Goal: Task Accomplishment & Management: Complete application form

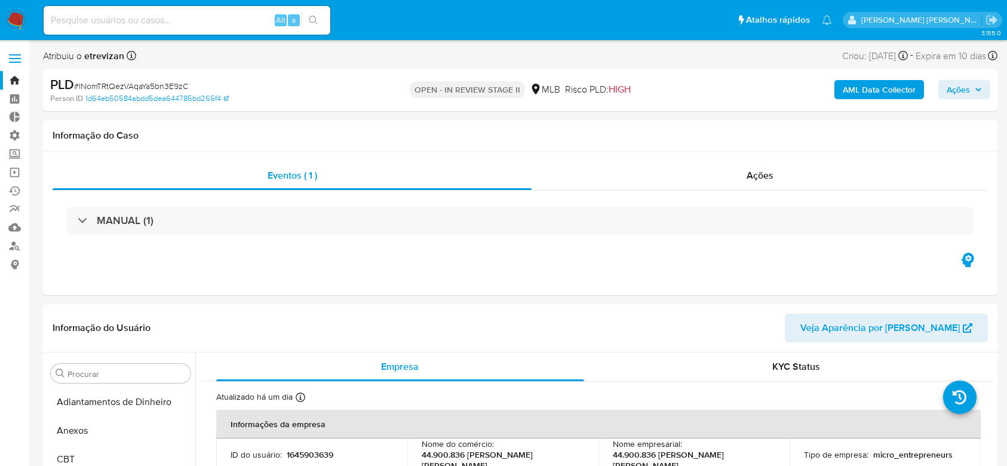
select select "10"
click at [11, 171] on link "Operações em massa" at bounding box center [71, 172] width 142 height 19
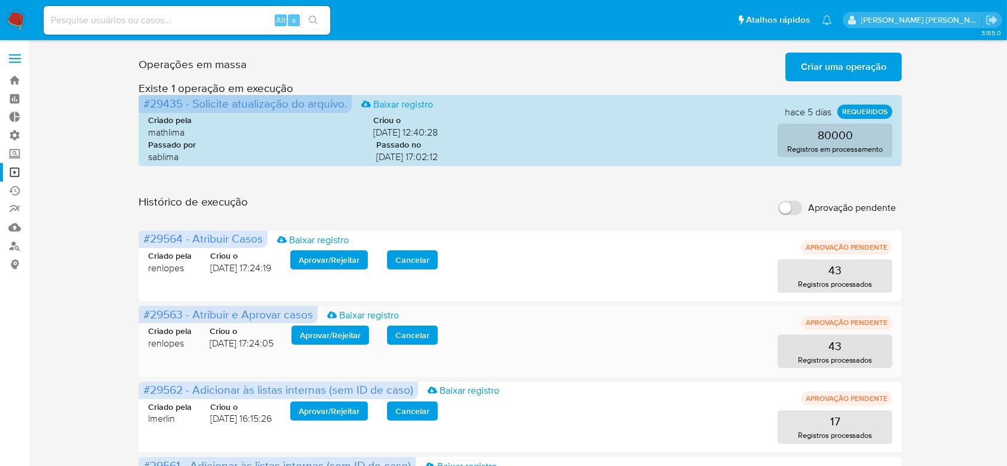
click at [329, 333] on span "Aprovar / Rejeitar" at bounding box center [330, 335] width 61 height 17
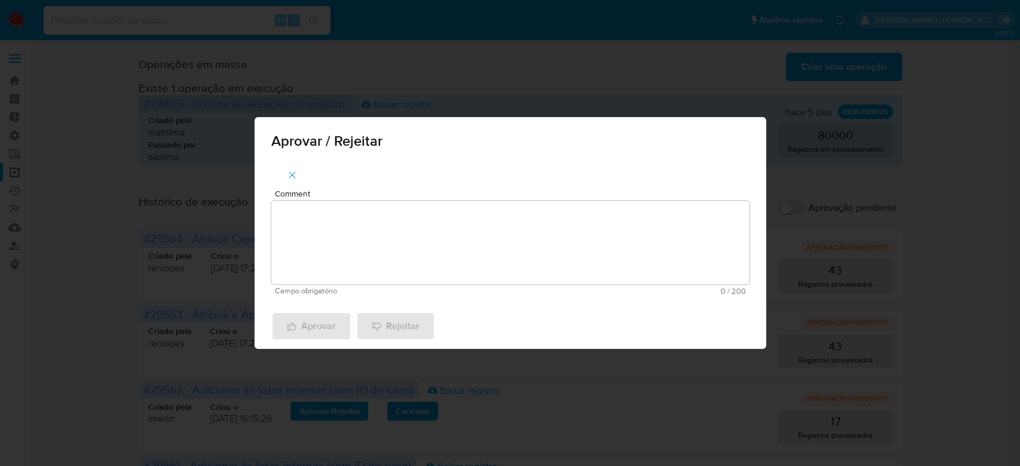
click at [357, 287] on span "Campo obrigatório" at bounding box center [392, 291] width 235 height 8
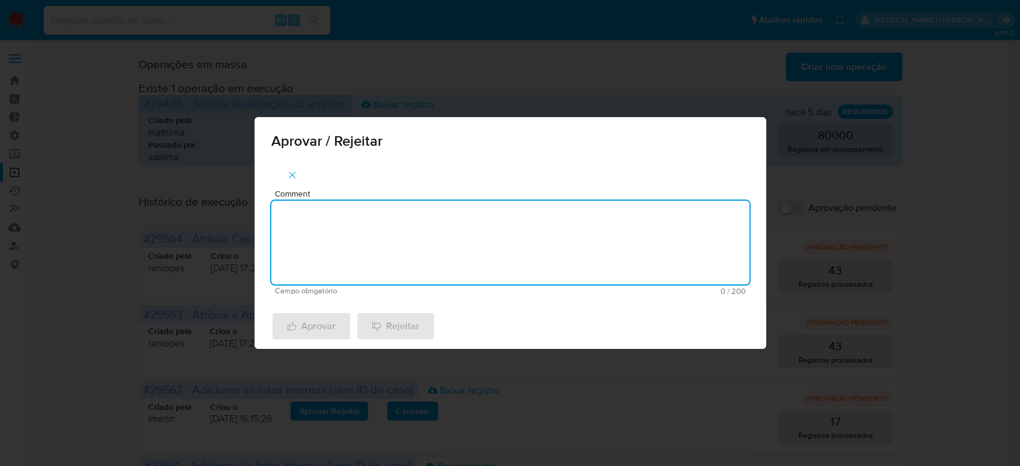
click at [358, 214] on textarea "Comment" at bounding box center [510, 243] width 478 height 84
drag, startPoint x: 358, startPoint y: 214, endPoint x: 256, endPoint y: 215, distance: 101.6
click at [256, 215] on div "Comment Para tratamento. Campo obrigatório 16 / 200 184 caracteres restantes" at bounding box center [510, 232] width 511 height 143
click at [330, 253] on textarea "Para tratamento." at bounding box center [510, 243] width 478 height 84
type textarea "Para tratamento."
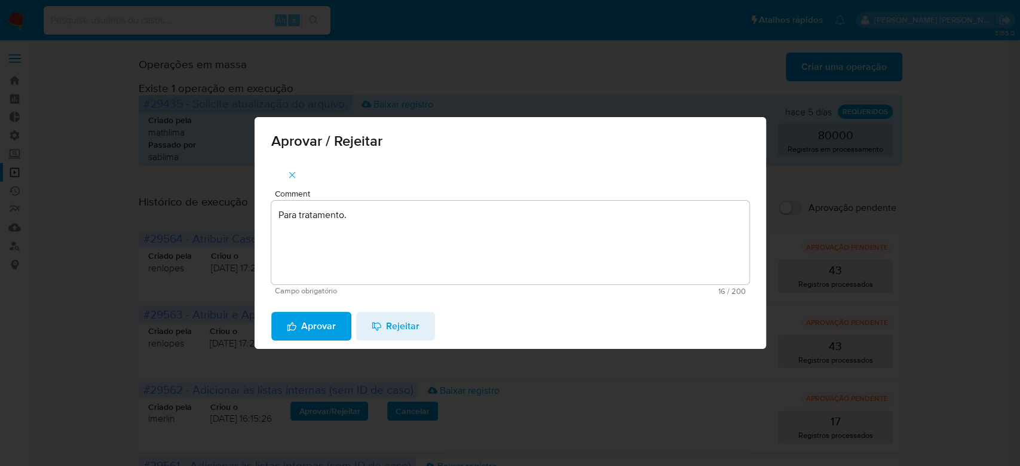
click at [318, 326] on span "Aprovar" at bounding box center [311, 326] width 49 height 26
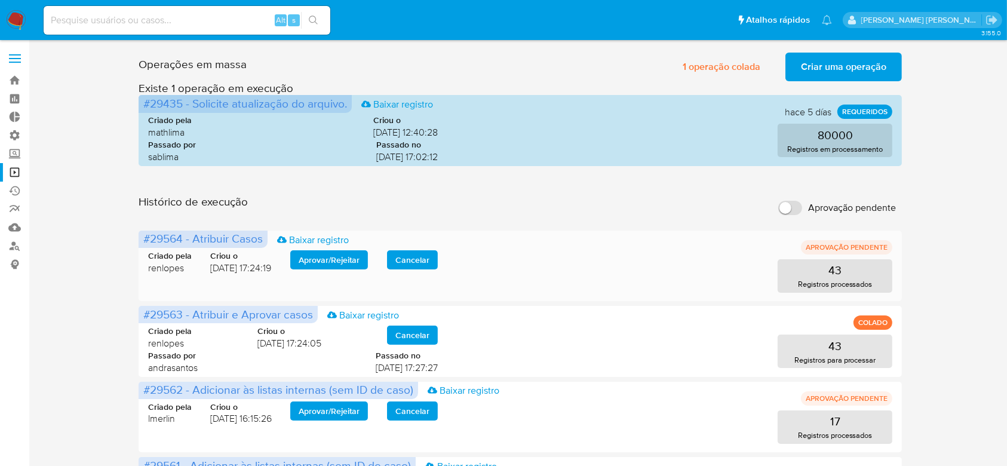
click at [321, 265] on span "Aprovar / Rejeitar" at bounding box center [329, 260] width 61 height 17
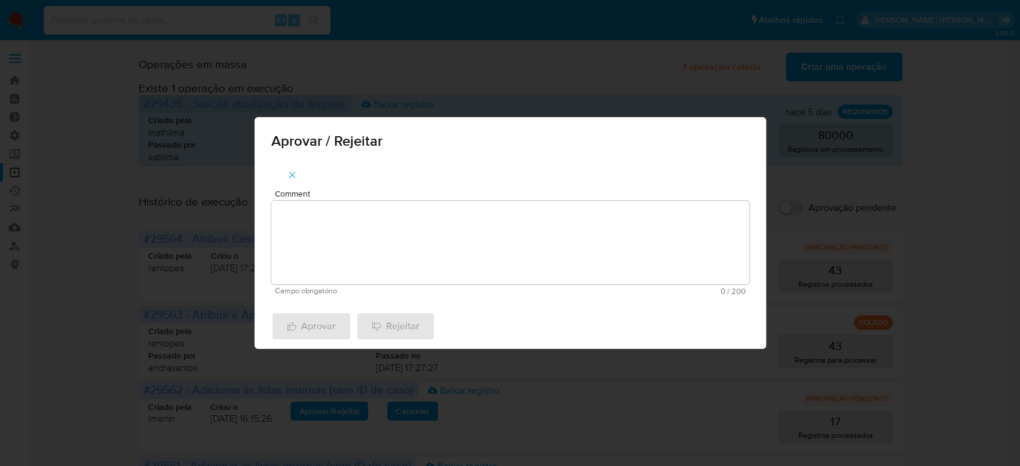
click at [336, 249] on textarea "Comment" at bounding box center [510, 243] width 478 height 84
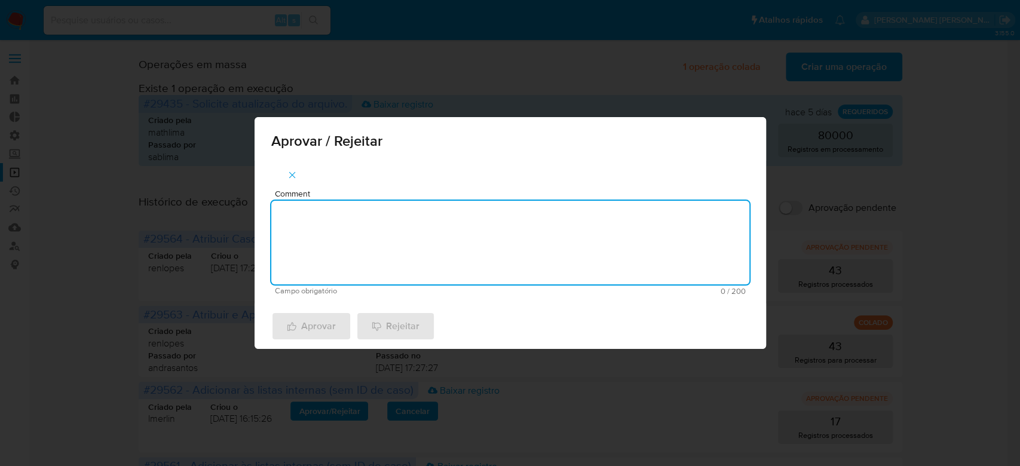
paste textarea "Para tratamento."
type textarea "Para tratamento."
click at [320, 320] on span "Aprovar" at bounding box center [311, 326] width 49 height 26
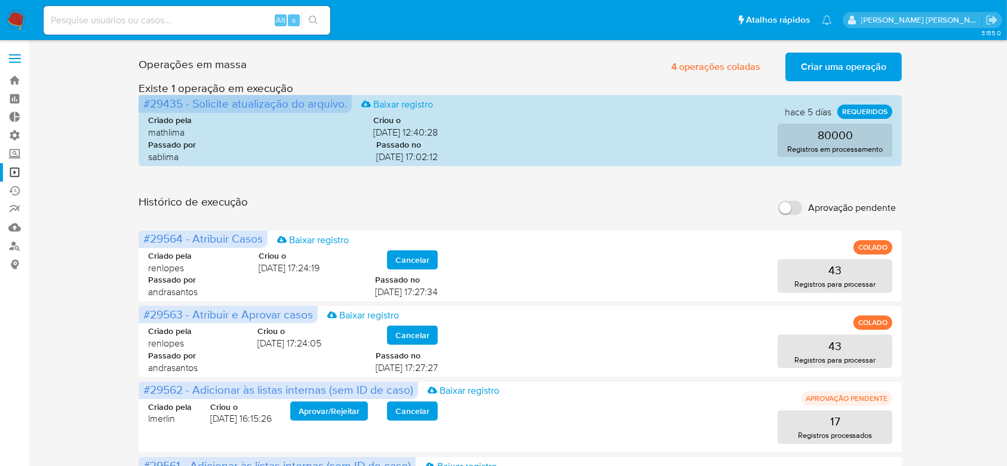
click at [129, 19] on input at bounding box center [187, 21] width 287 height 16
paste input "lNomTRtQezVAqaYa5bn3E9zC"
type input "lNomTRtQezVAqaYa5bn3E9zC"
click at [309, 22] on icon "search-icon" at bounding box center [314, 21] width 10 height 10
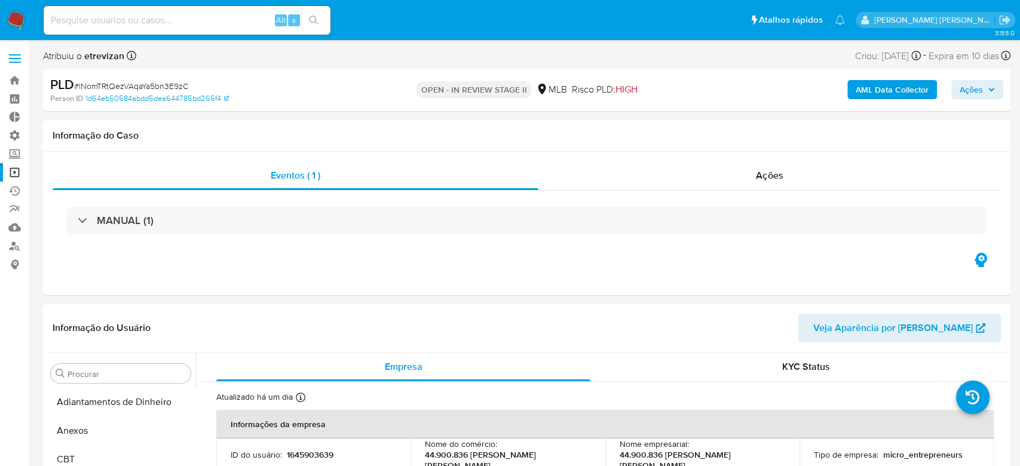
select select "10"
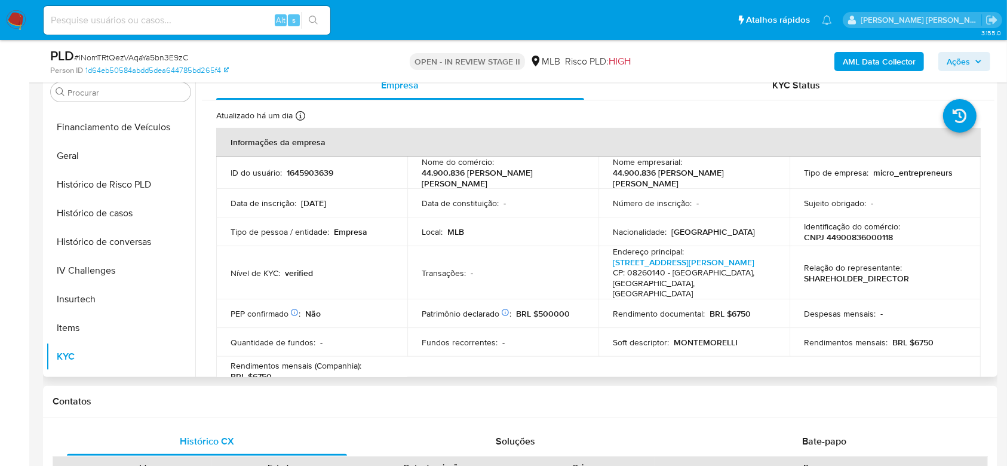
scroll to position [215, 0]
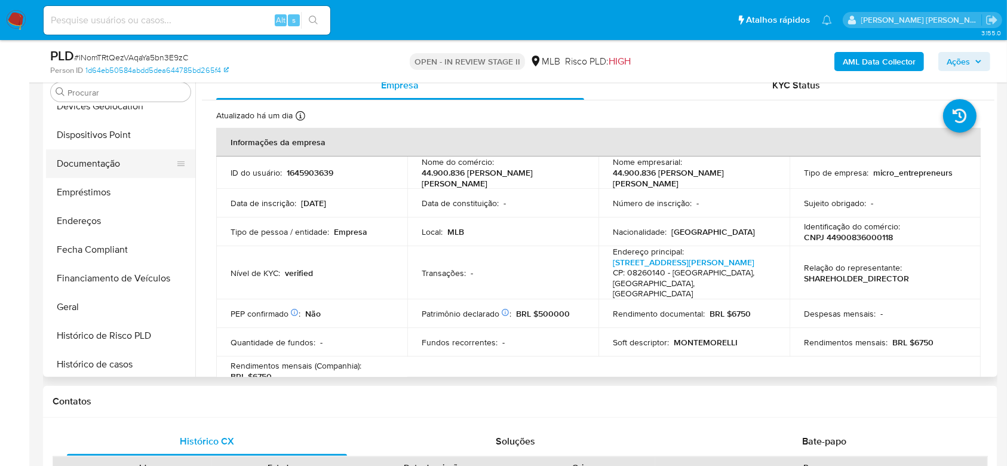
click at [106, 167] on button "Documentação" at bounding box center [116, 163] width 140 height 29
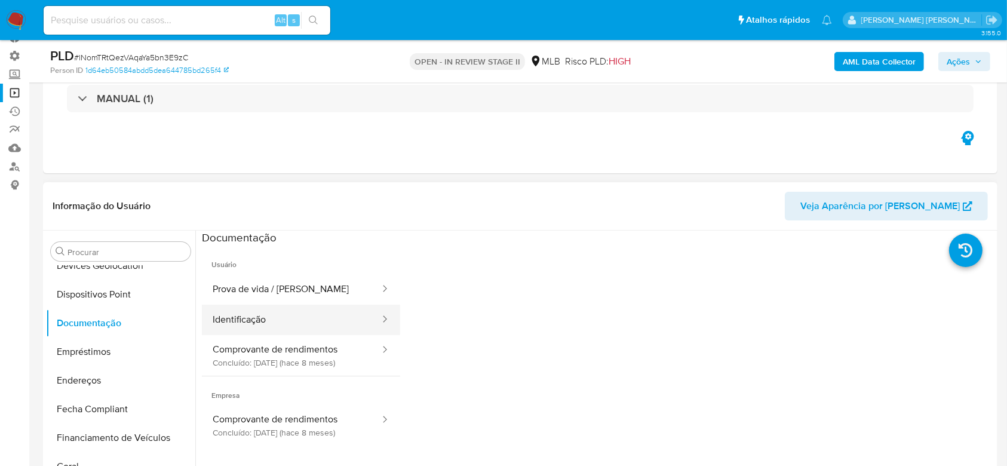
scroll to position [159, 0]
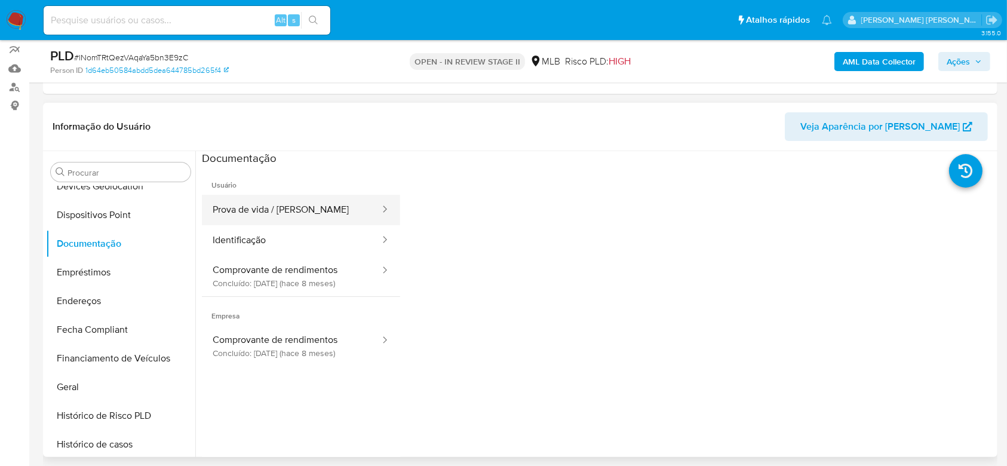
click at [305, 216] on button "Prova de vida / [PERSON_NAME]" at bounding box center [291, 210] width 179 height 30
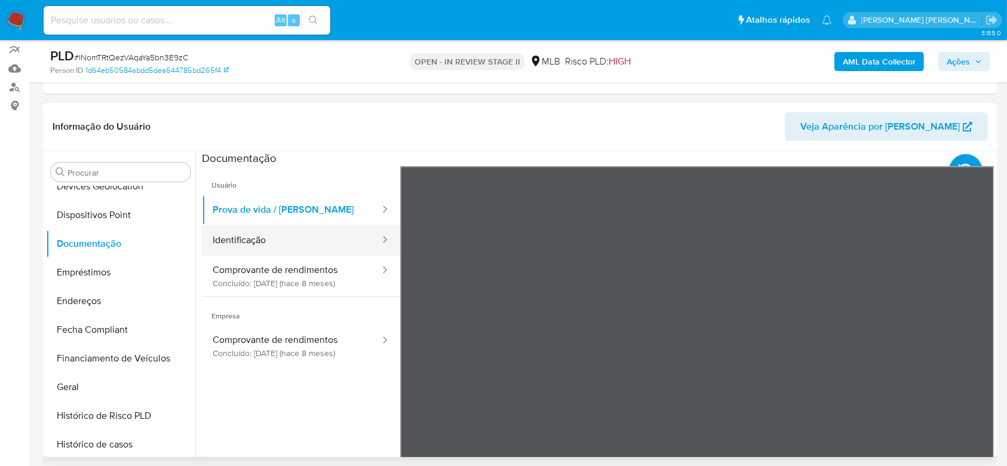
click at [284, 243] on button "Identificação" at bounding box center [291, 240] width 179 height 30
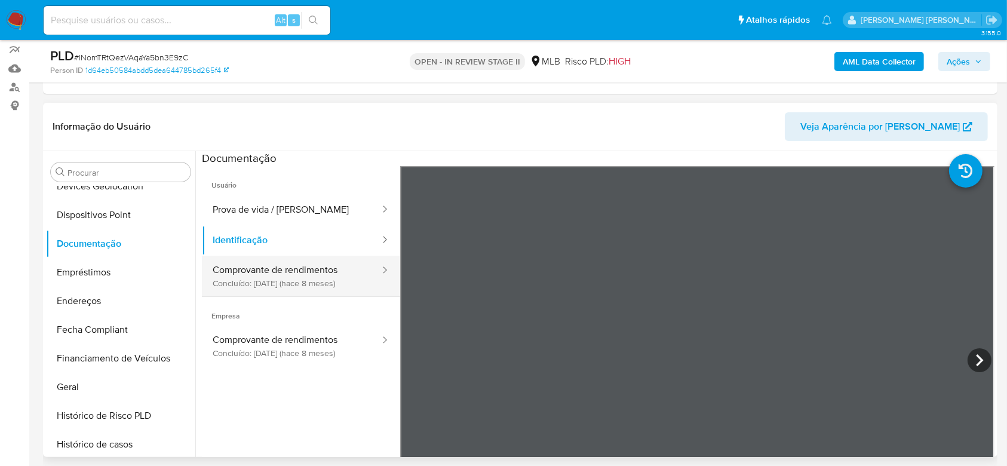
click at [282, 280] on button "Comprovante de rendimentos Concluído: 20/12/2024 (hace 8 meses)" at bounding box center [291, 276] width 179 height 41
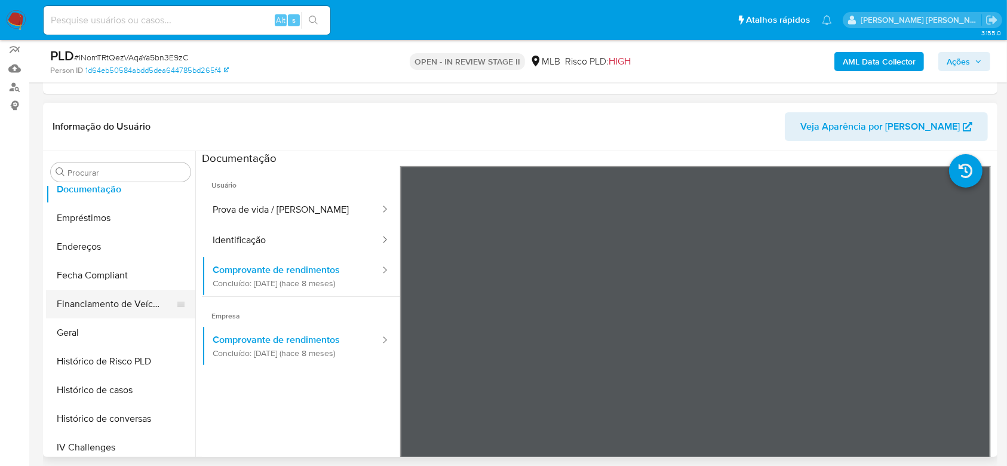
scroll to position [295, 0]
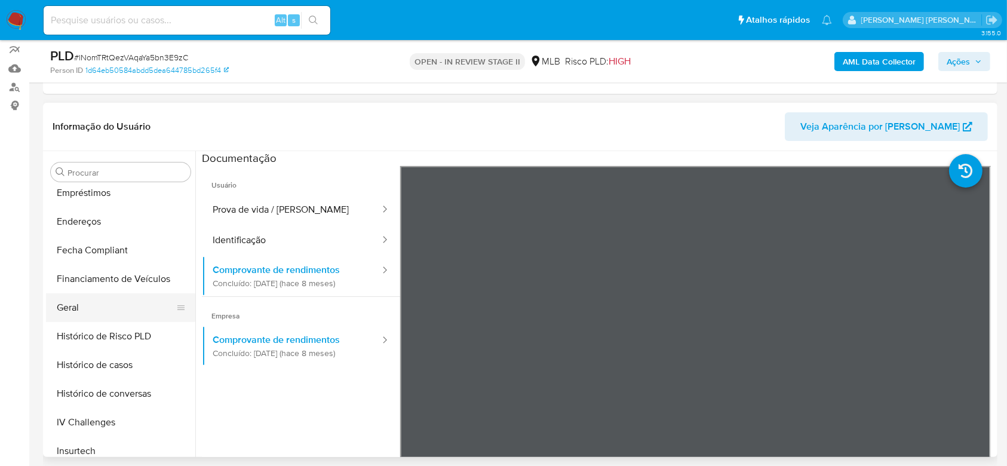
click at [78, 306] on button "Geral" at bounding box center [116, 307] width 140 height 29
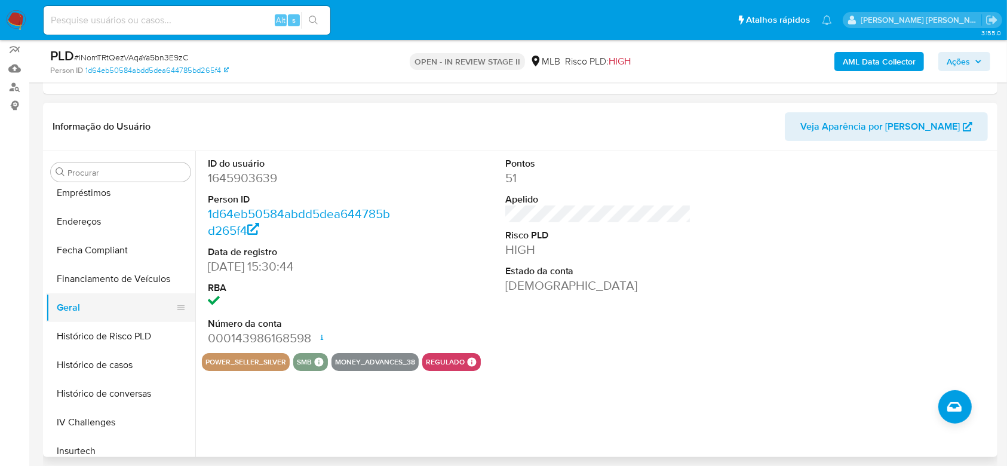
scroll to position [374, 0]
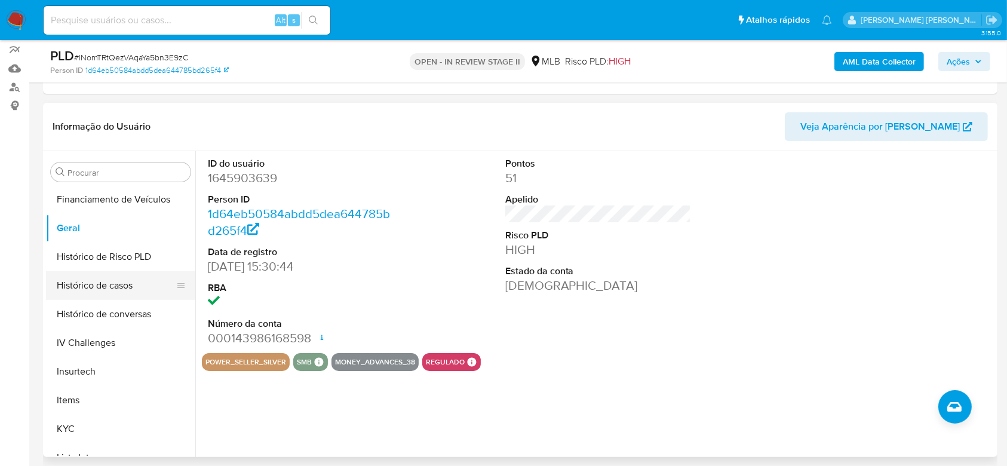
click at [105, 295] on button "Histórico de casos" at bounding box center [116, 285] width 140 height 29
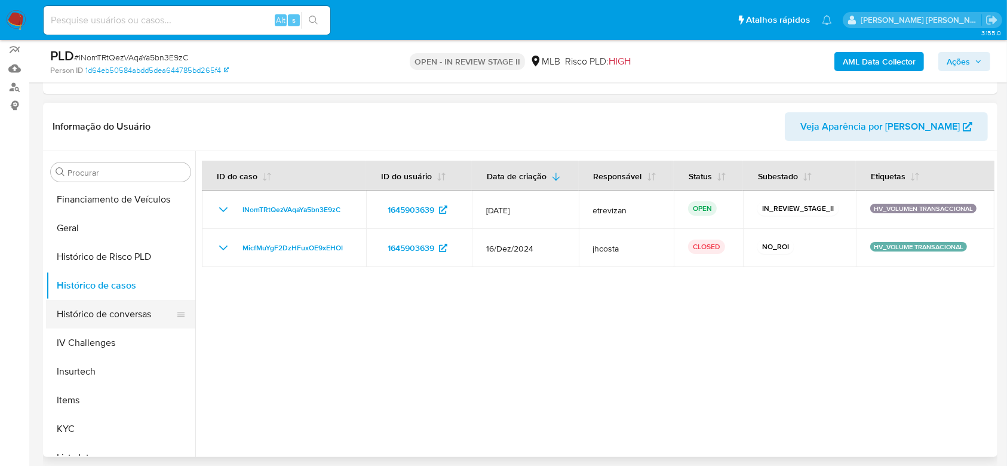
scroll to position [454, 0]
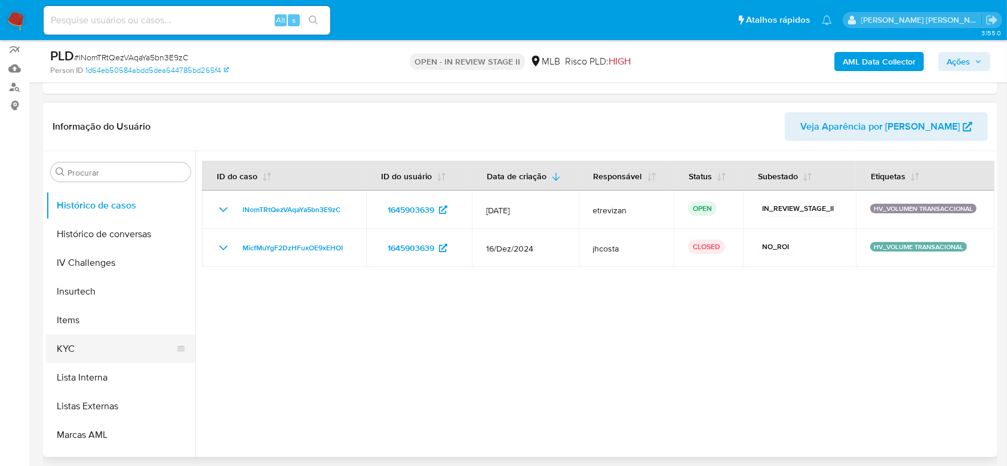
click at [81, 344] on button "KYC" at bounding box center [116, 349] width 140 height 29
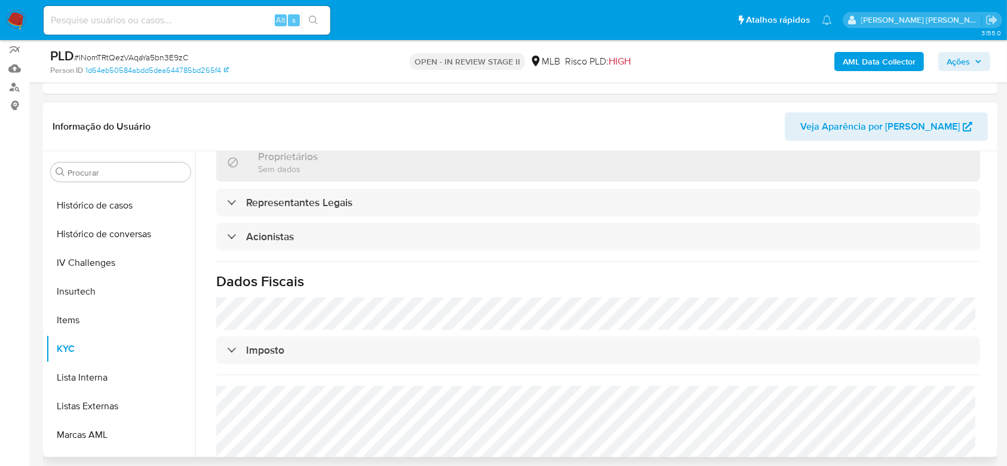
scroll to position [474, 0]
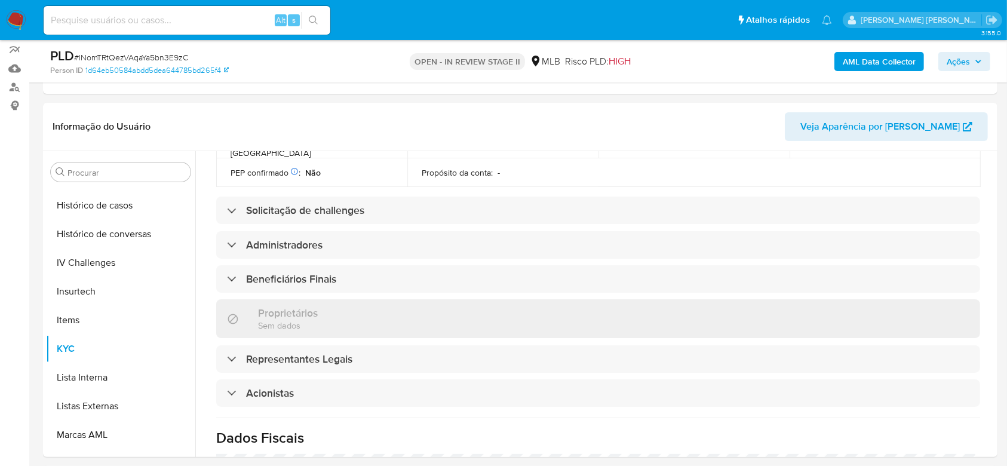
click at [115, 27] on input at bounding box center [187, 21] width 287 height 16
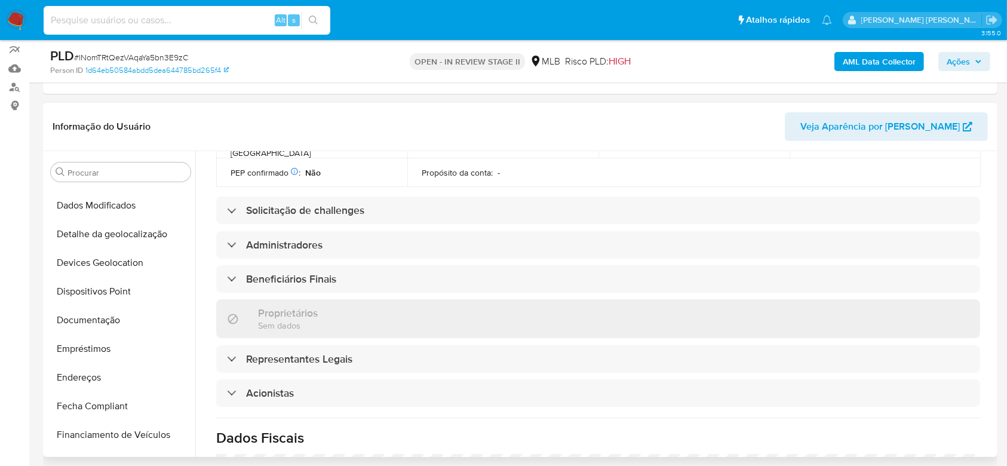
scroll to position [135, 0]
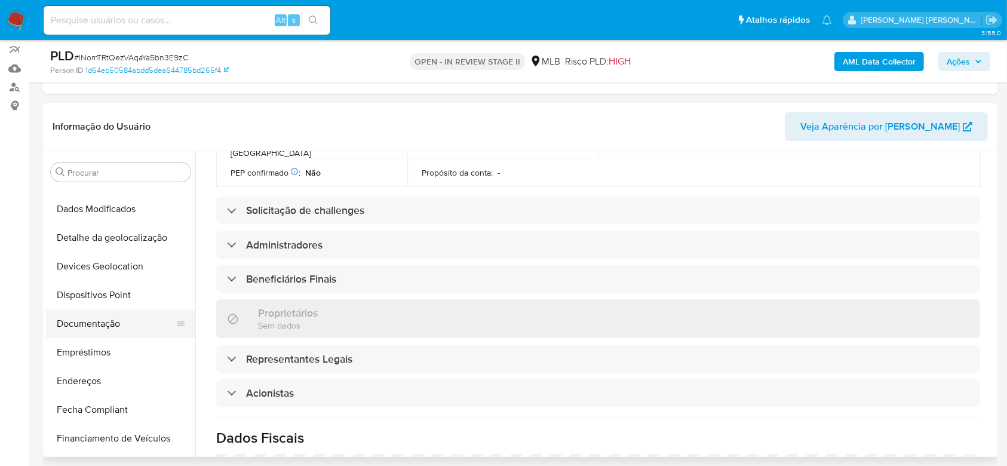
click at [106, 318] on button "Documentação" at bounding box center [116, 324] width 140 height 29
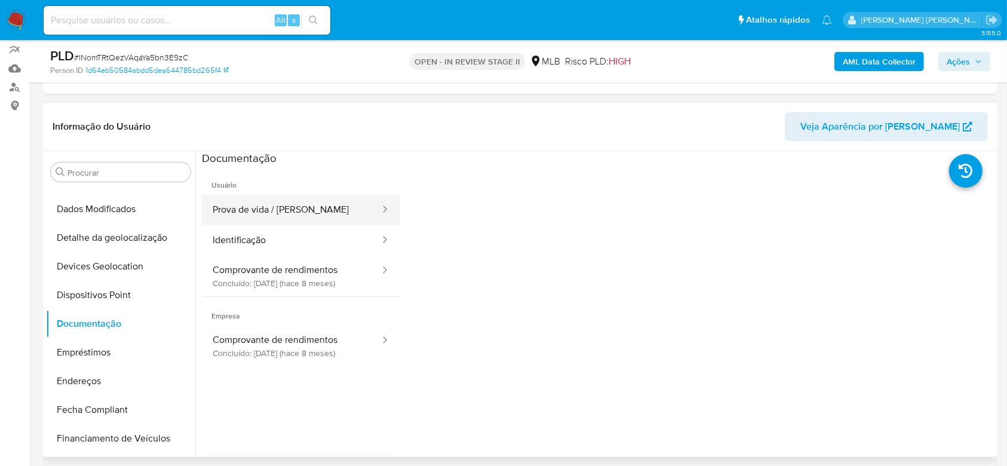
click at [292, 209] on button "Prova de vida / Selfie" at bounding box center [291, 210] width 179 height 30
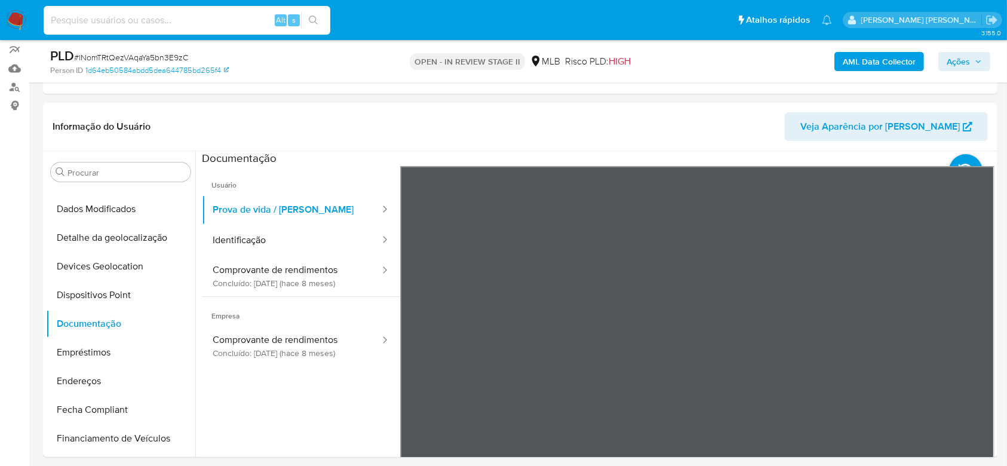
drag, startPoint x: 100, startPoint y: 11, endPoint x: 71, endPoint y: 25, distance: 33.1
click at [71, 25] on input at bounding box center [187, 21] width 287 height 16
paste input "5opQN9I2I6lEDACRMwlp2vks"
type input "5opQN9I2I6lEDACRMwlp2vks"
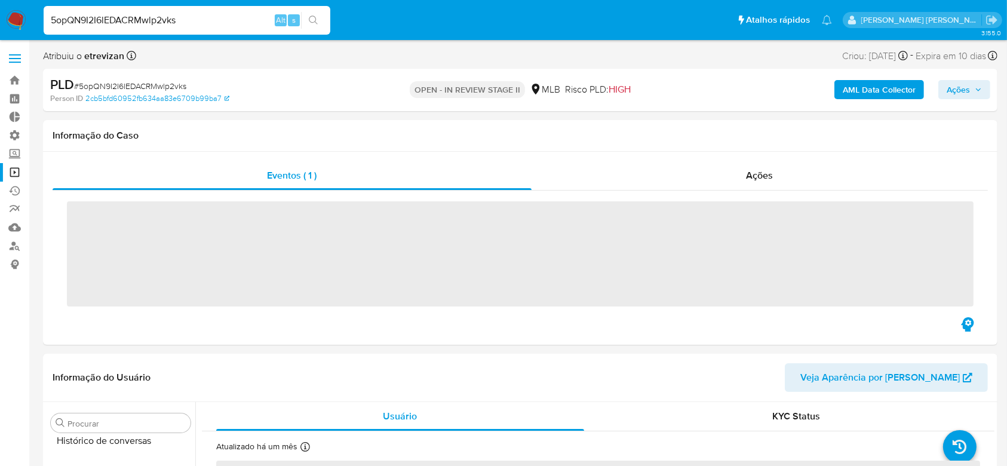
scroll to position [534, 0]
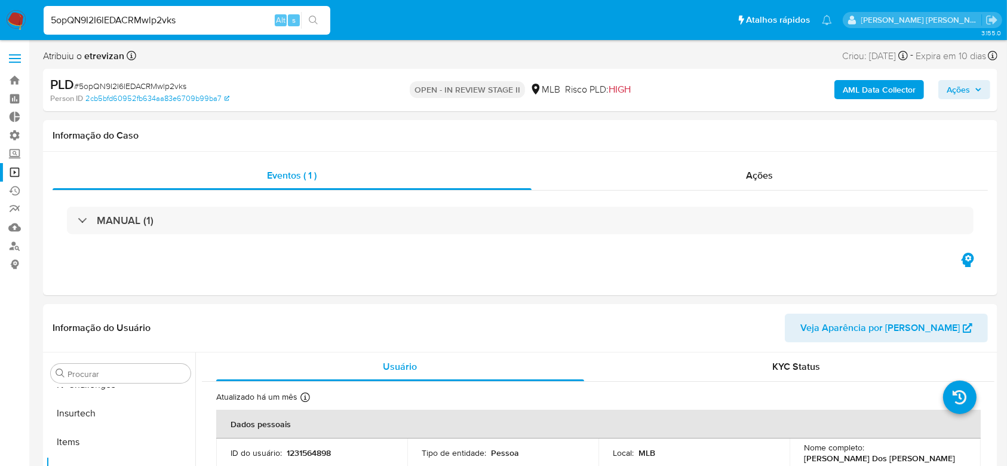
select select "10"
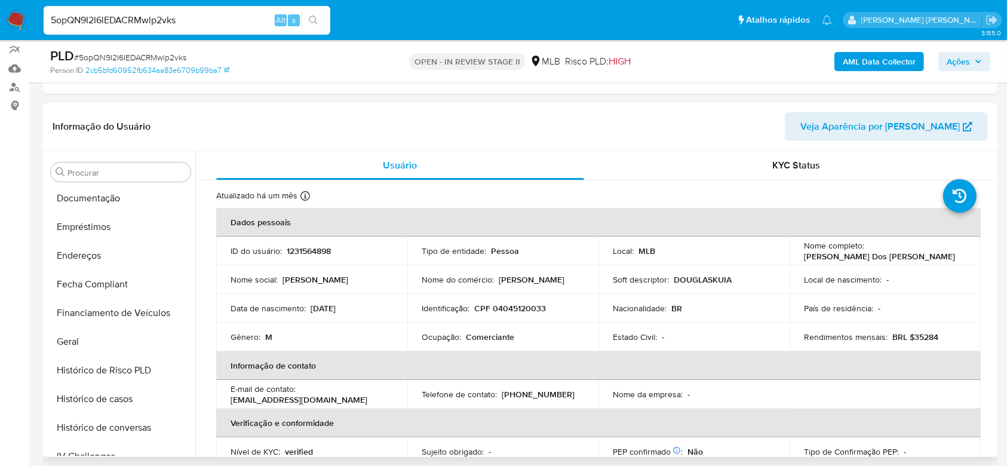
scroll to position [215, 0]
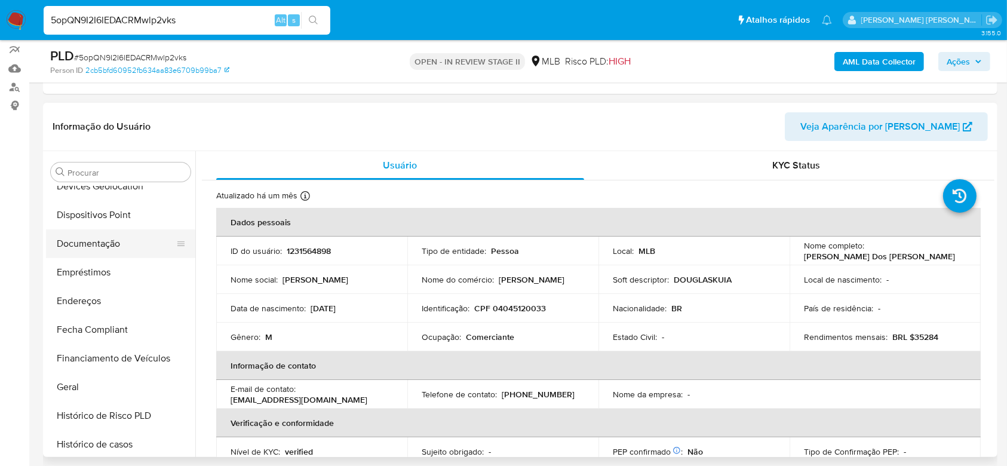
click at [88, 238] on button "Documentação" at bounding box center [116, 243] width 140 height 29
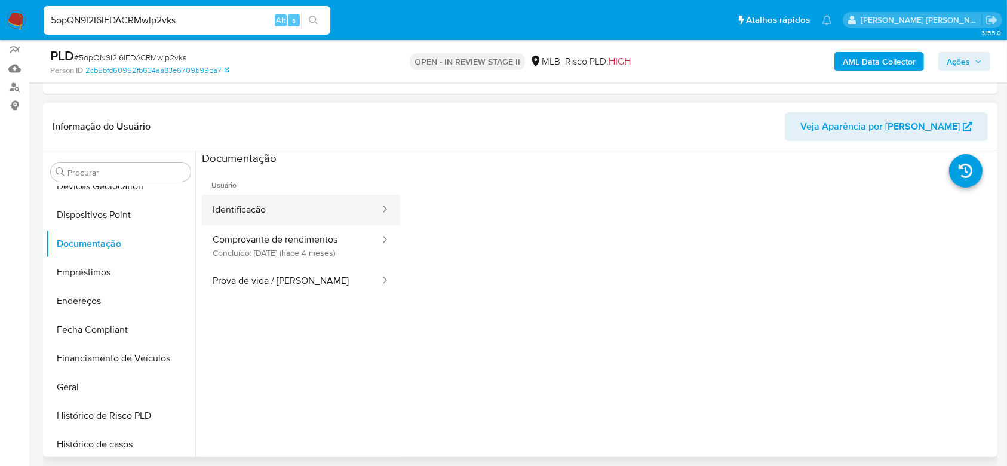
click at [231, 216] on button "Identificação" at bounding box center [291, 210] width 179 height 30
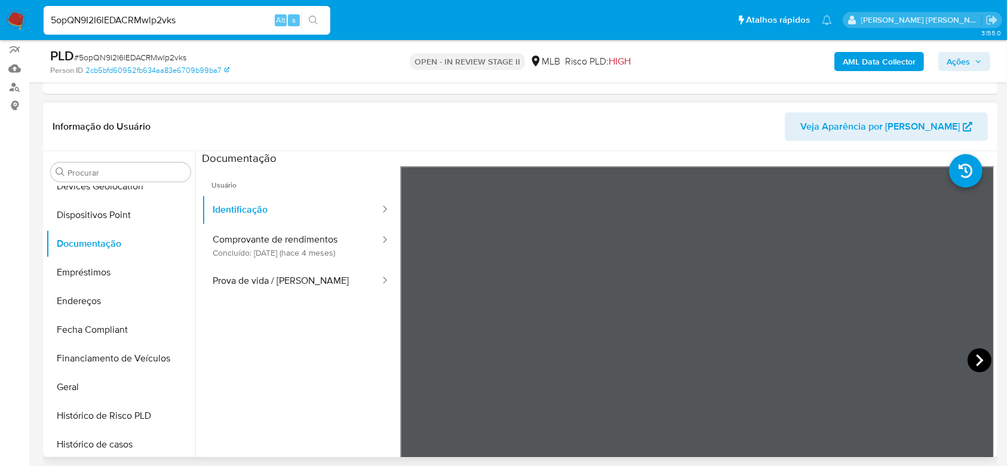
click at [985, 360] on icon at bounding box center [980, 360] width 24 height 24
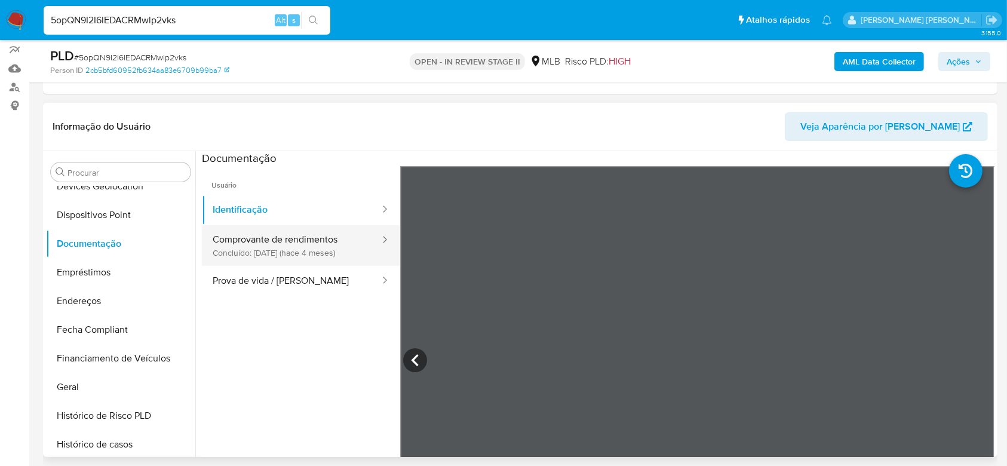
click at [259, 235] on button "Comprovante de rendimentos Concluído: 17/04/2025 (hace 4 meses)" at bounding box center [291, 245] width 179 height 41
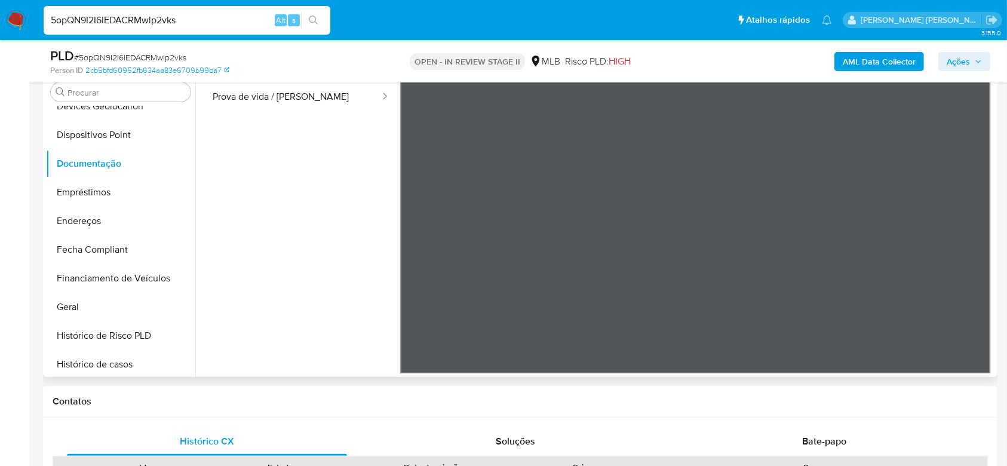
scroll to position [0, 0]
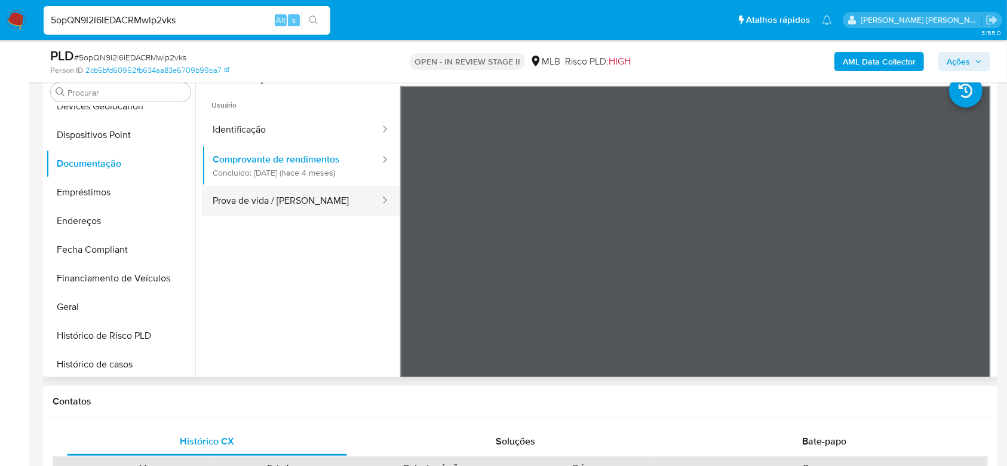
click at [249, 200] on button "Prova de vida / Selfie" at bounding box center [291, 201] width 179 height 30
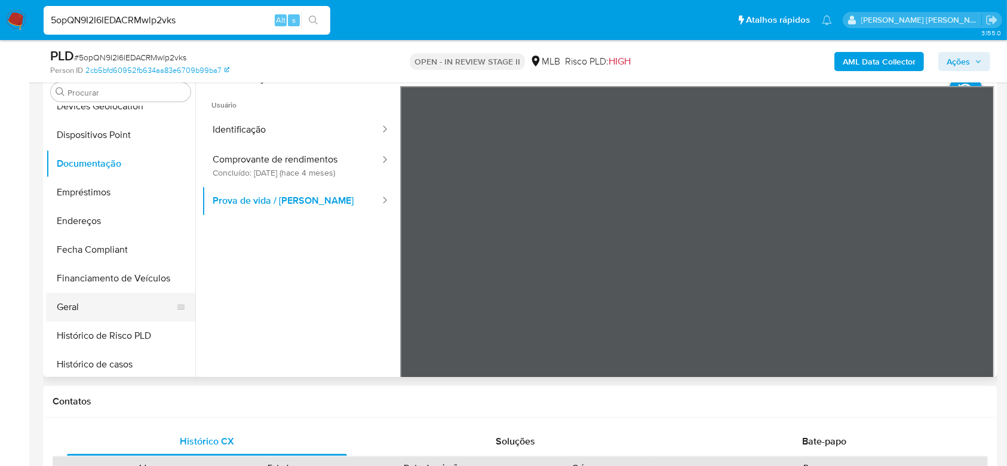
click at [96, 307] on button "Geral" at bounding box center [116, 307] width 140 height 29
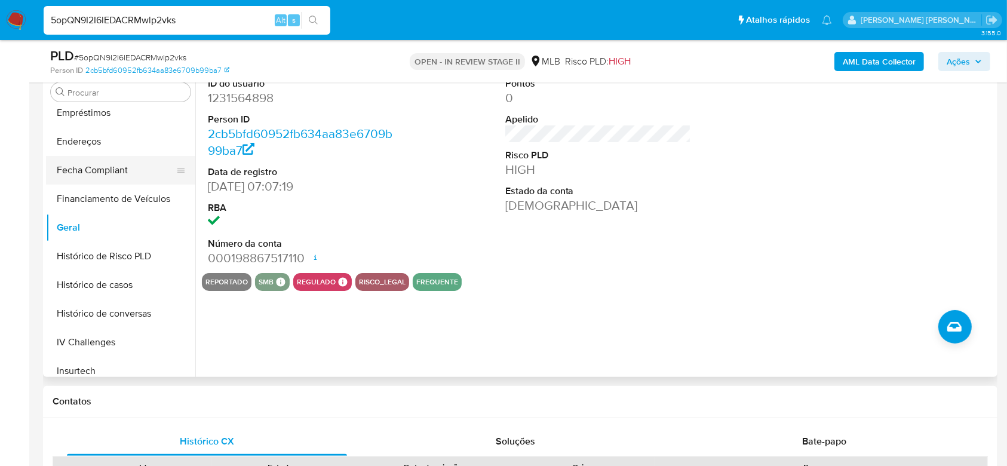
scroll to position [374, 0]
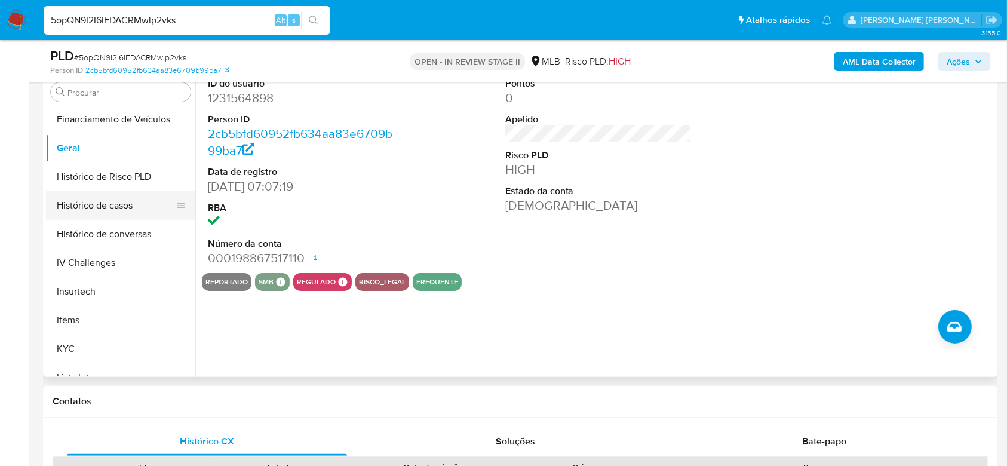
click at [84, 211] on button "Histórico de casos" at bounding box center [116, 205] width 140 height 29
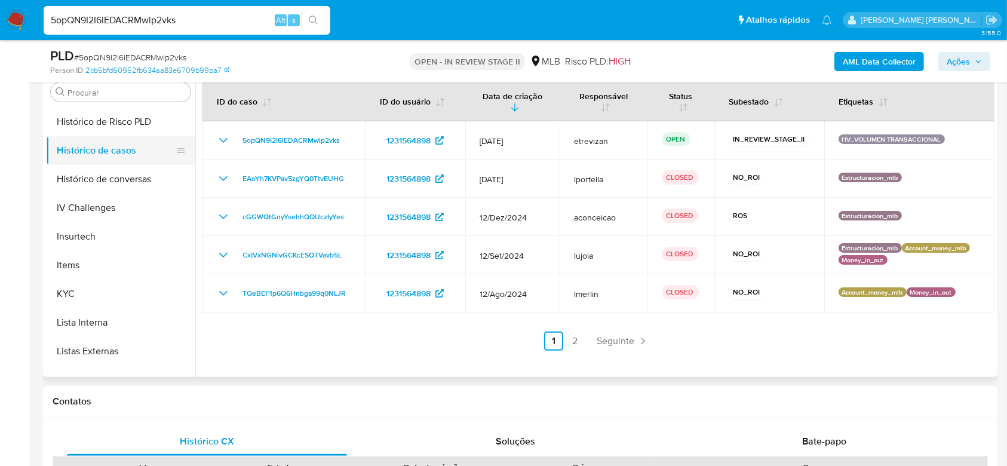
scroll to position [454, 0]
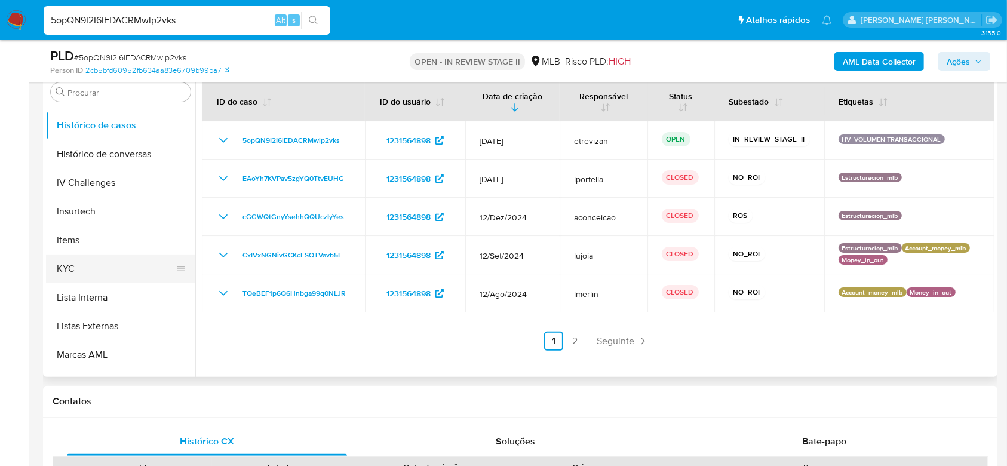
click at [84, 274] on button "KYC" at bounding box center [116, 269] width 140 height 29
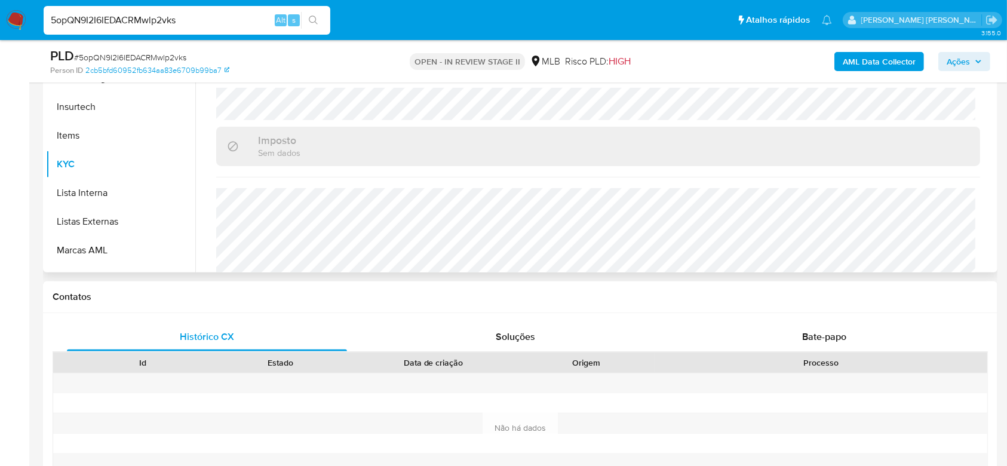
scroll to position [508, 0]
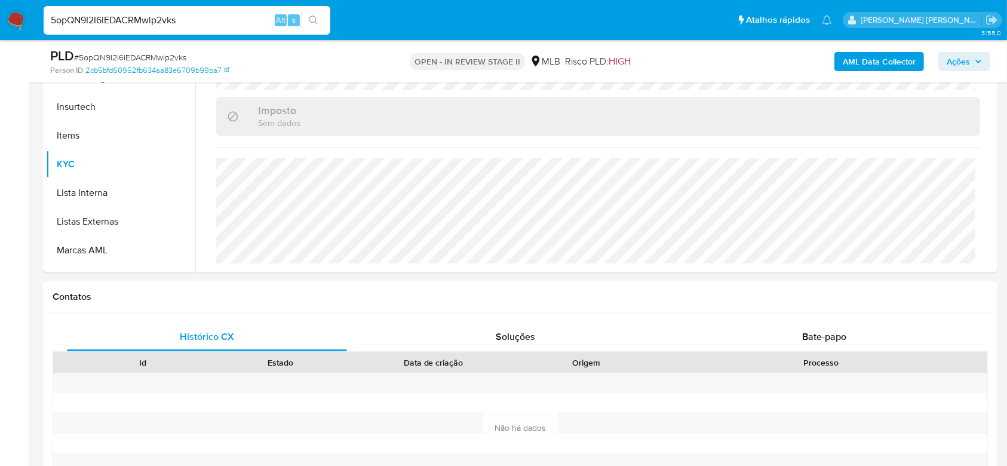
click at [100, 19] on input "5opQN9I2I6lEDACRMwlp2vks" at bounding box center [187, 21] width 287 height 16
paste input "axUyq3LO7oPfLonJIxCnhoHP"
type input "axUyq3LO7oPfLonJIxCnhoHP"
click at [310, 19] on icon "search-icon" at bounding box center [313, 20] width 9 height 9
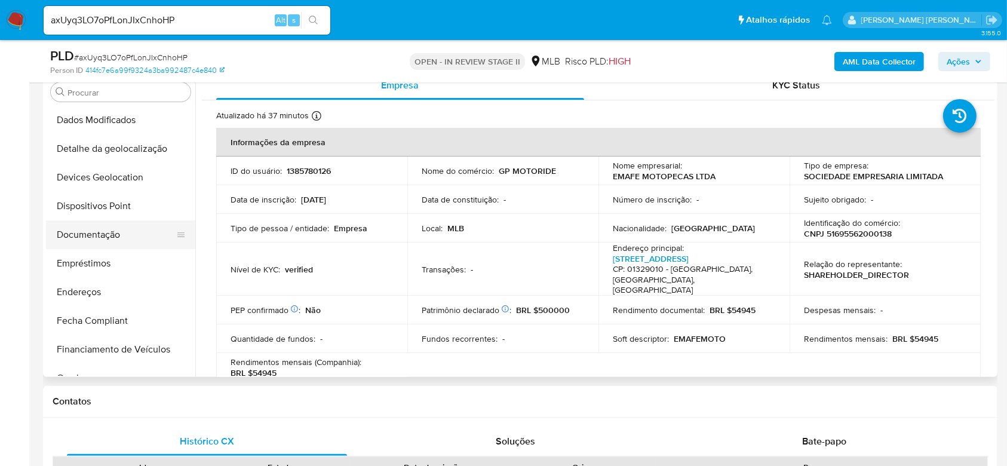
scroll to position [135, 0]
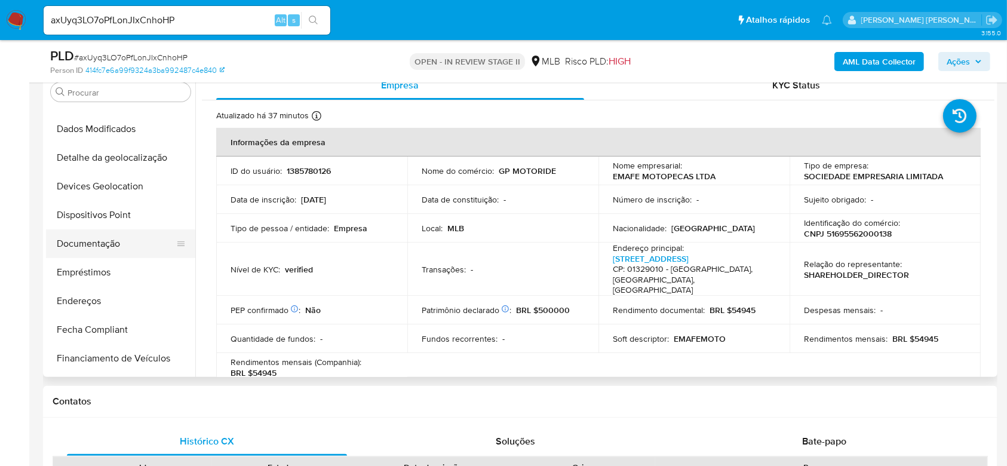
select select "10"
click at [100, 242] on button "Documentação" at bounding box center [116, 243] width 140 height 29
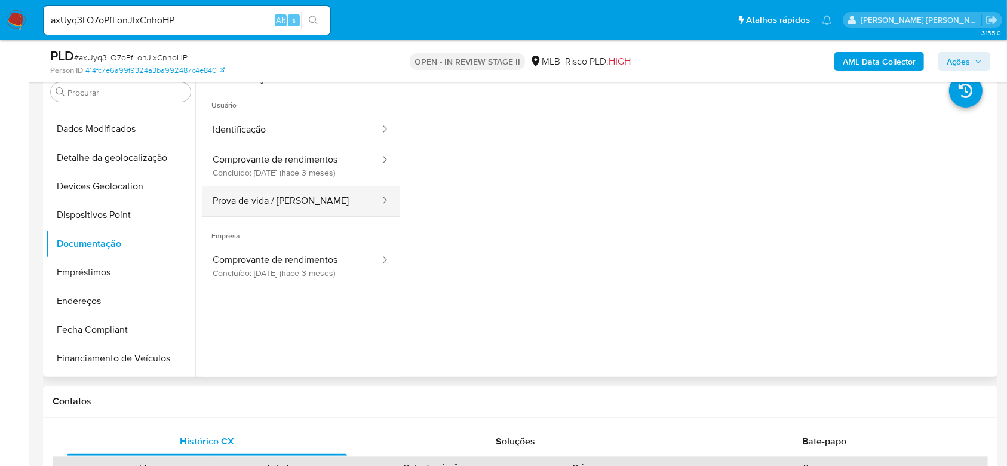
scroll to position [159, 0]
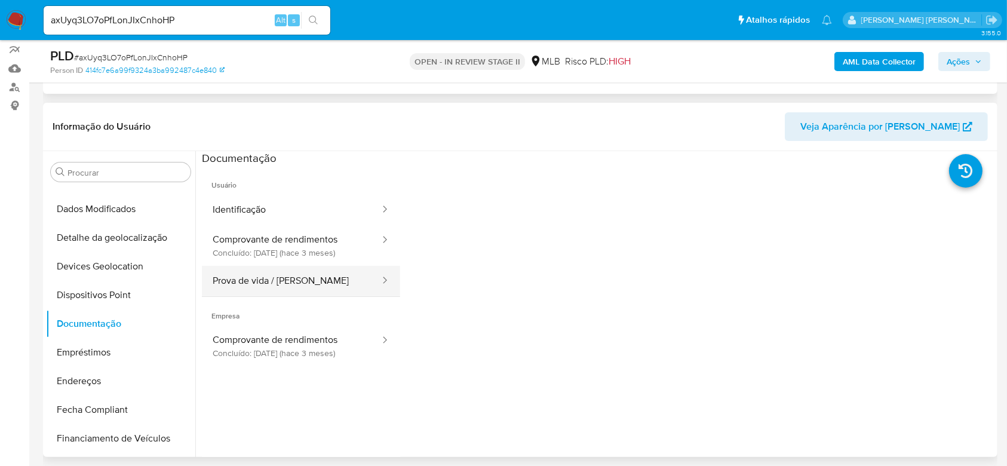
click at [272, 201] on button "Identificação" at bounding box center [291, 210] width 179 height 30
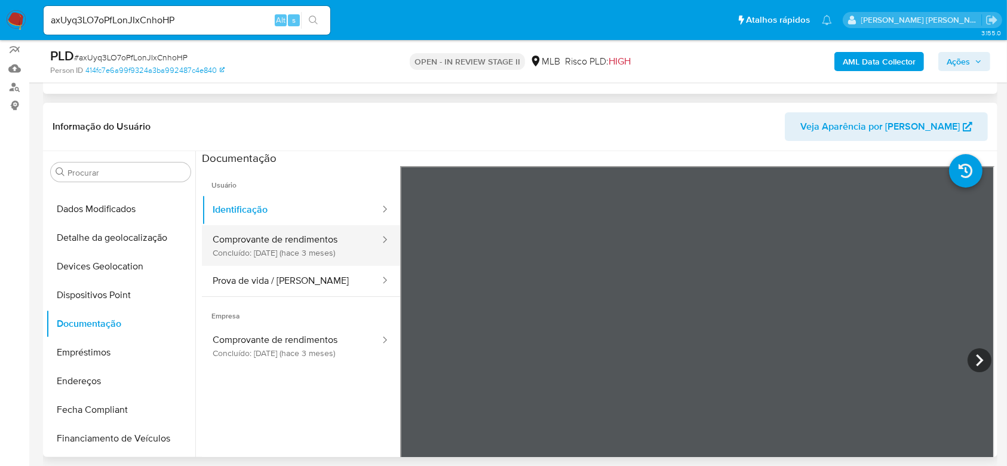
click at [265, 229] on button "Comprovante de rendimentos Concluído: 08/05/2025 (hace 3 meses)" at bounding box center [291, 245] width 179 height 41
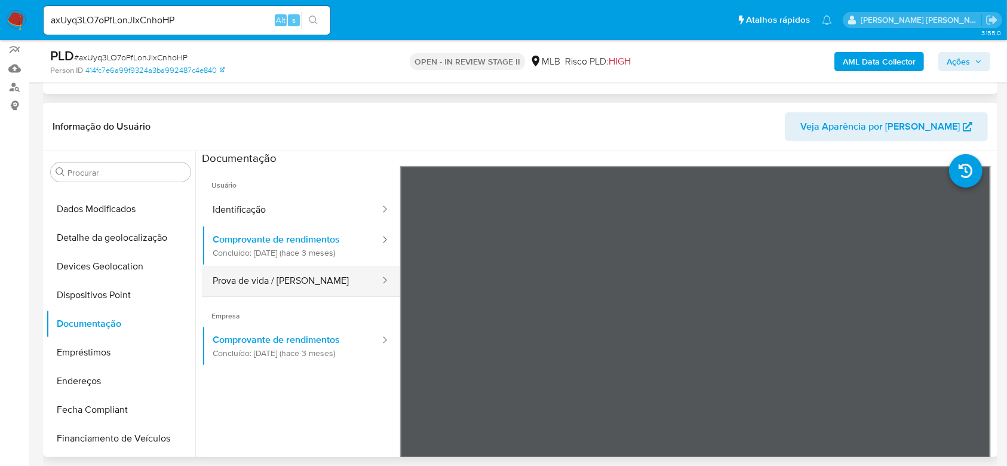
click at [276, 274] on button "Prova de vida / Selfie" at bounding box center [291, 281] width 179 height 30
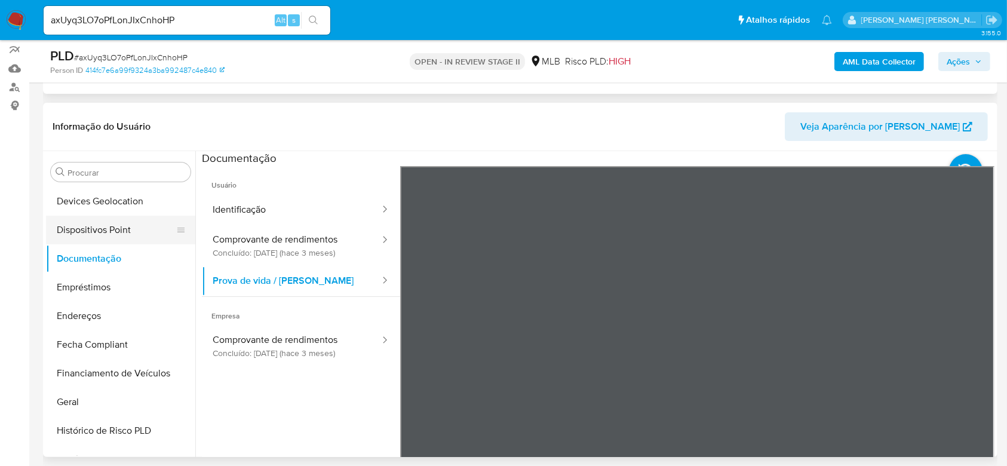
scroll to position [215, 0]
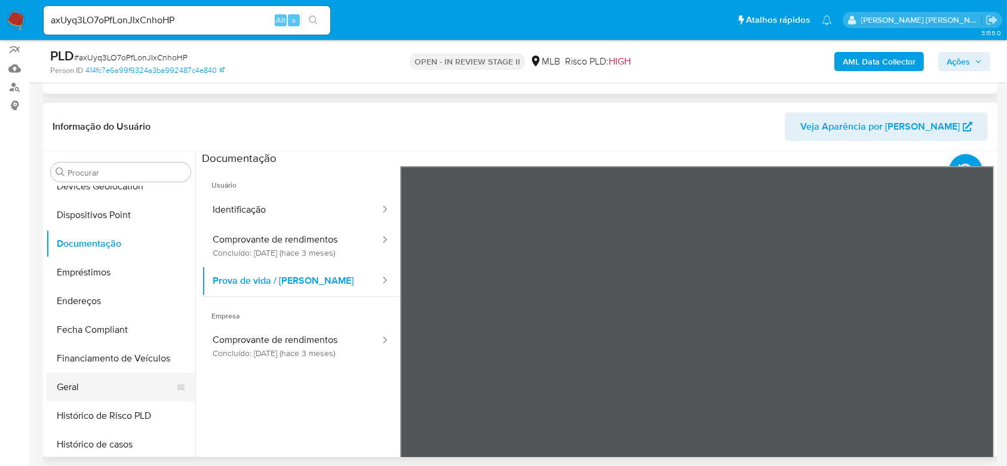
click at [82, 375] on button "Geral" at bounding box center [116, 387] width 140 height 29
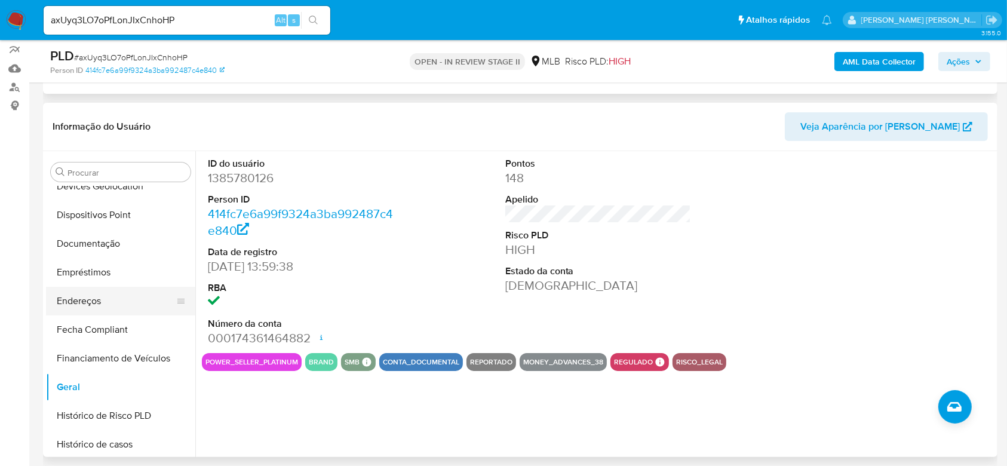
scroll to position [295, 0]
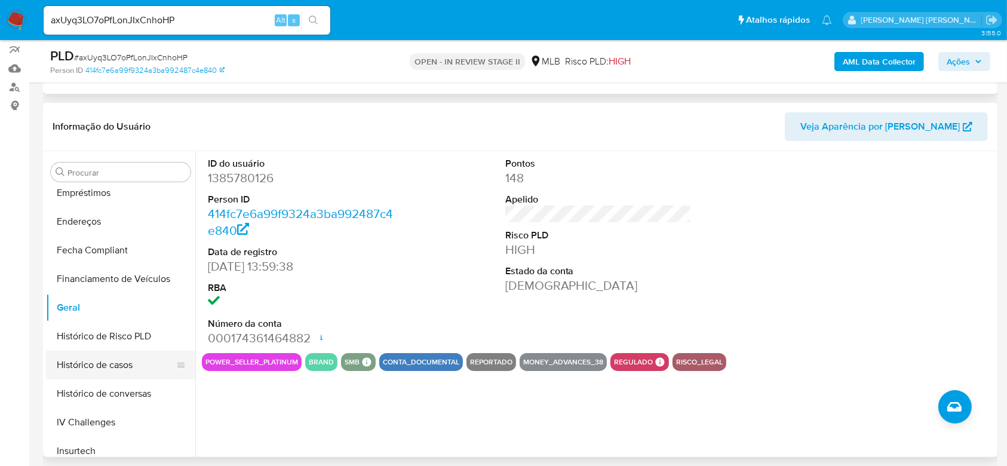
click at [98, 357] on button "Histórico de casos" at bounding box center [116, 365] width 140 height 29
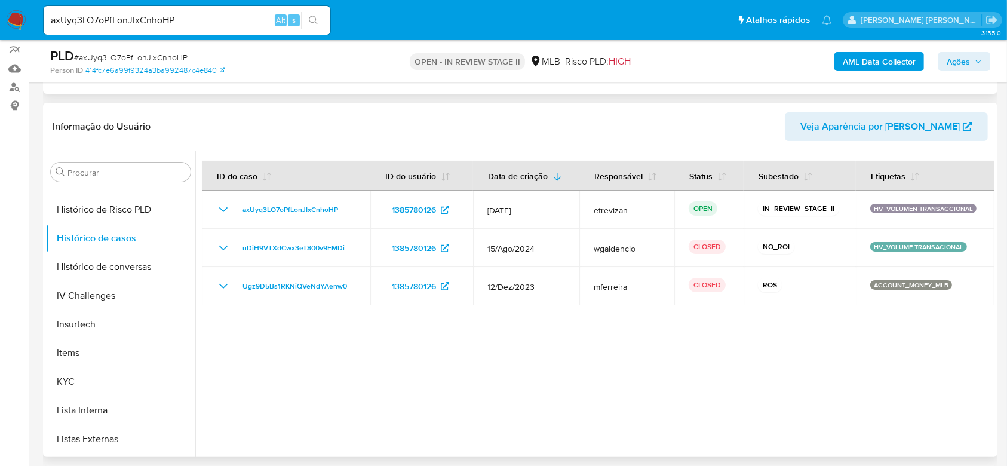
scroll to position [454, 0]
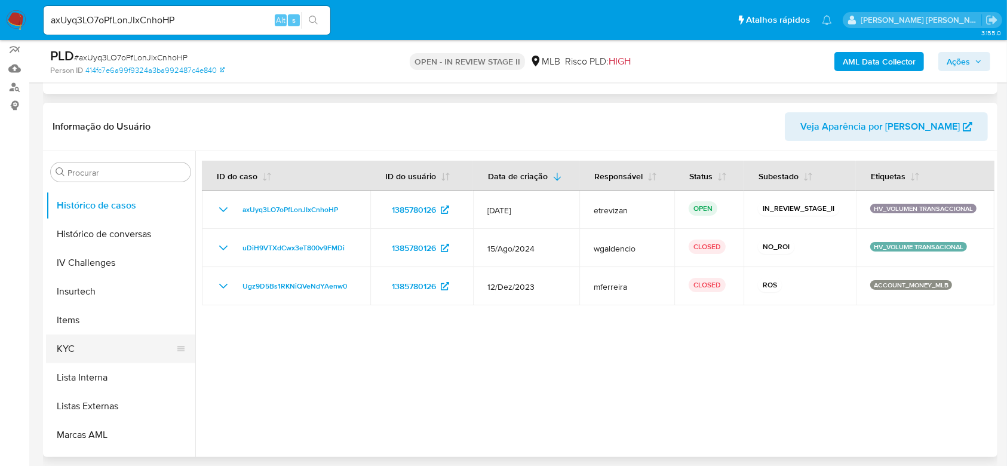
click at [76, 342] on button "KYC" at bounding box center [116, 349] width 140 height 29
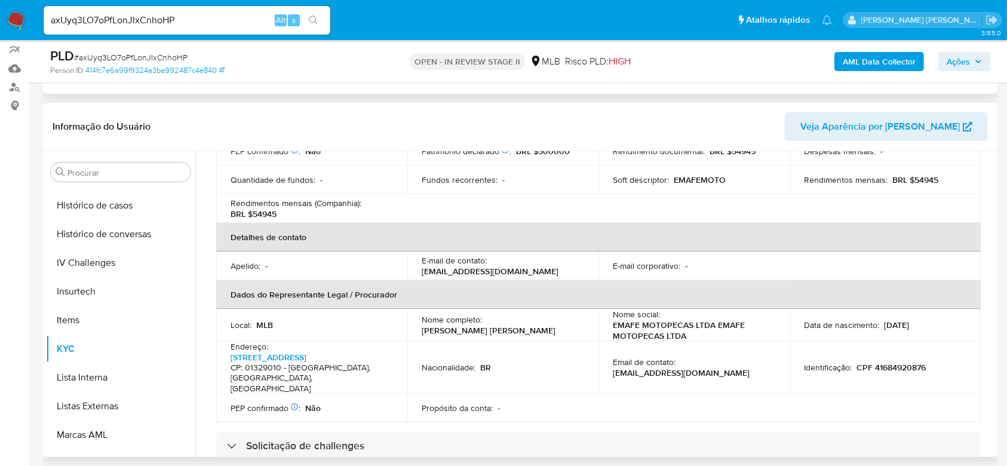
scroll to position [318, 0]
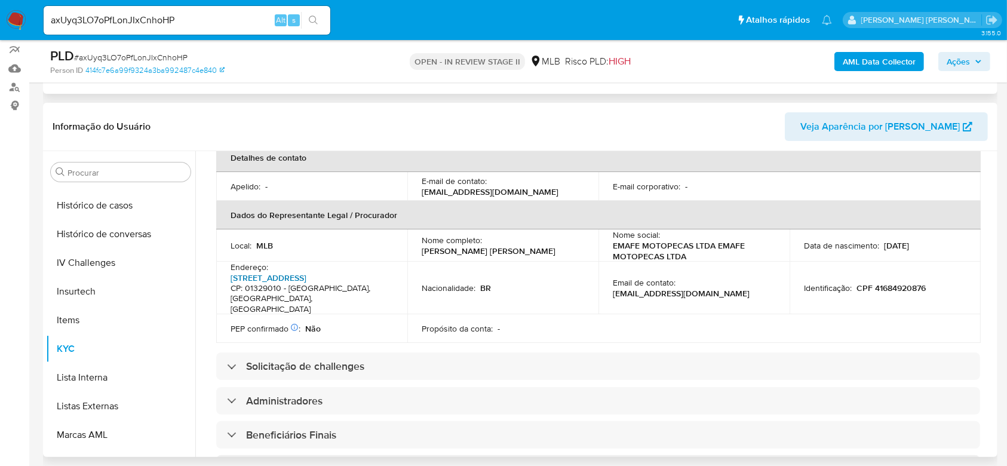
click at [282, 276] on link "Rua Dos Franceses 367, Morro Dos Ingleses" at bounding box center [269, 278] width 76 height 12
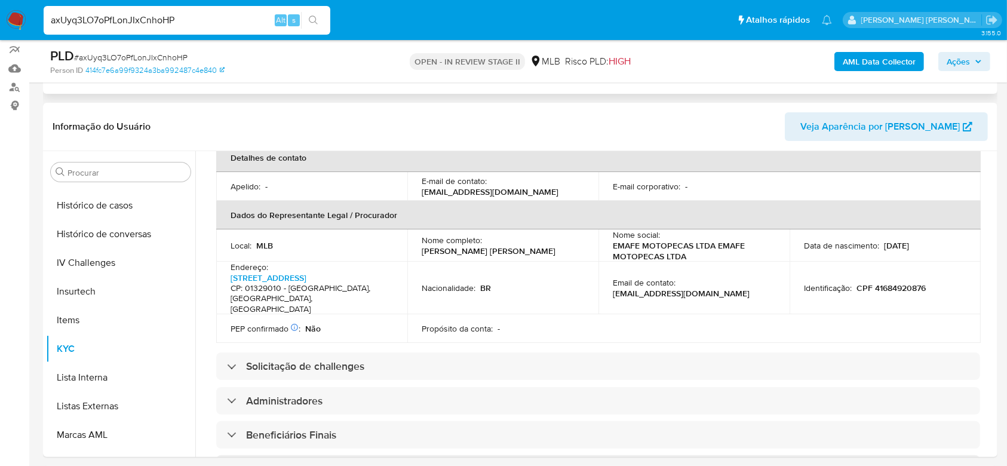
click at [87, 19] on input "axUyq3LO7oPfLonJIxCnhoHP" at bounding box center [187, 21] width 287 height 16
paste input "K8VBjAHfSTcZikBgmbyhbrMh"
type input "K8VBjAHfSTcZikBgmbyhbrMh"
click at [313, 22] on icon "search-icon" at bounding box center [314, 21] width 10 height 10
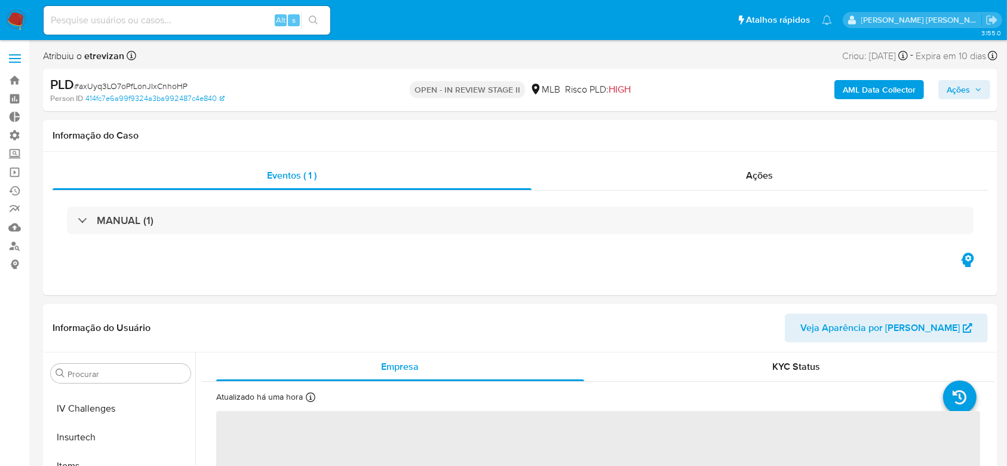
scroll to position [534, 0]
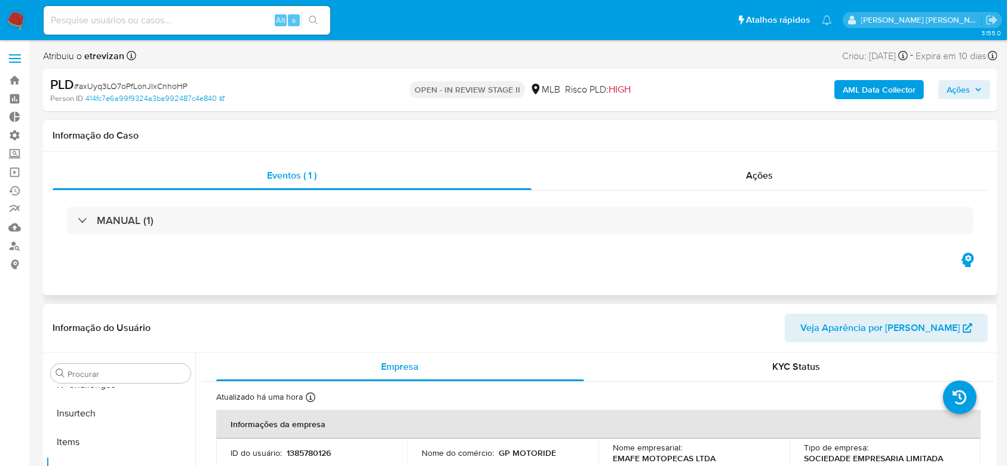
select select "10"
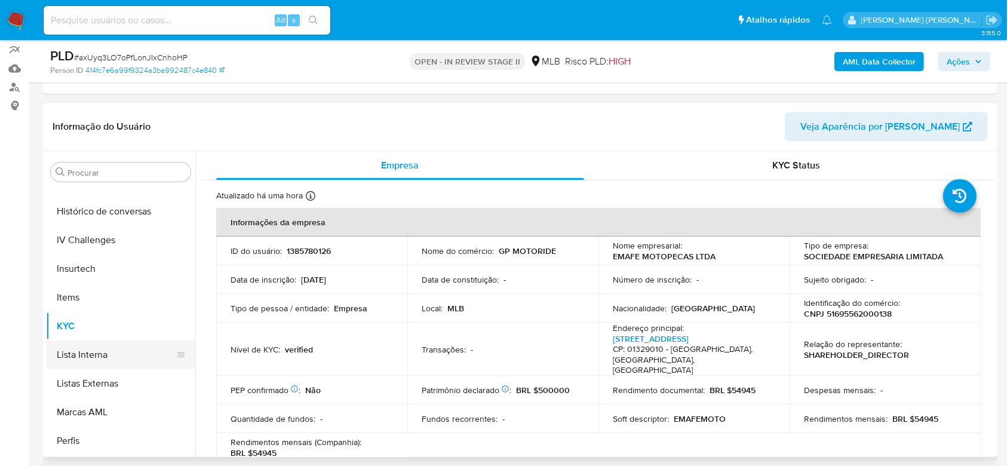
scroll to position [454, 0]
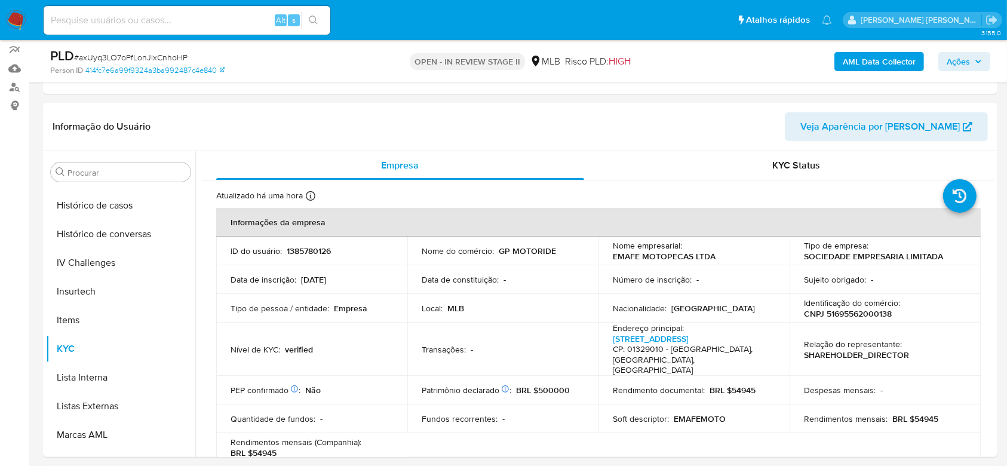
click at [148, 33] on div "Alt s" at bounding box center [187, 20] width 287 height 29
click at [164, 23] on input at bounding box center [187, 21] width 287 height 16
paste input "K8VBjAHfSTcZikBgmbyhbrMh"
type input "K8VBjAHfSTcZikBgmbyhbrMh"
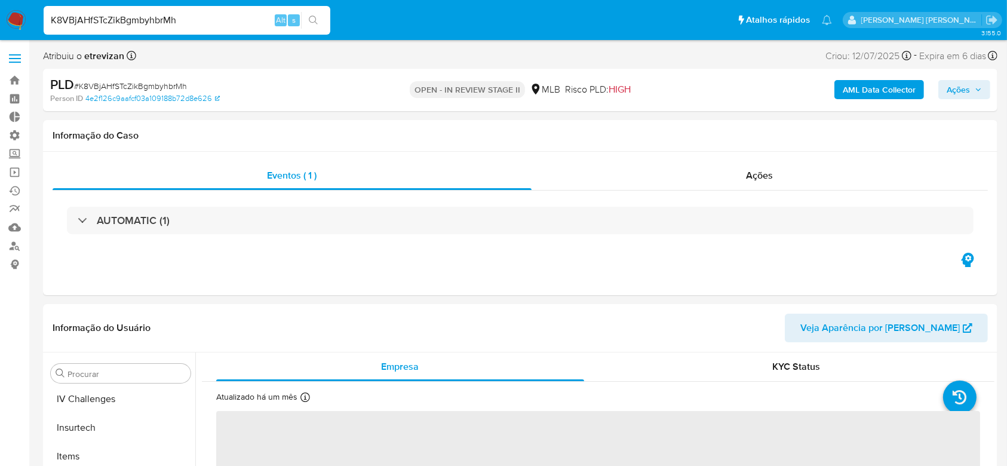
scroll to position [534, 0]
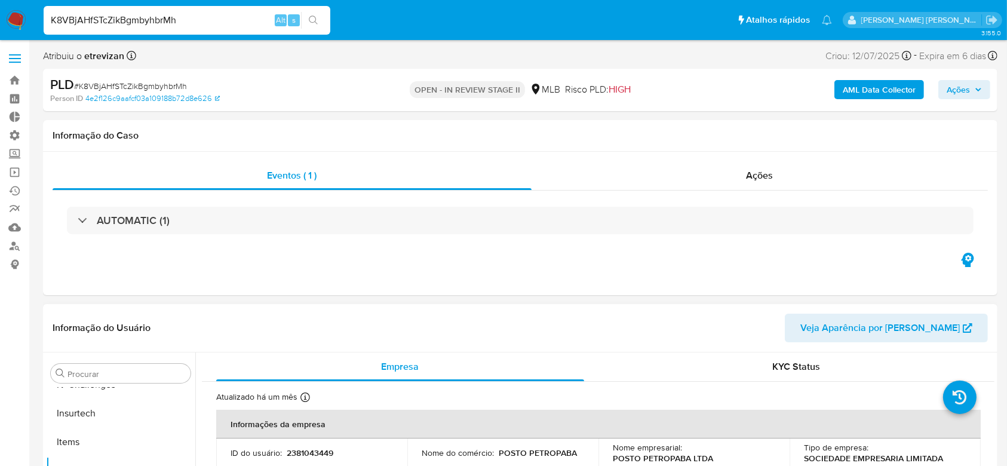
select select "10"
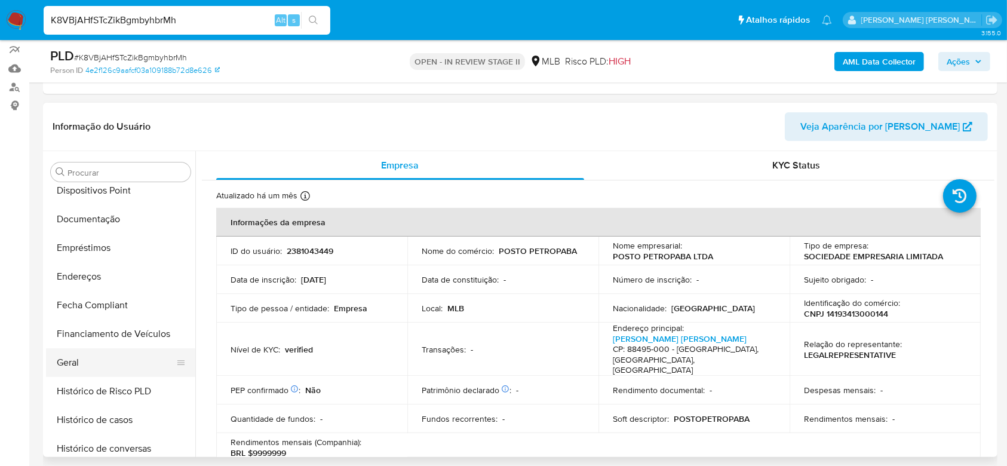
scroll to position [215, 0]
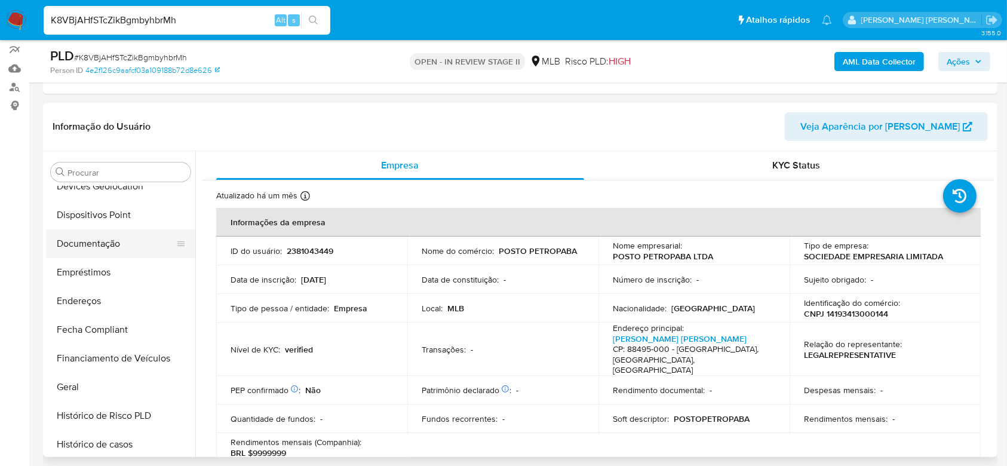
click at [88, 230] on button "Documentação" at bounding box center [116, 243] width 140 height 29
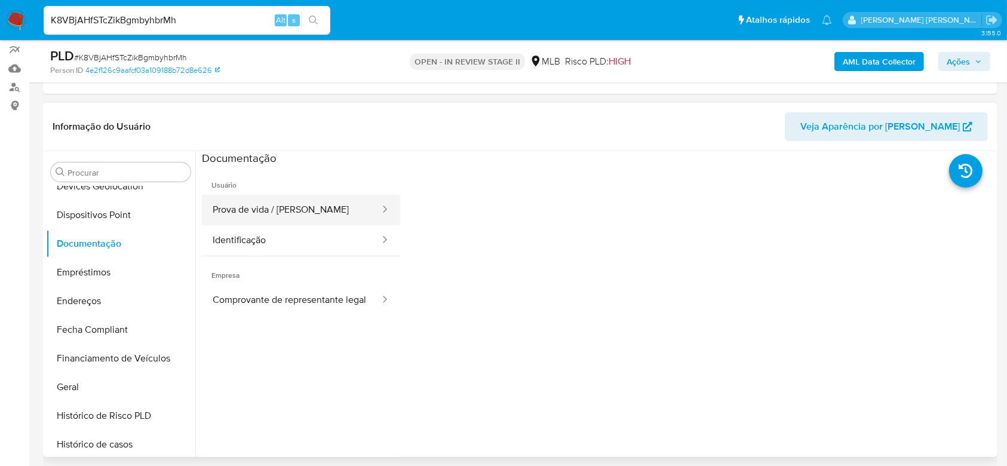
click at [258, 204] on button "Prova de vida / Selfie" at bounding box center [291, 210] width 179 height 30
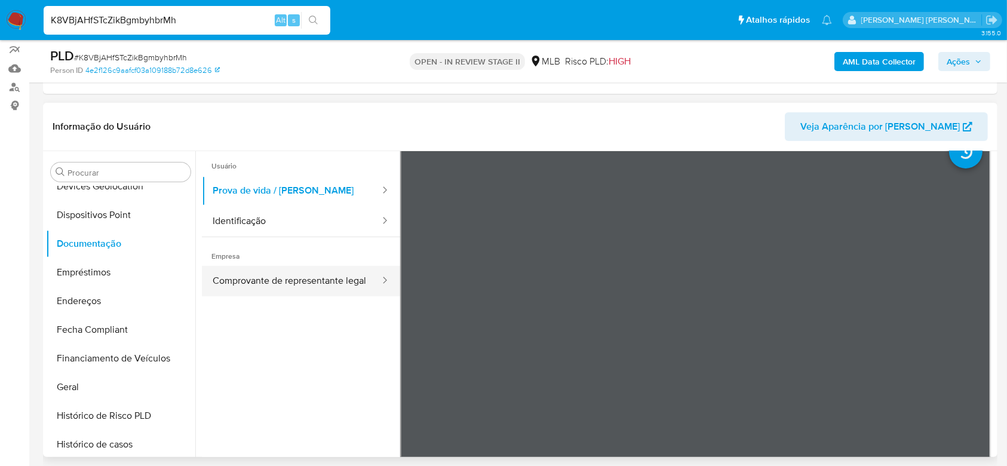
scroll to position [0, 0]
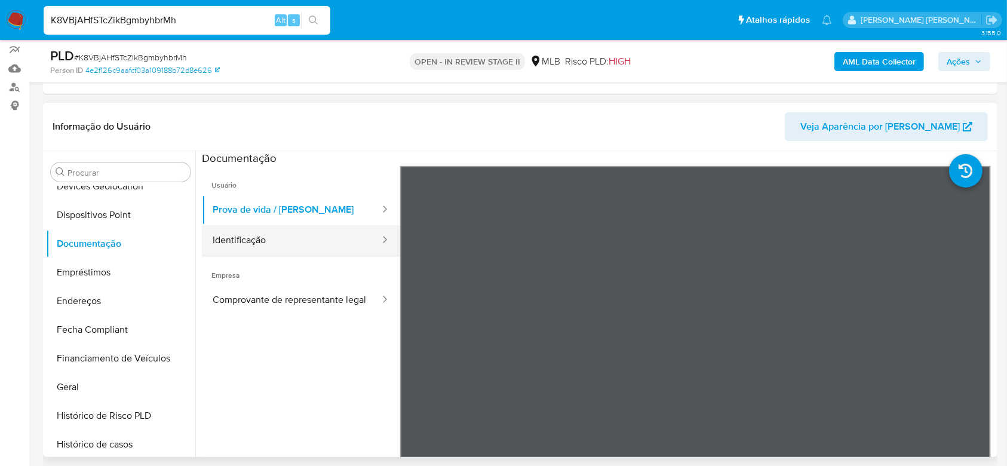
click at [274, 235] on button "Identificação" at bounding box center [291, 240] width 179 height 30
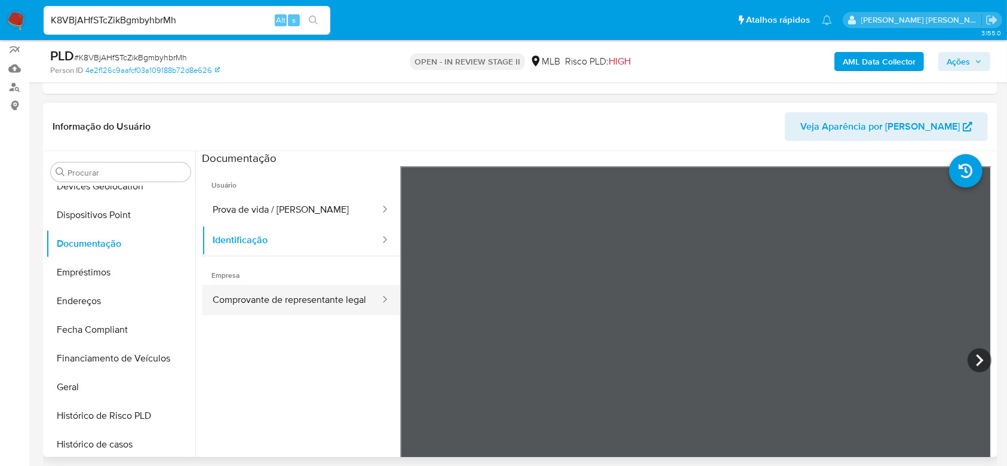
click at [306, 299] on button "Comprovante de representante legal" at bounding box center [291, 300] width 179 height 30
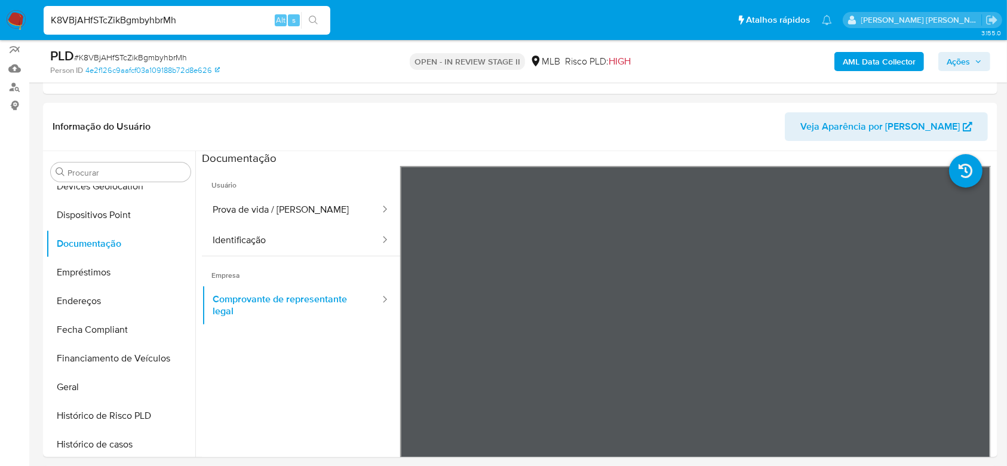
click at [88, 16] on input "K8VBjAHfSTcZikBgmbyhbrMh" at bounding box center [187, 21] width 287 height 16
paste input "Tz8UXZQQhslg603HwZrap6YU"
type input "Tz8UXZQQhslg603HwZrap6YU"
click at [311, 22] on icon "search-icon" at bounding box center [314, 21] width 10 height 10
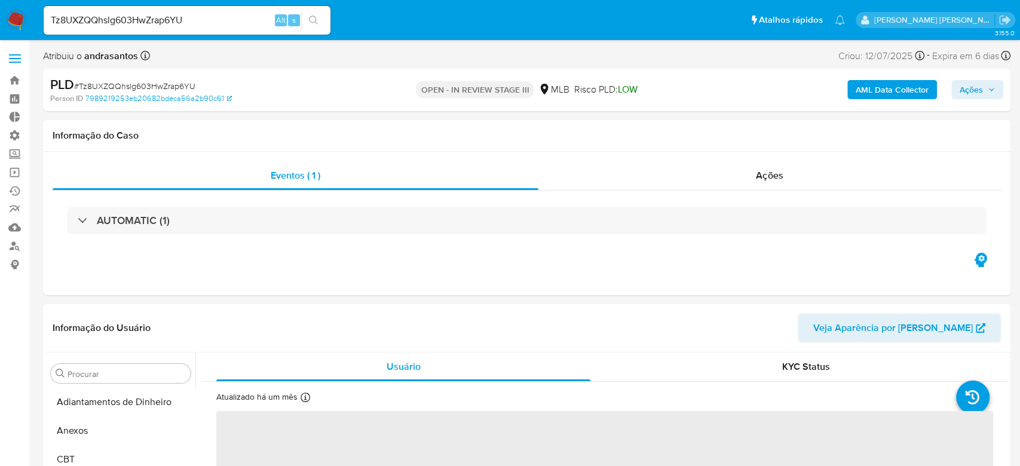
select select "10"
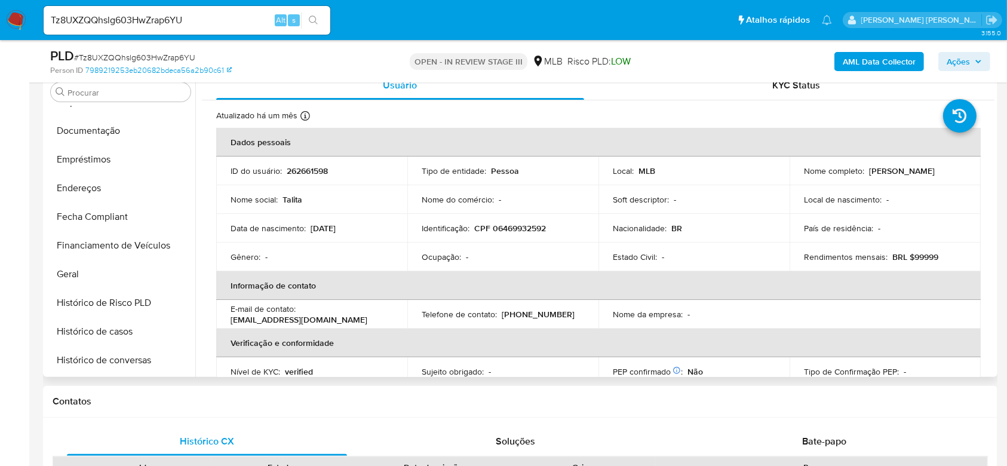
scroll to position [215, 0]
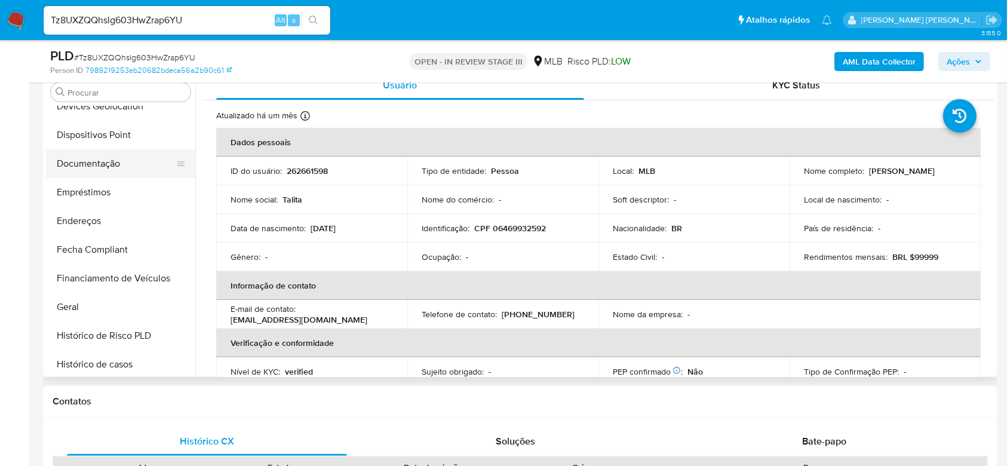
click at [91, 160] on button "Documentação" at bounding box center [116, 163] width 140 height 29
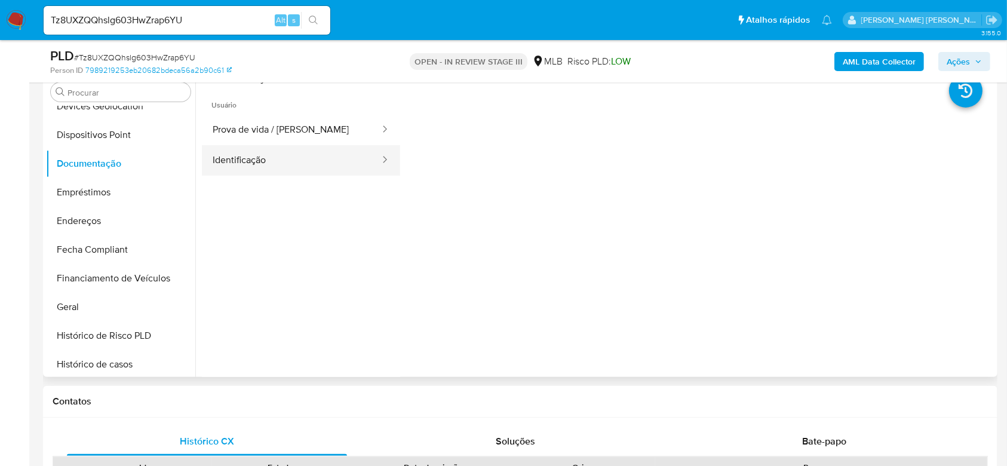
scroll to position [159, 0]
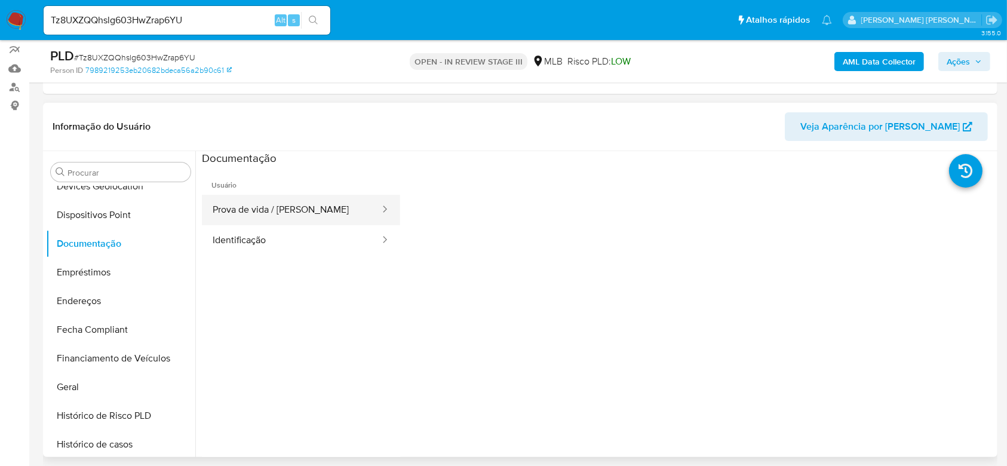
click at [266, 206] on button "Prova de vida / [PERSON_NAME]" at bounding box center [291, 210] width 179 height 30
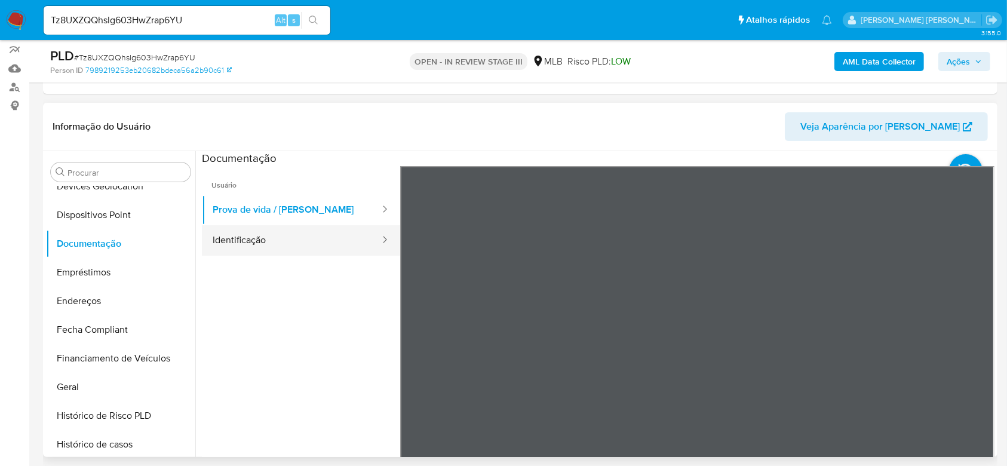
click at [243, 236] on button "Identificação" at bounding box center [291, 240] width 179 height 30
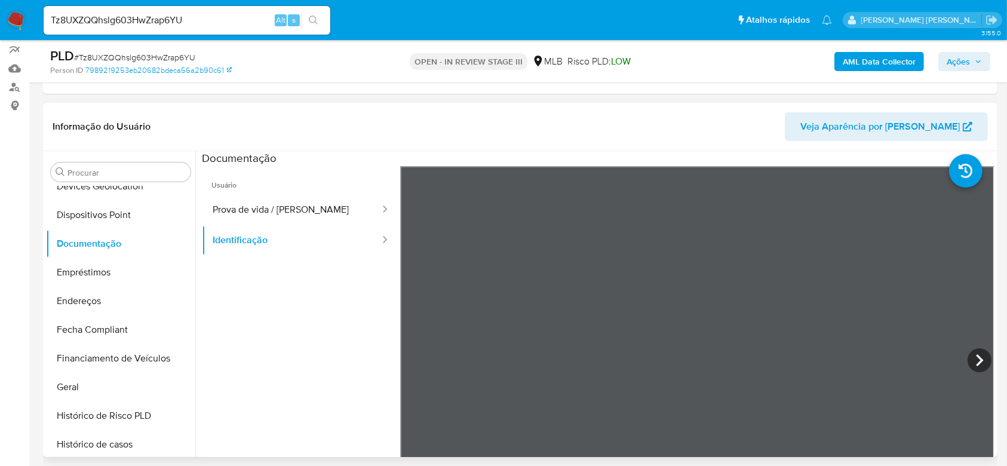
scroll to position [342, 0]
click at [978, 356] on icon at bounding box center [980, 360] width 24 height 24
click at [113, 389] on button "Geral" at bounding box center [116, 387] width 140 height 29
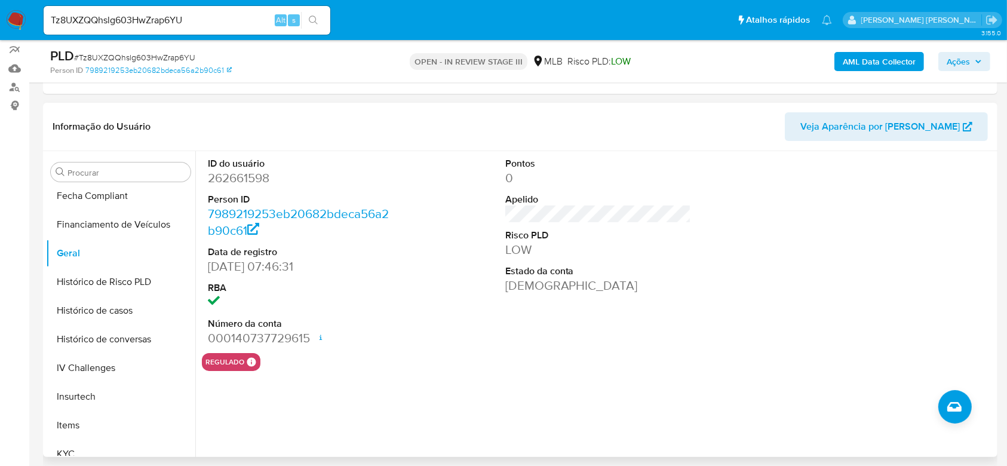
scroll to position [374, 0]
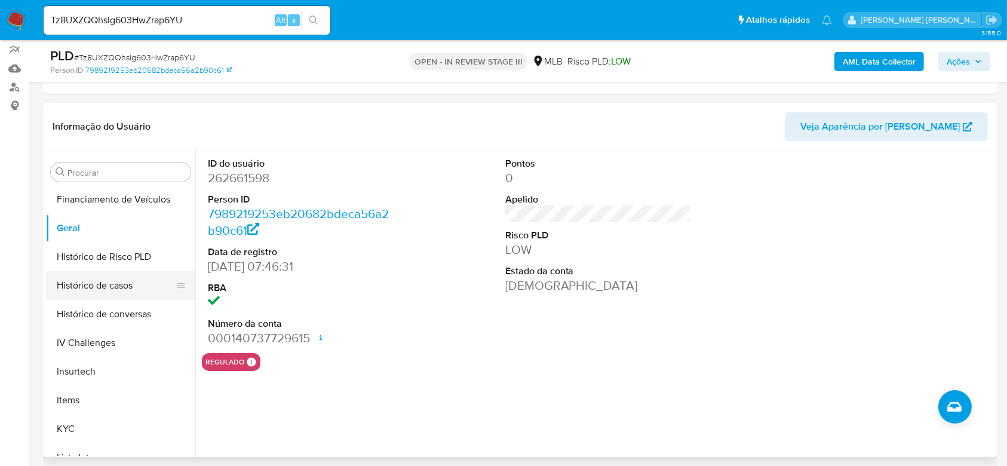
click at [108, 289] on button "Histórico de casos" at bounding box center [116, 285] width 140 height 29
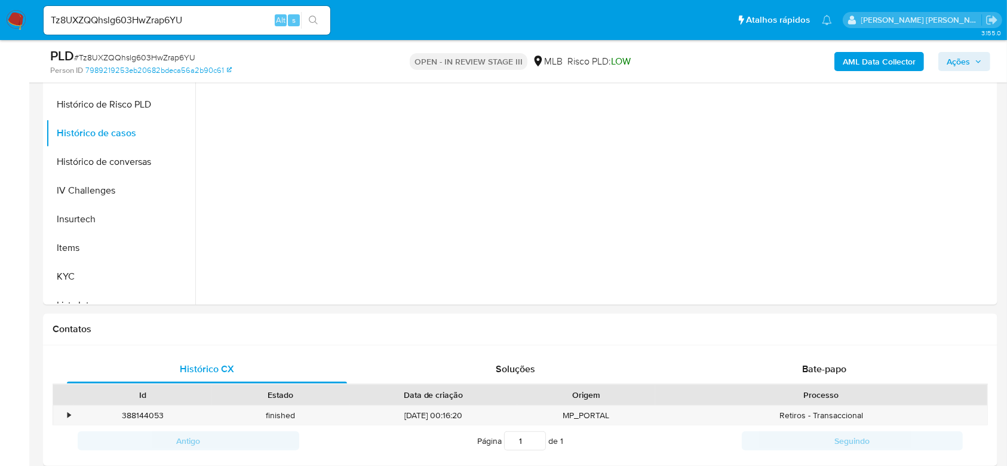
scroll to position [318, 0]
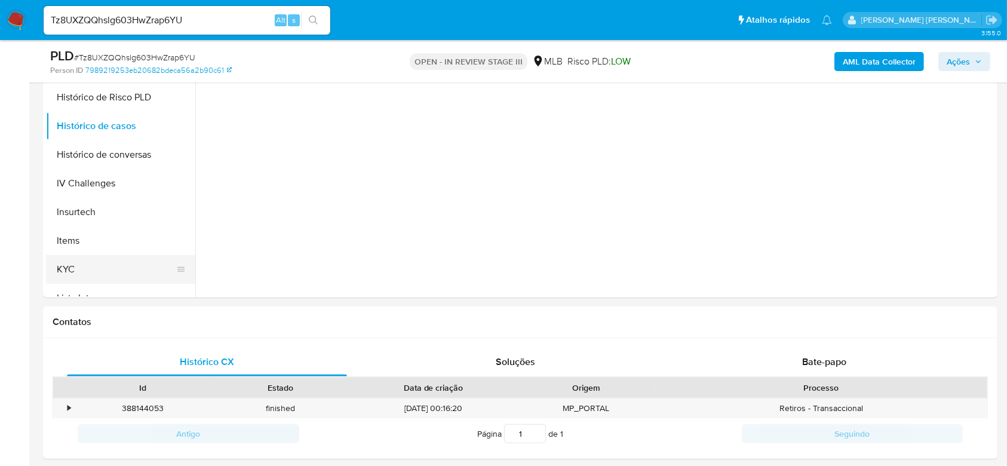
click at [87, 265] on button "KYC" at bounding box center [116, 269] width 140 height 29
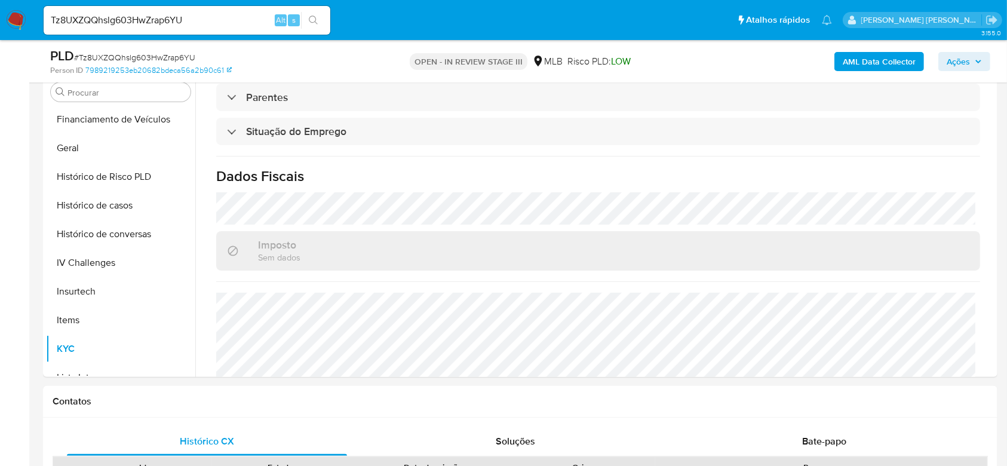
scroll to position [508, 0]
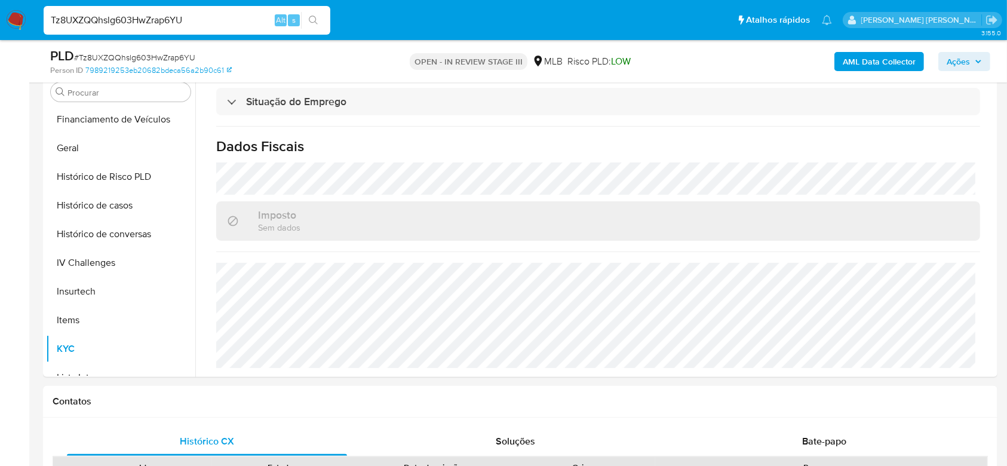
click at [124, 16] on input "Tz8UXZQQhslg603HwZrap6YU" at bounding box center [187, 21] width 287 height 16
paste input "BbaSc0cyMDb13woo8zgu7WEY"
type input "BbaSc0cyMDb13woo8zgu7WEY"
click at [310, 16] on icon "search-icon" at bounding box center [314, 21] width 10 height 10
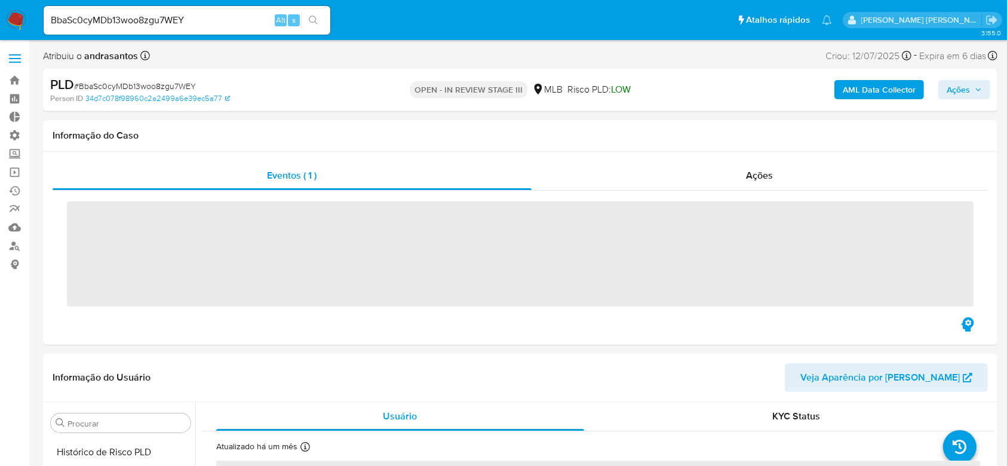
scroll to position [534, 0]
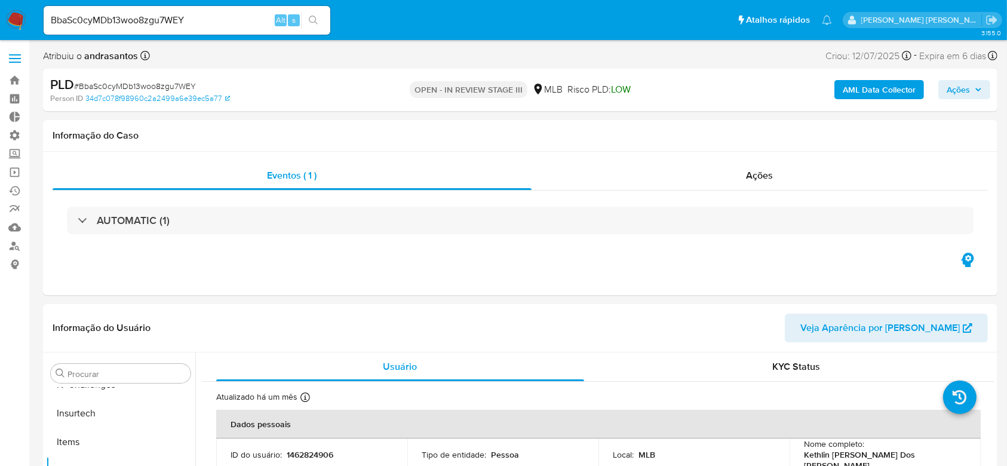
select select "10"
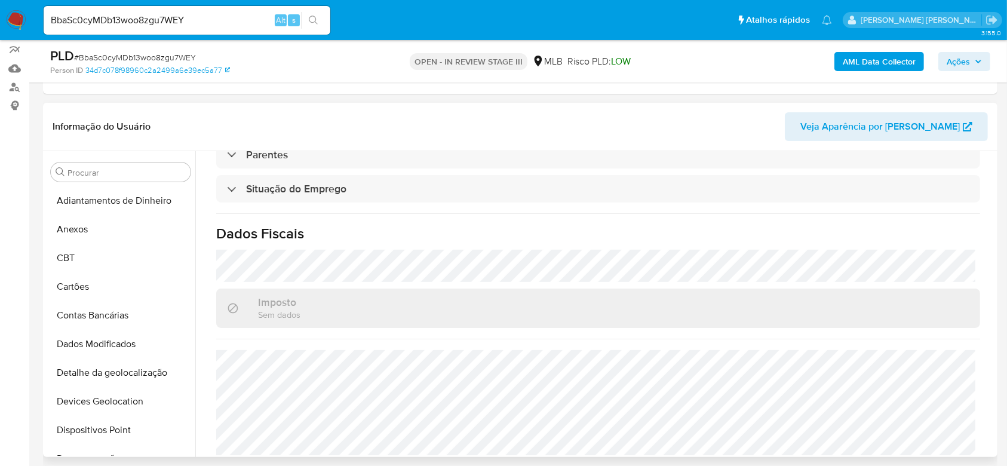
scroll to position [0, 0]
click at [117, 194] on button "Adiantamentos de Dinheiro" at bounding box center [116, 200] width 140 height 29
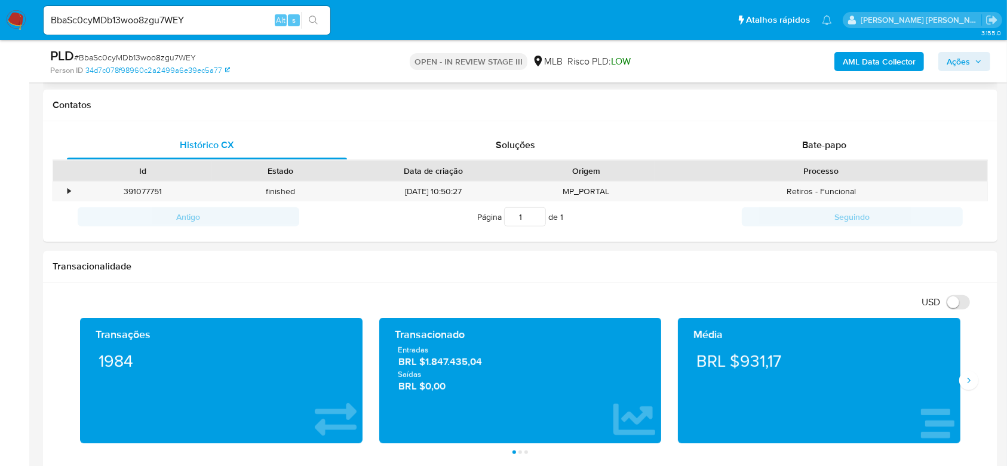
scroll to position [557, 0]
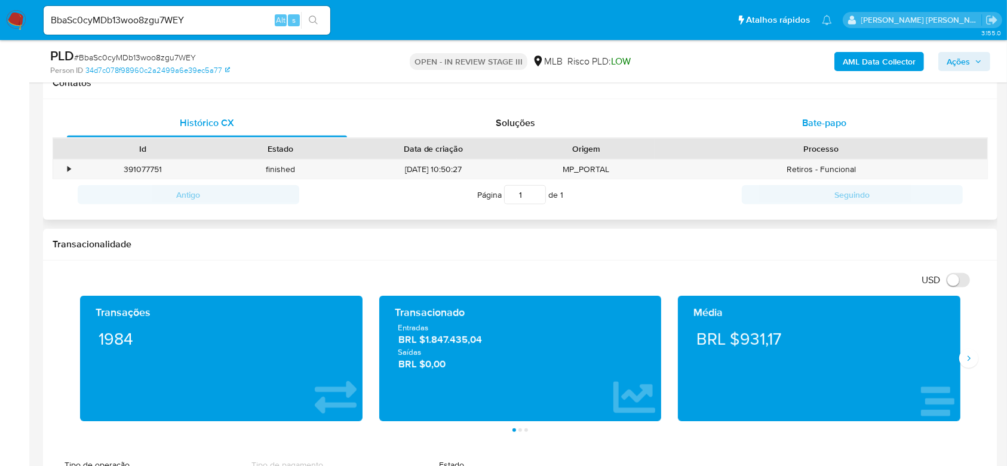
click at [822, 127] on span "Bate-papo" at bounding box center [824, 123] width 44 height 14
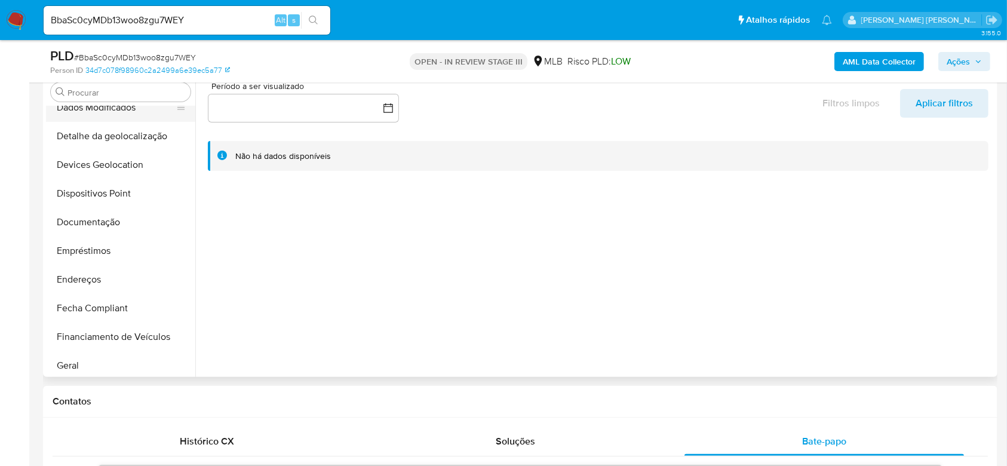
scroll to position [159, 0]
click at [101, 223] on button "Documentação" at bounding box center [116, 220] width 140 height 29
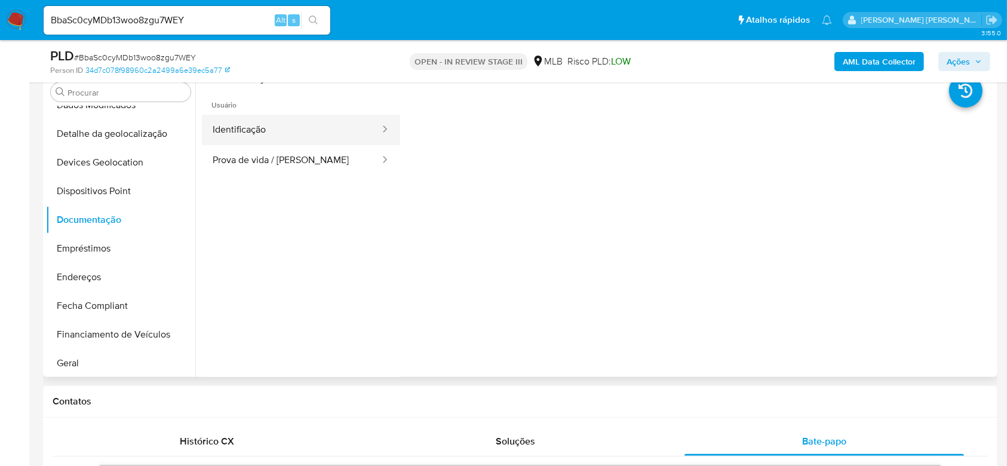
click at [242, 129] on button "Identificação" at bounding box center [291, 130] width 179 height 30
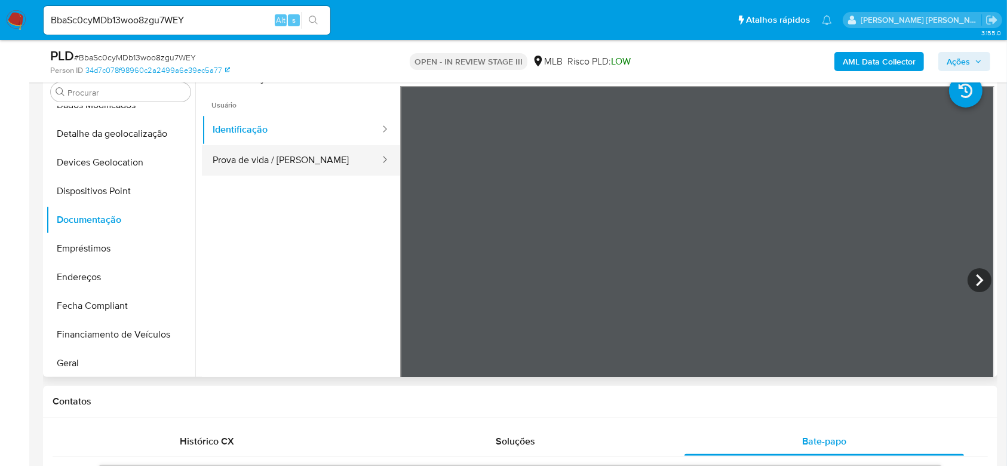
click at [284, 163] on button "Prova de vida / Selfie" at bounding box center [291, 160] width 179 height 30
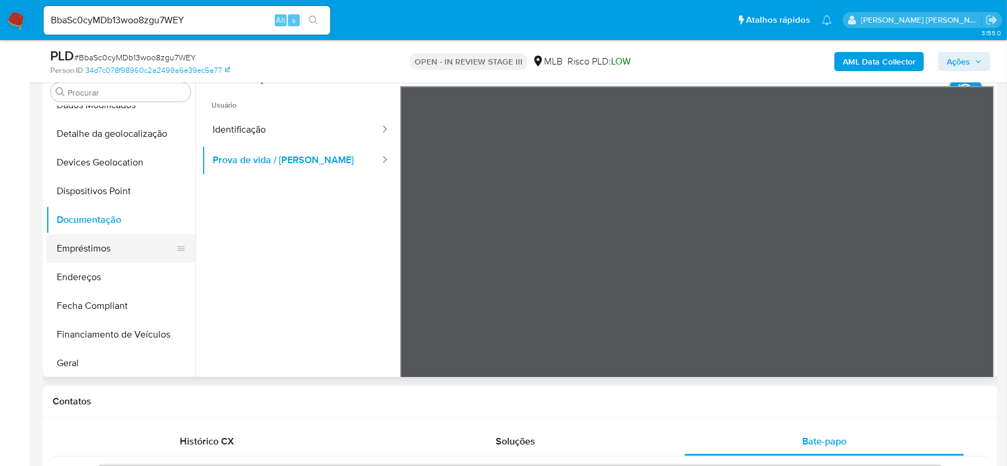
scroll to position [239, 0]
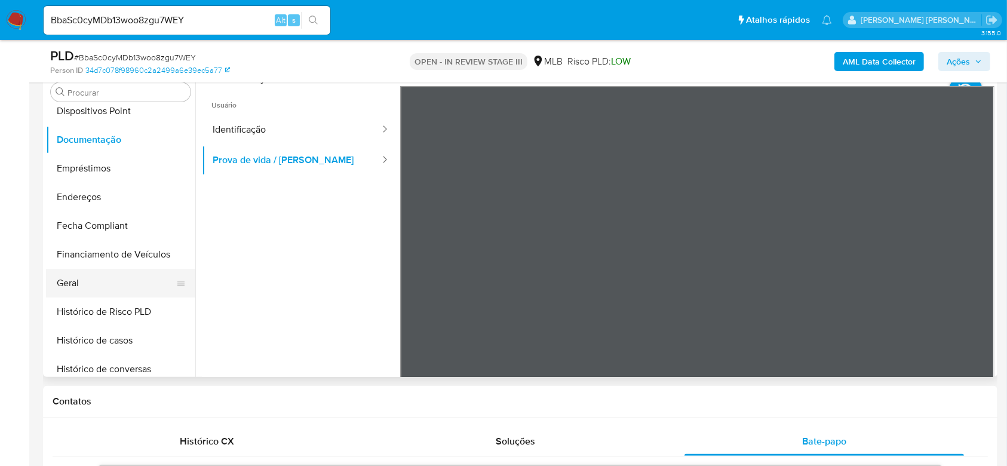
click at [97, 277] on button "Geral" at bounding box center [116, 283] width 140 height 29
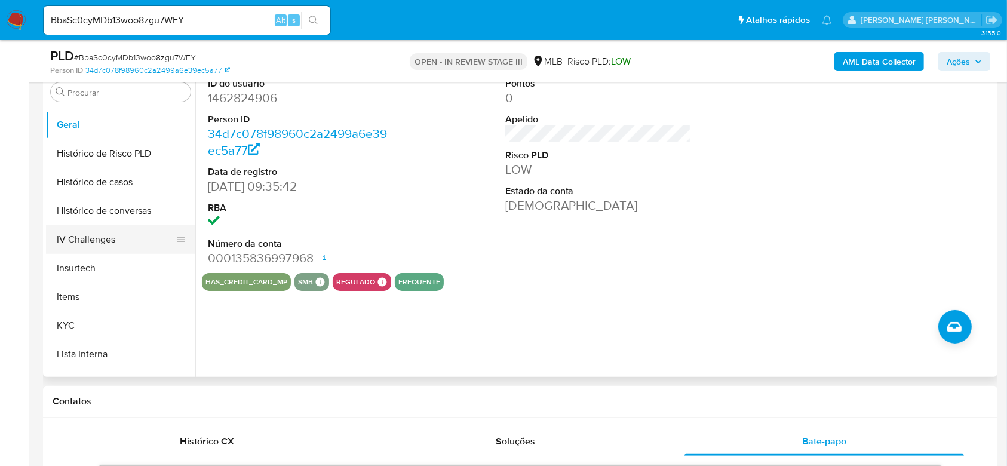
scroll to position [398, 0]
click at [111, 175] on button "Histórico de casos" at bounding box center [116, 181] width 140 height 29
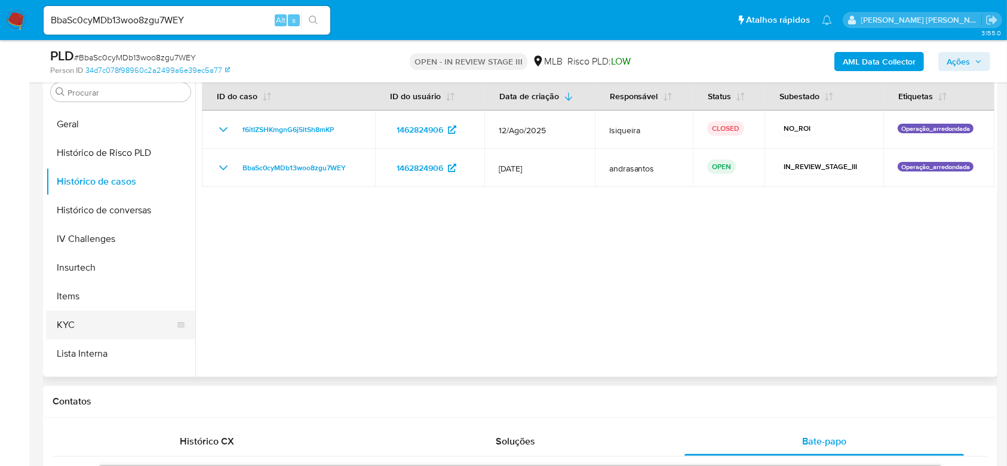
click at [73, 332] on button "KYC" at bounding box center [116, 325] width 140 height 29
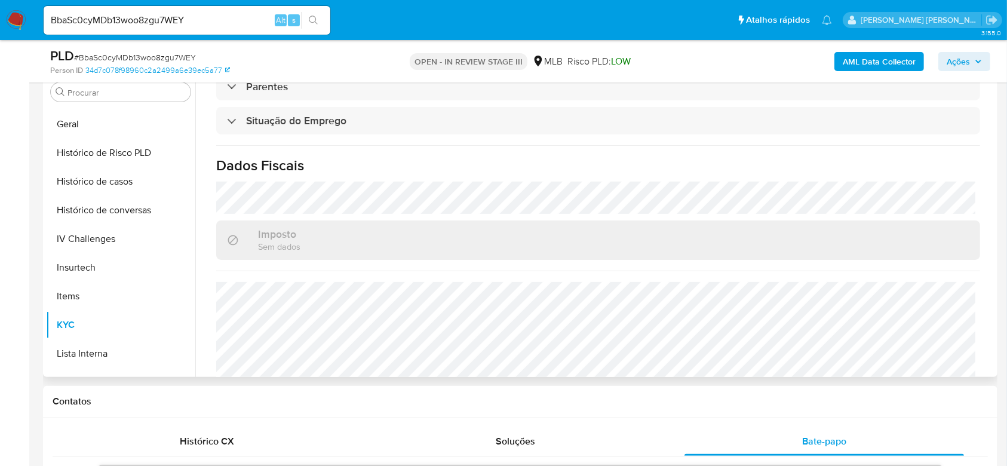
scroll to position [511, 0]
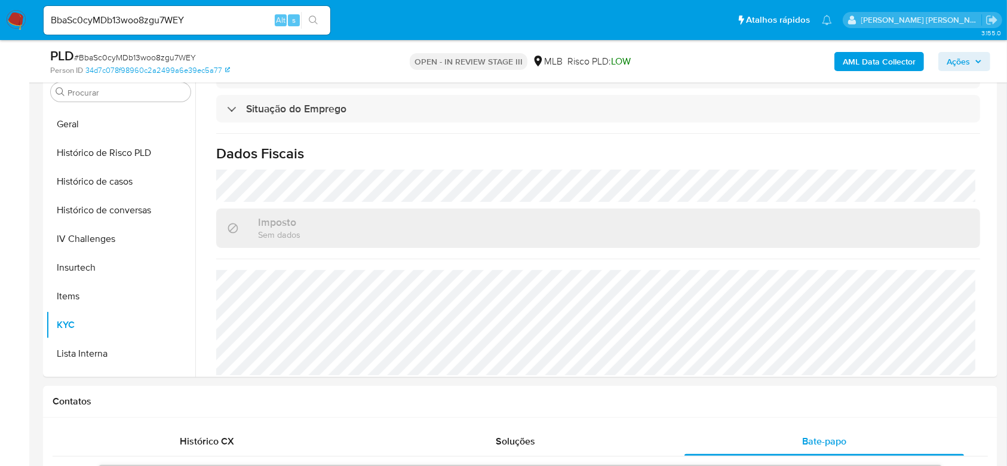
click at [103, 14] on input "BbaSc0cyMDb13woo8zgu7WEY" at bounding box center [187, 21] width 287 height 16
paste input "GQg57mKdjrHdfLXHw8dSvwKp"
type input "GQg57mKdjrHdfLXHw8dSvwKp"
click at [319, 20] on button "search-icon" at bounding box center [313, 20] width 24 height 17
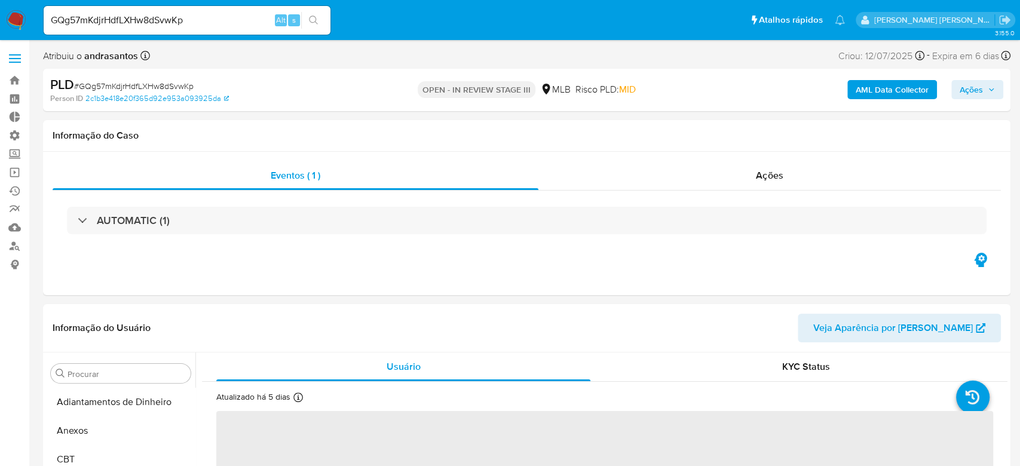
select select "10"
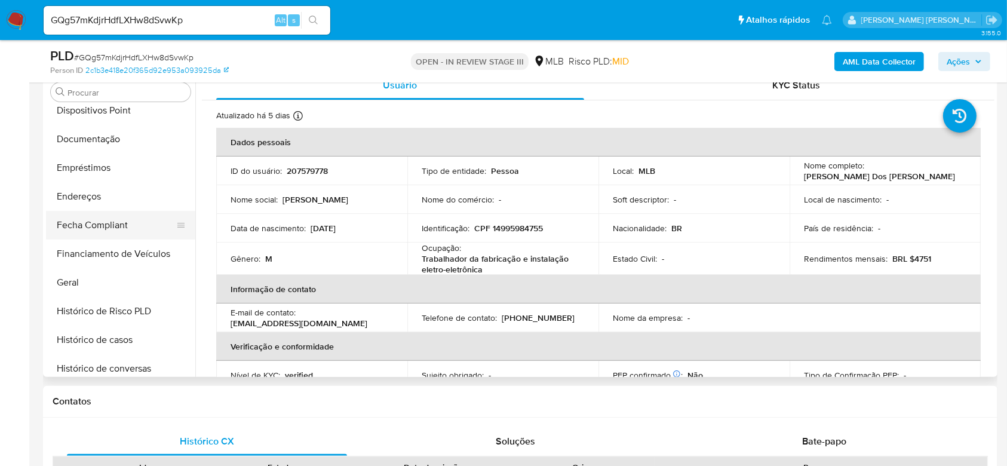
scroll to position [215, 0]
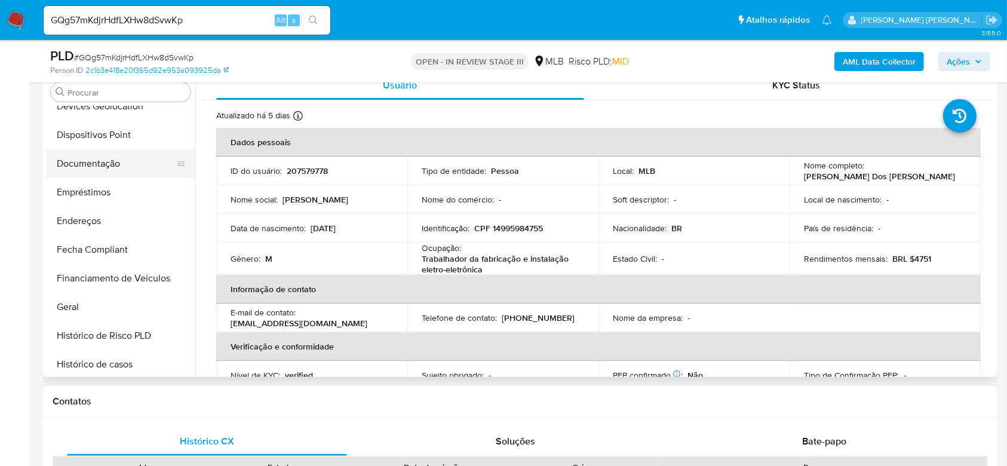
click at [124, 163] on button "Documentação" at bounding box center [116, 163] width 140 height 29
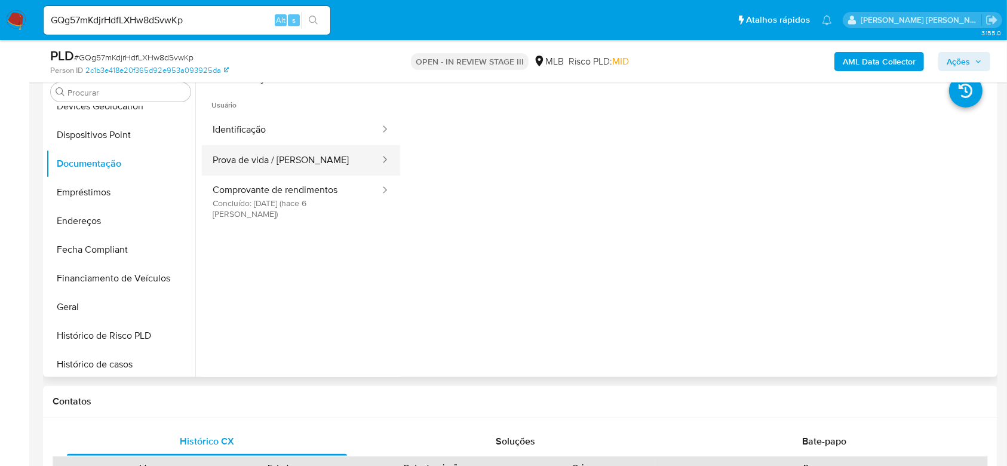
scroll to position [159, 0]
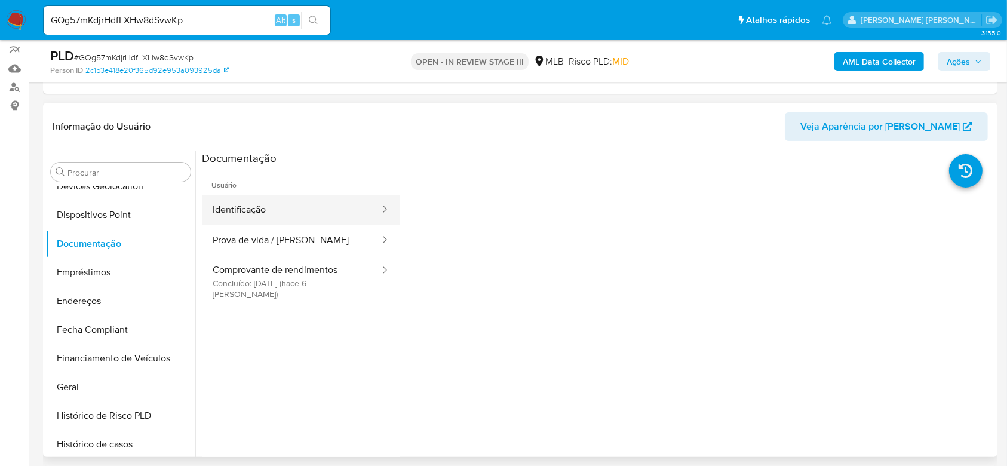
click at [291, 206] on button "Identificação" at bounding box center [291, 210] width 179 height 30
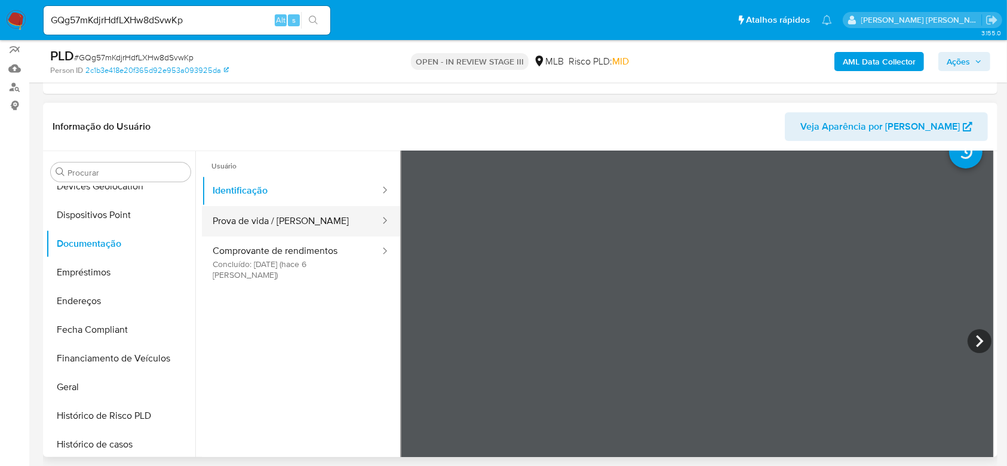
scroll to position [0, 0]
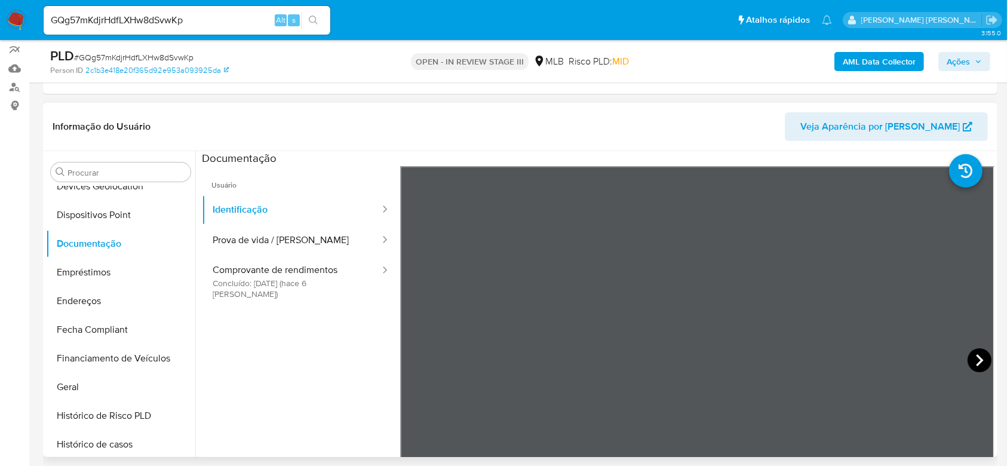
click at [974, 361] on icon at bounding box center [980, 360] width 24 height 24
click at [236, 248] on button "Prova de vida / Selfie" at bounding box center [291, 240] width 179 height 30
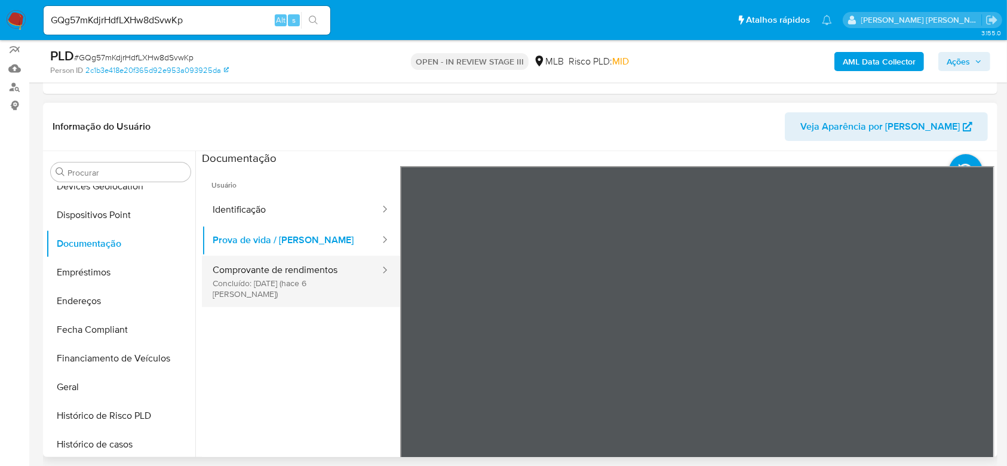
click at [330, 278] on button "Comprovante de rendimentos Concluído: 13/08/2025 (hace 6 días)" at bounding box center [291, 281] width 179 height 51
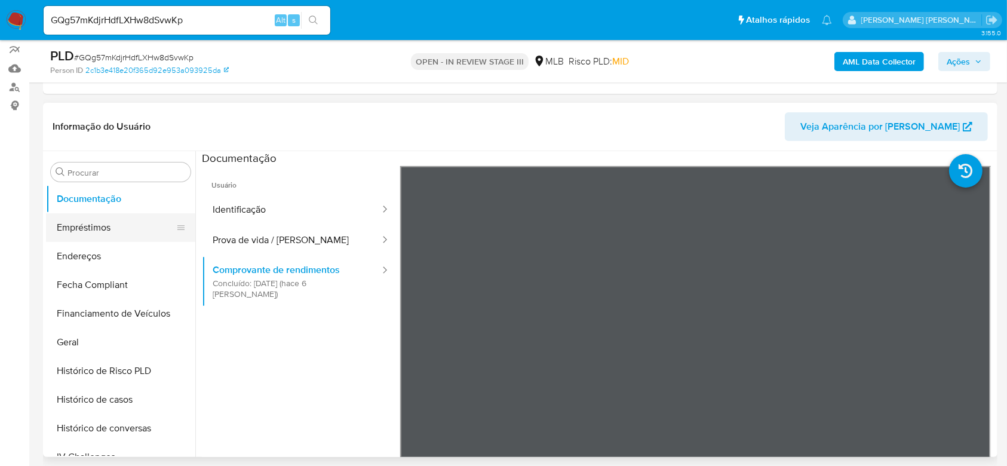
scroll to position [295, 0]
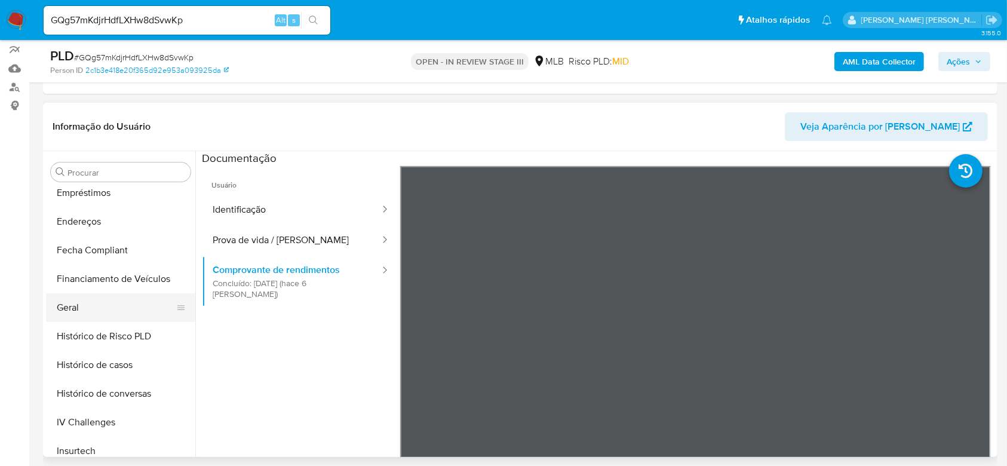
click at [89, 305] on button "Geral" at bounding box center [116, 307] width 140 height 29
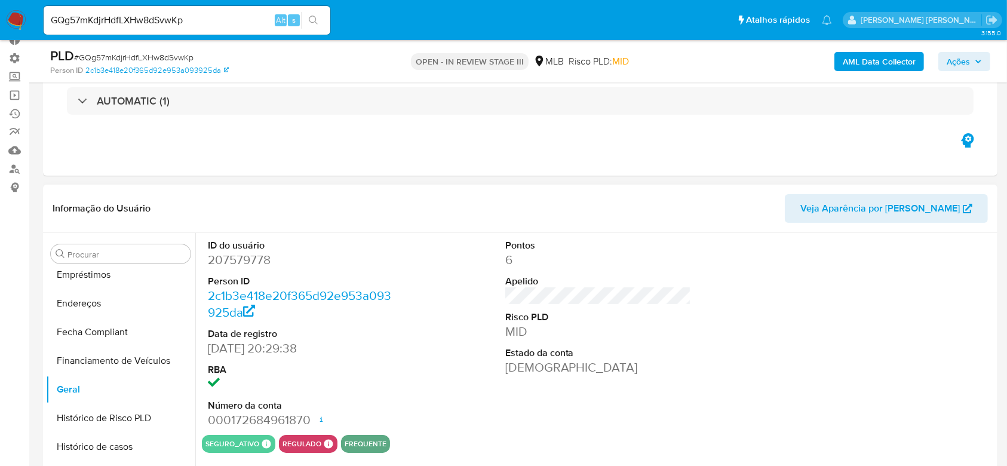
scroll to position [79, 0]
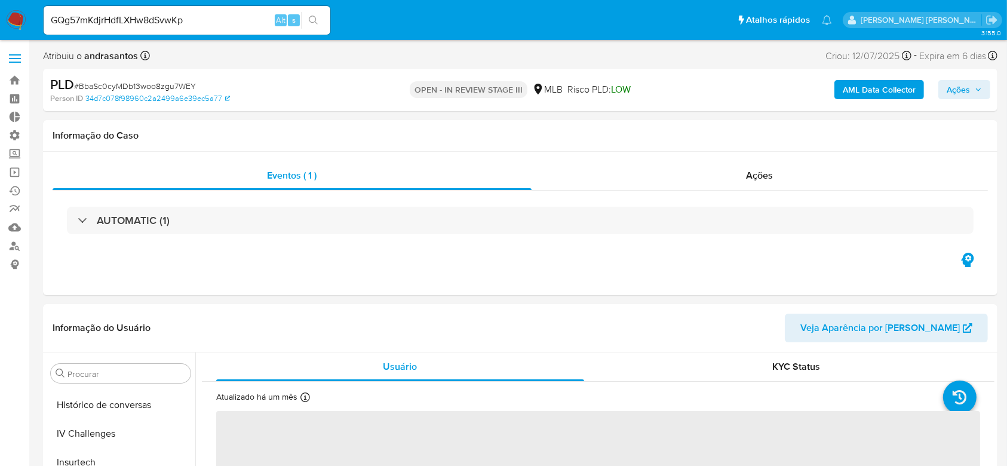
scroll to position [534, 0]
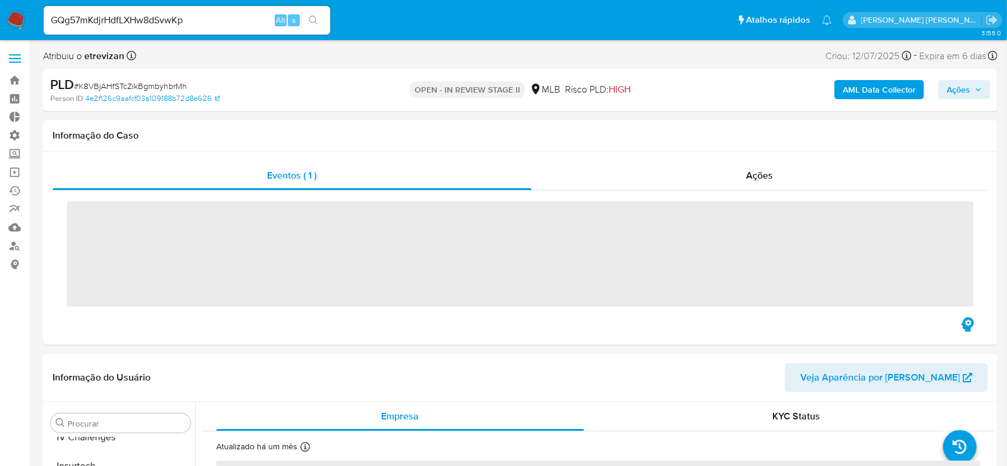
scroll to position [534, 0]
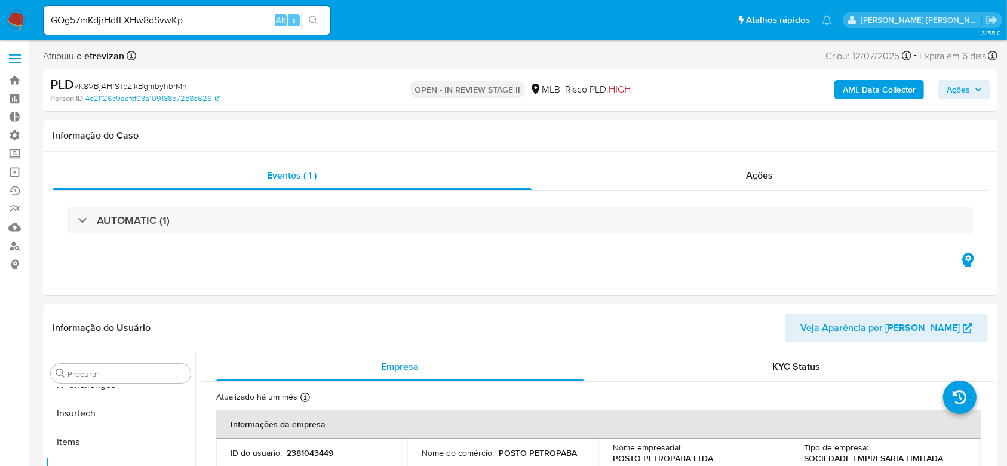
select select "10"
drag, startPoint x: 730, startPoint y: 296, endPoint x: 16, endPoint y: 174, distance: 724.4
click at [16, 174] on link "Operações em massa" at bounding box center [71, 172] width 142 height 19
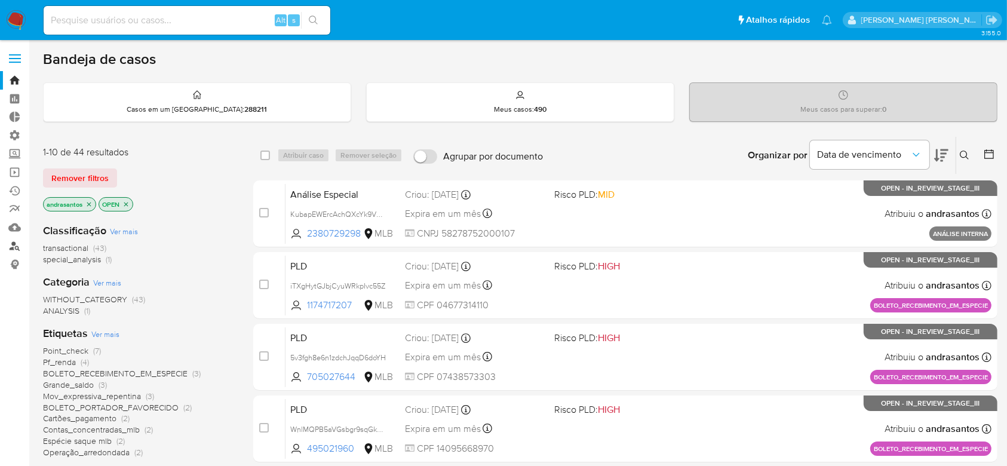
click at [12, 250] on link "Localizador de pessoas" at bounding box center [71, 246] width 142 height 19
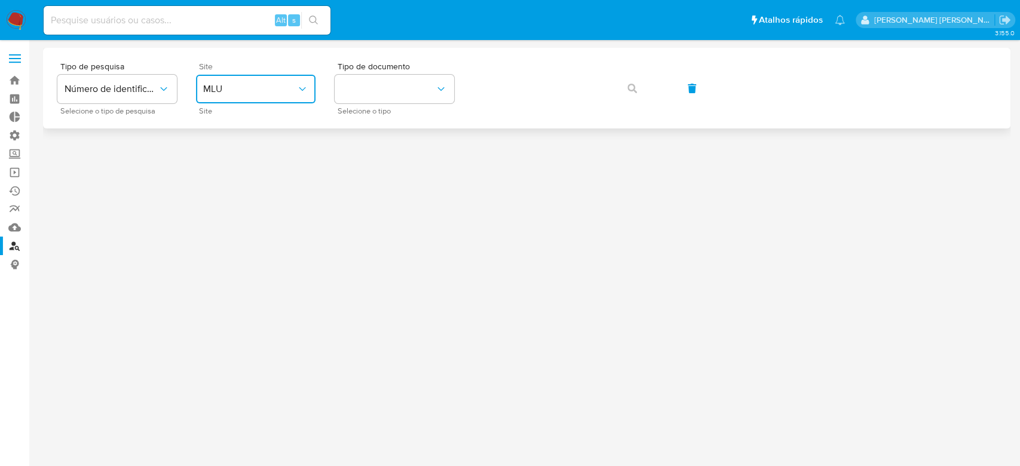
click at [309, 84] on button "MLU" at bounding box center [256, 89] width 120 height 29
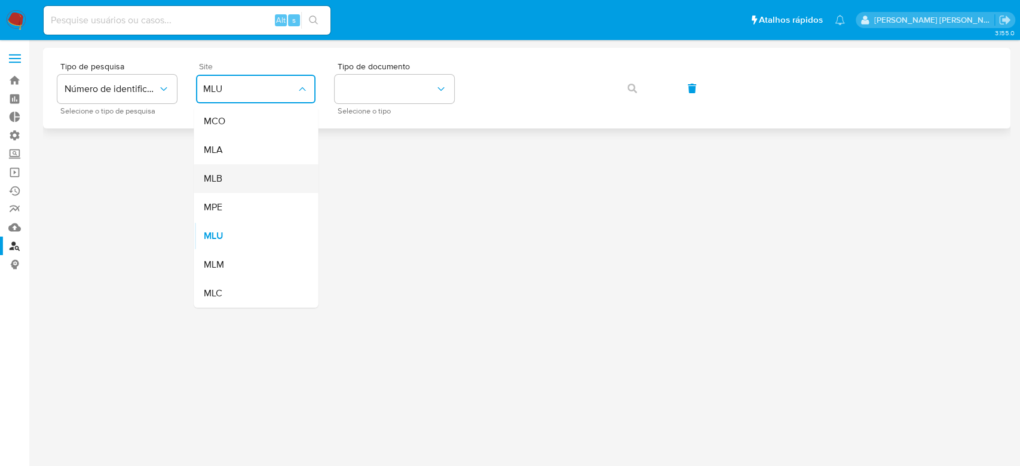
click at [248, 179] on div "MLB" at bounding box center [252, 178] width 98 height 29
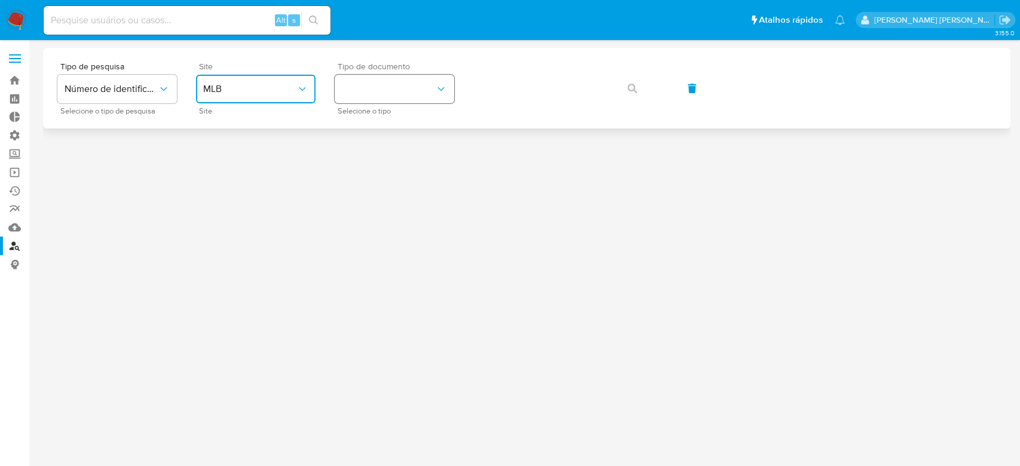
click at [402, 90] on button "identificationType" at bounding box center [395, 89] width 120 height 29
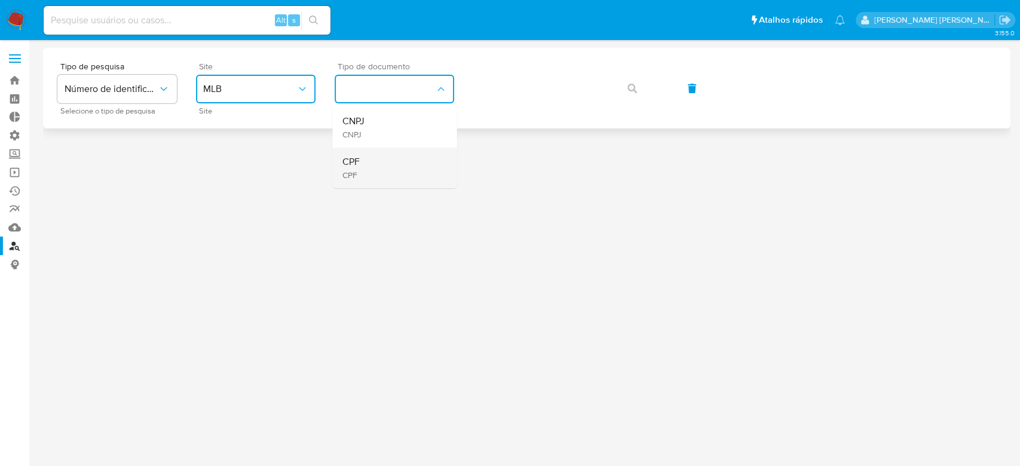
click at [374, 160] on div "CPF CPF" at bounding box center [391, 168] width 98 height 41
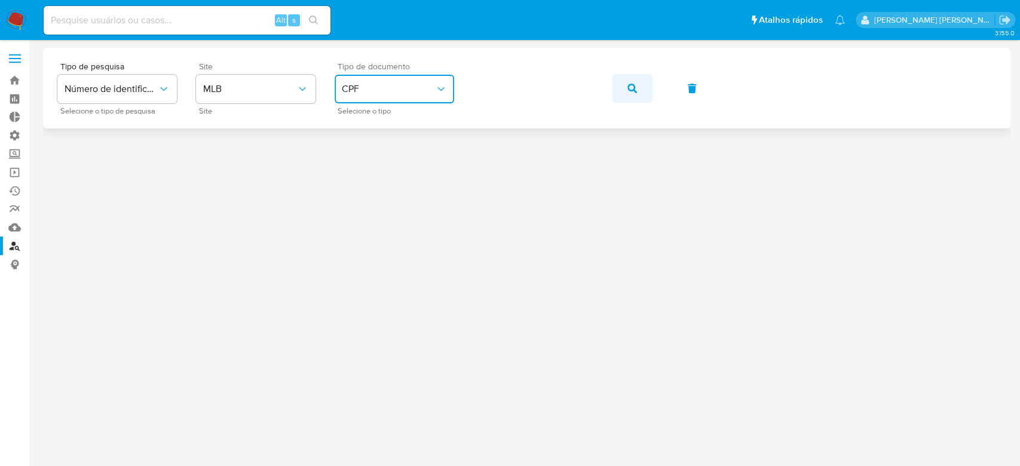
click at [634, 95] on span "button" at bounding box center [632, 88] width 10 height 26
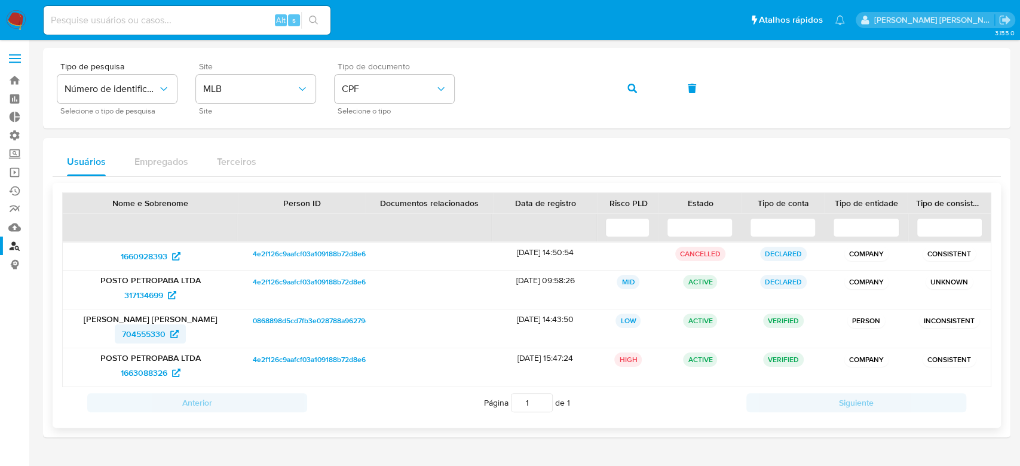
click at [154, 332] on span "704555330" at bounding box center [144, 333] width 44 height 19
click at [17, 176] on link "Operações em massa" at bounding box center [71, 172] width 142 height 19
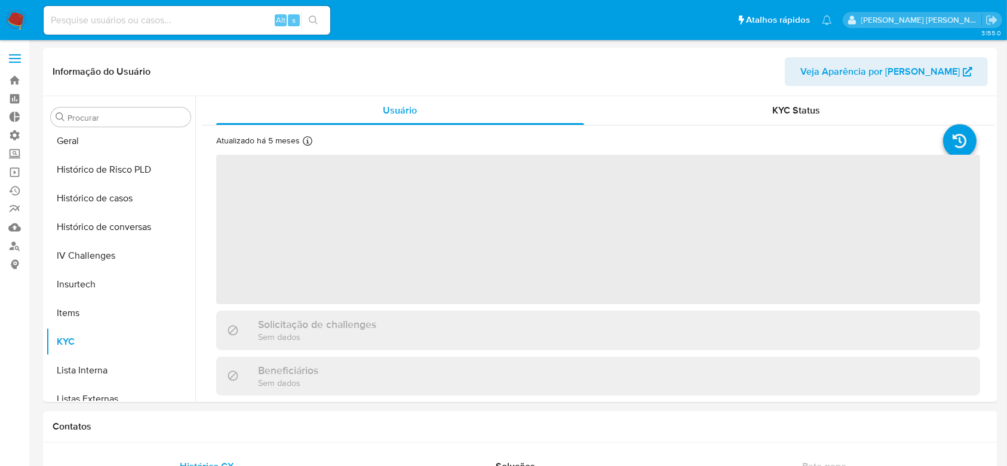
scroll to position [534, 0]
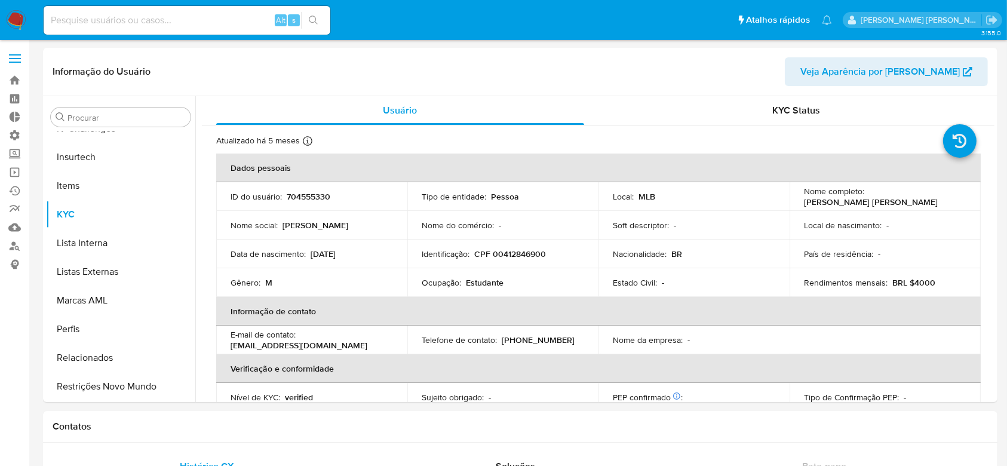
select select "10"
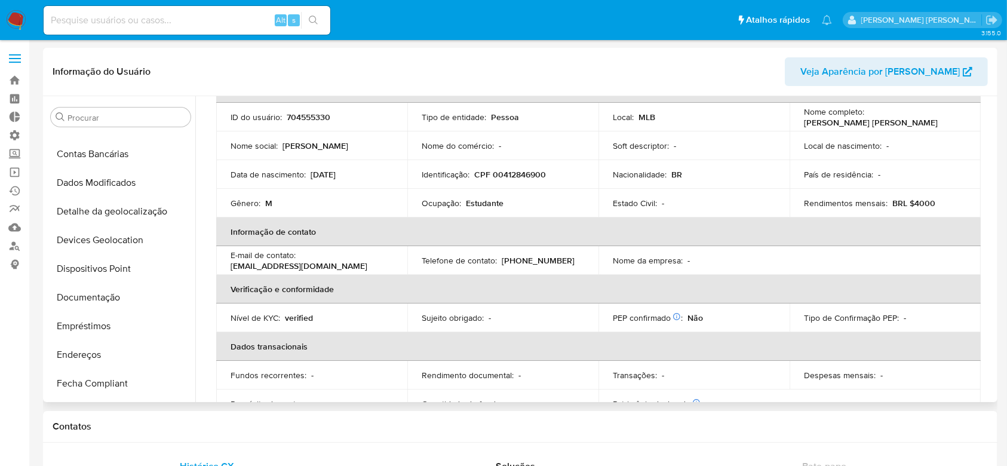
scroll to position [159, 0]
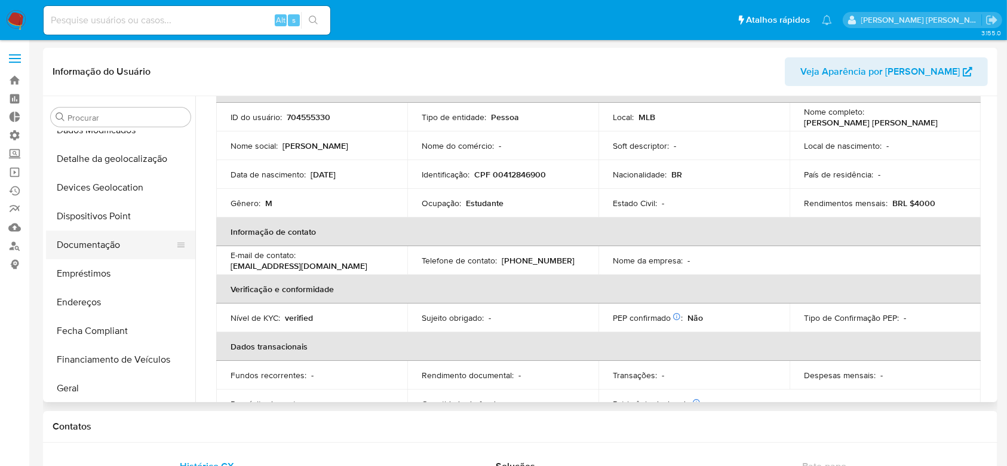
click at [107, 245] on button "Documentação" at bounding box center [116, 245] width 140 height 29
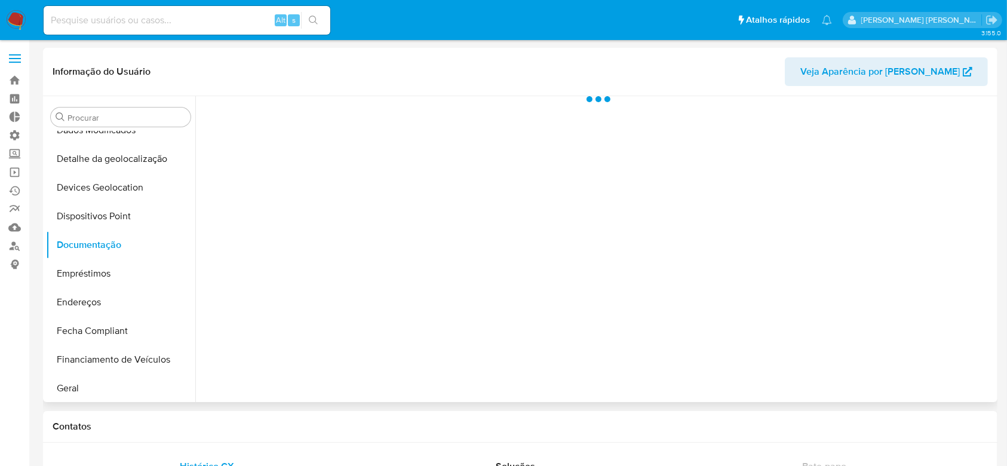
scroll to position [0, 0]
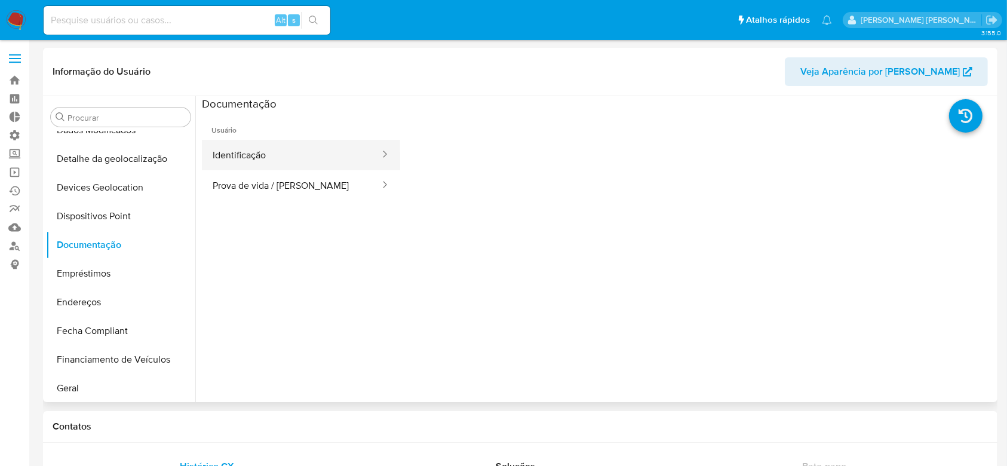
click at [267, 154] on button "Identificação" at bounding box center [291, 155] width 179 height 30
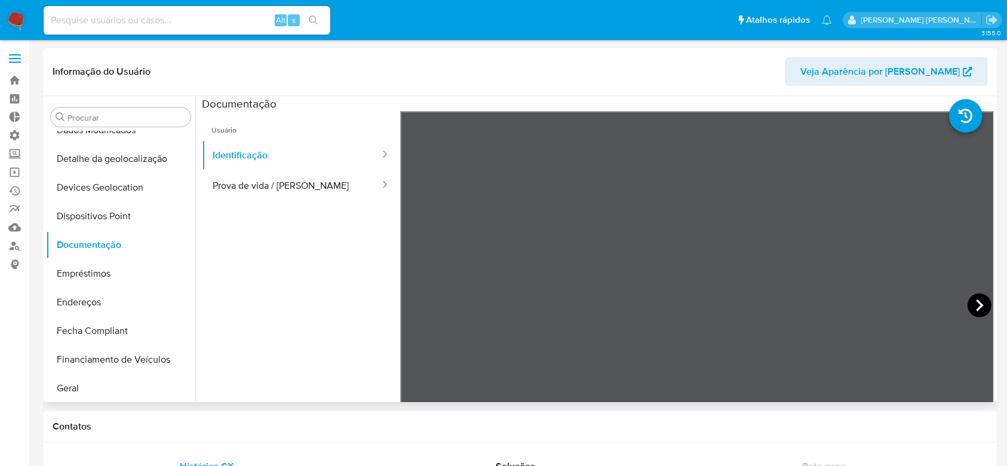
click at [976, 300] on icon at bounding box center [980, 305] width 24 height 24
click at [234, 186] on button "Prova de vida / [PERSON_NAME]" at bounding box center [291, 185] width 179 height 30
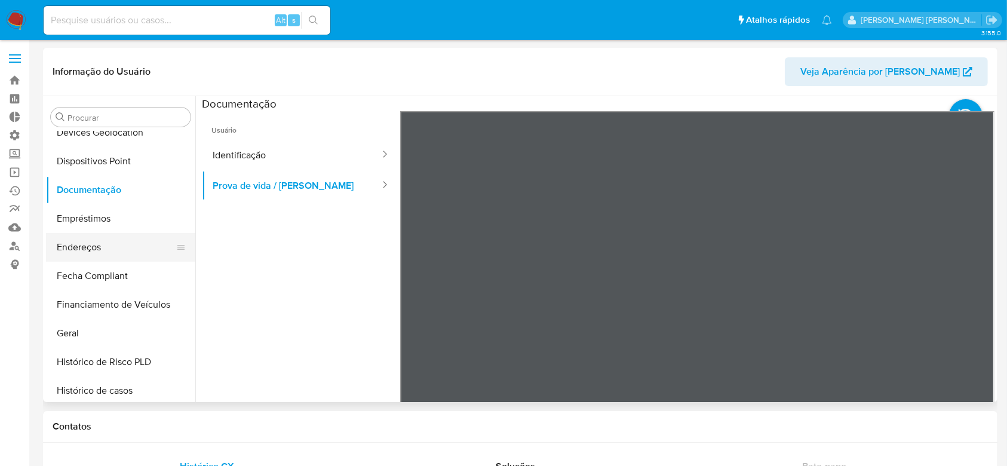
scroll to position [239, 0]
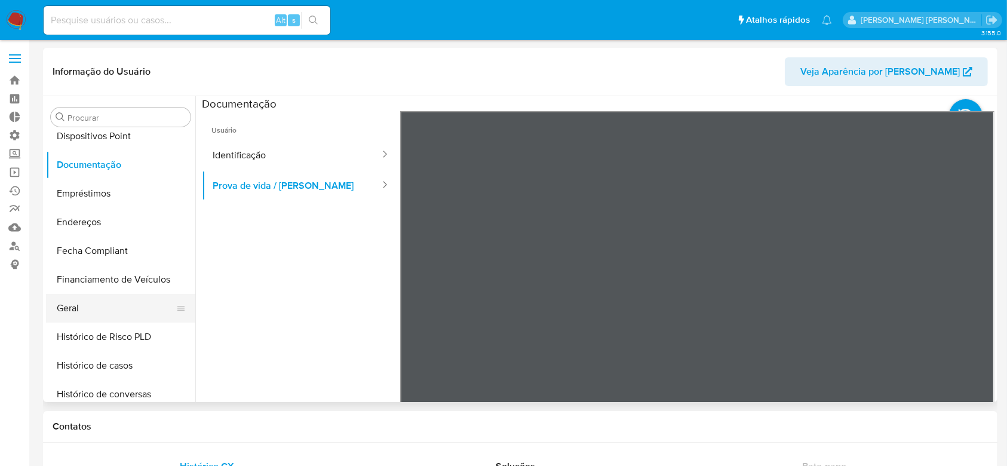
click at [93, 313] on button "Geral" at bounding box center [116, 308] width 140 height 29
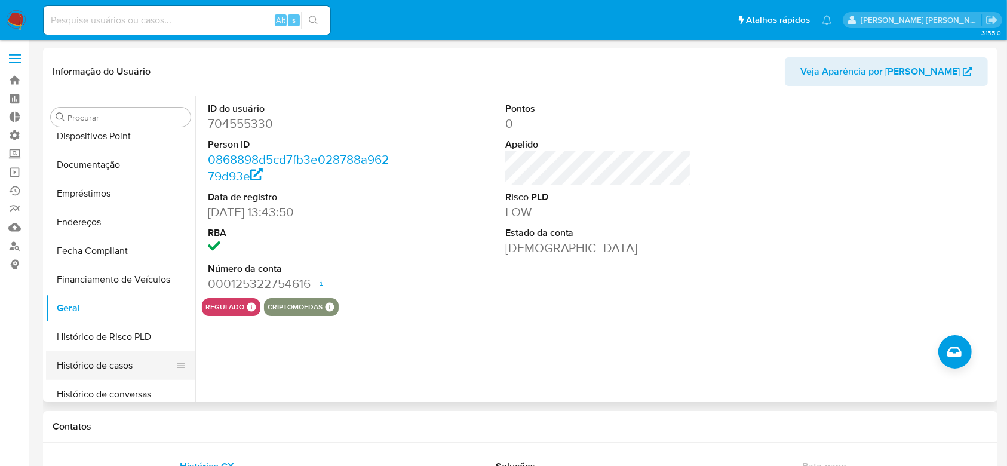
click at [114, 366] on button "Histórico de casos" at bounding box center [116, 365] width 140 height 29
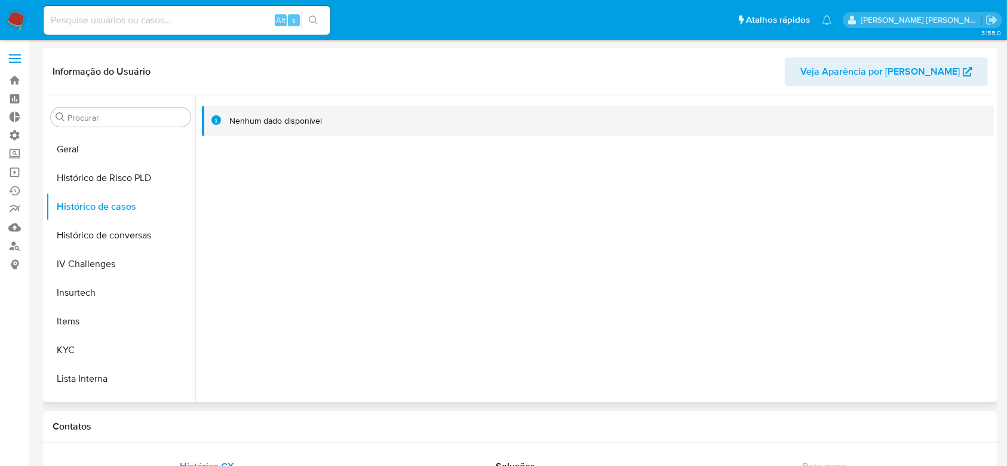
scroll to position [478, 0]
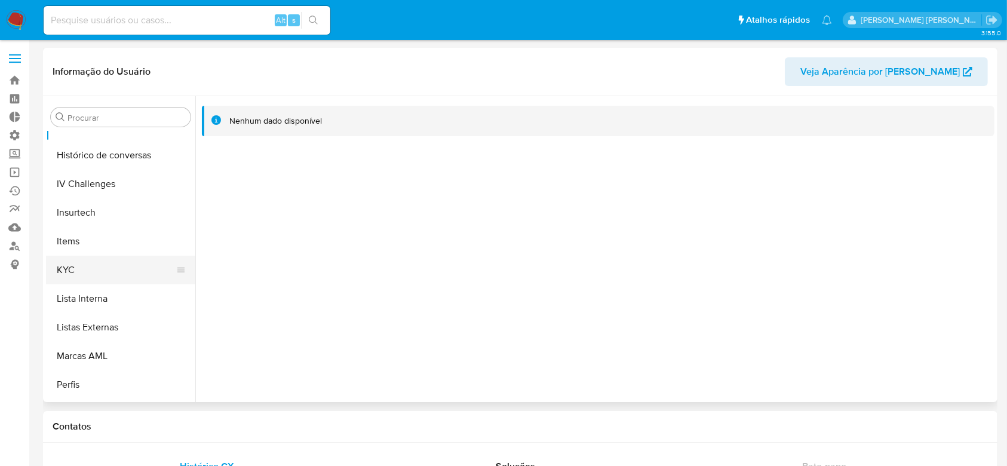
click at [89, 274] on button "KYC" at bounding box center [116, 270] width 140 height 29
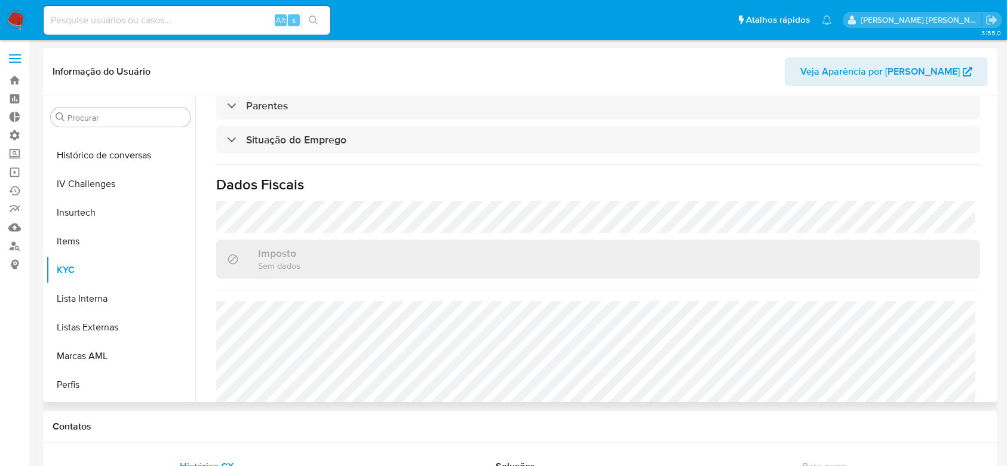
scroll to position [520, 0]
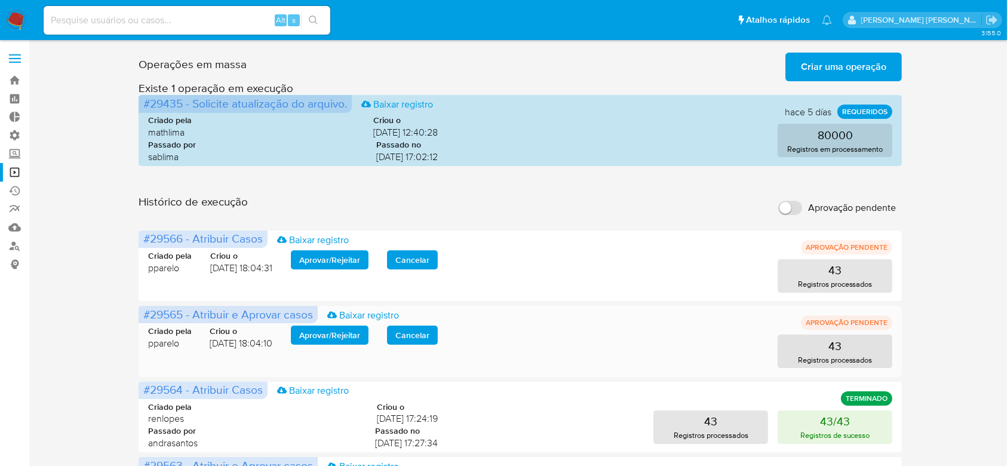
click at [338, 337] on span "Aprovar / Rejeitar" at bounding box center [329, 335] width 61 height 17
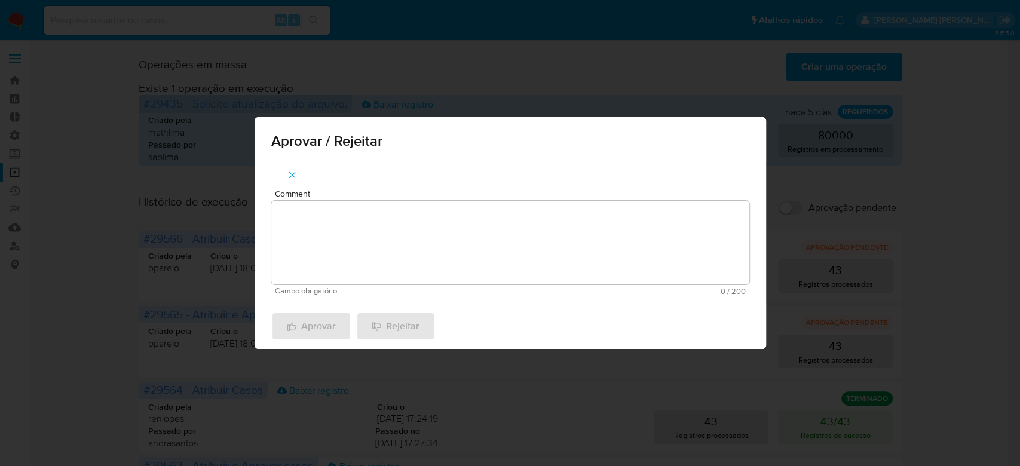
click at [390, 229] on textarea "Comment" at bounding box center [510, 243] width 478 height 84
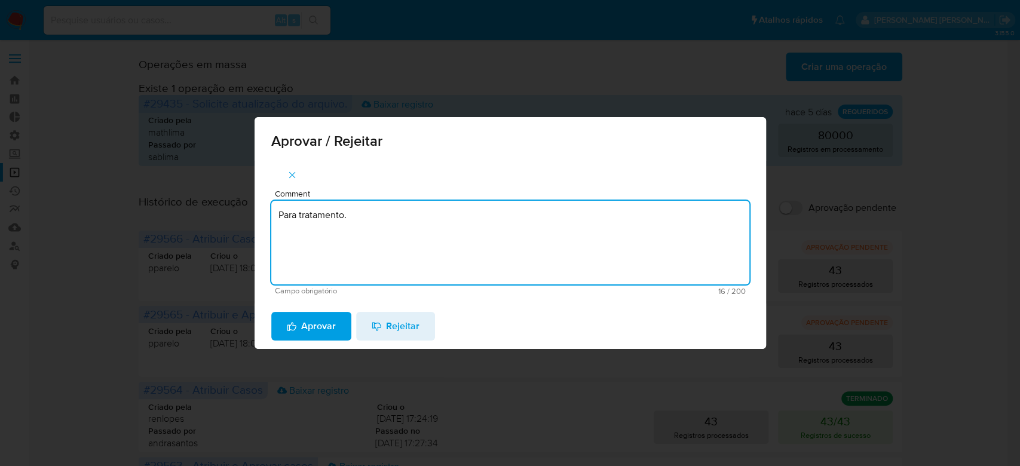
drag, startPoint x: 391, startPoint y: 217, endPoint x: 253, endPoint y: 202, distance: 138.9
click at [255, 202] on div "Comment Para tratamento. Campo obrigatório 16 / 200 184 caracteres restantes" at bounding box center [510, 232] width 511 height 143
click at [316, 250] on textarea "Para tratamento." at bounding box center [510, 243] width 478 height 84
type textarea "Para tratamento."
click at [311, 333] on span "Aprovar" at bounding box center [311, 326] width 49 height 26
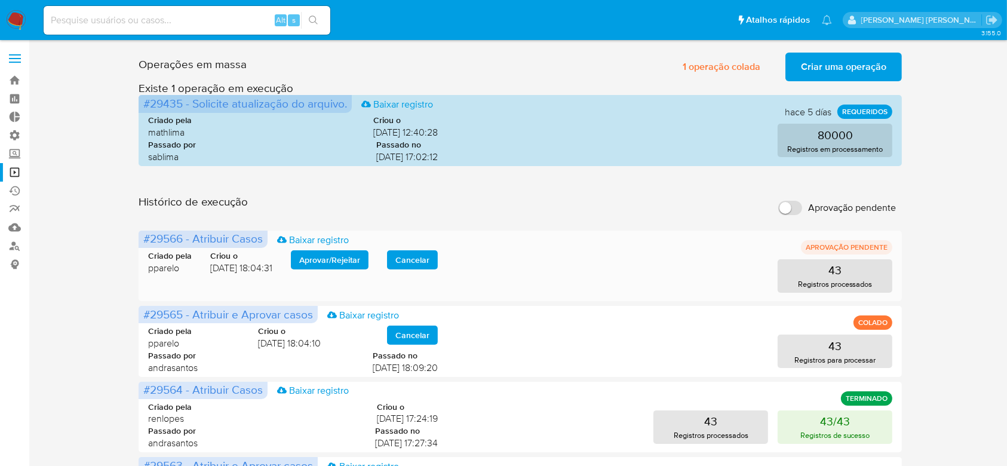
click at [337, 260] on span "Aprovar / Rejeitar" at bounding box center [329, 260] width 61 height 17
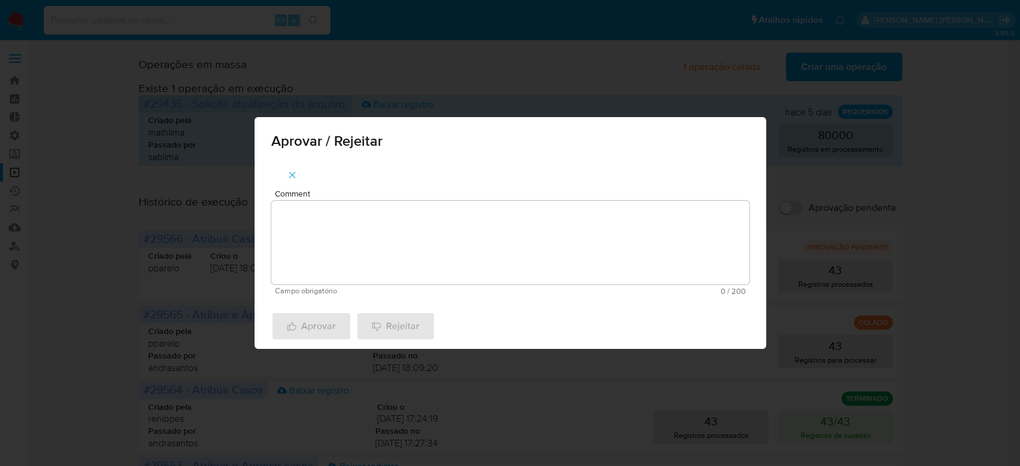
click at [328, 264] on textarea "Comment" at bounding box center [510, 243] width 478 height 84
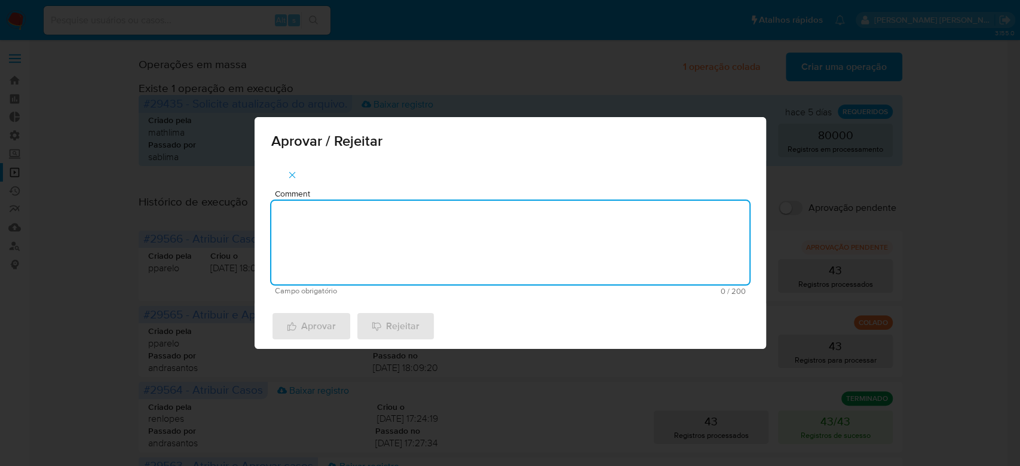
paste textarea "Para tratamento."
type textarea "Para tratamento."
click at [310, 320] on span "Aprovar" at bounding box center [311, 326] width 49 height 26
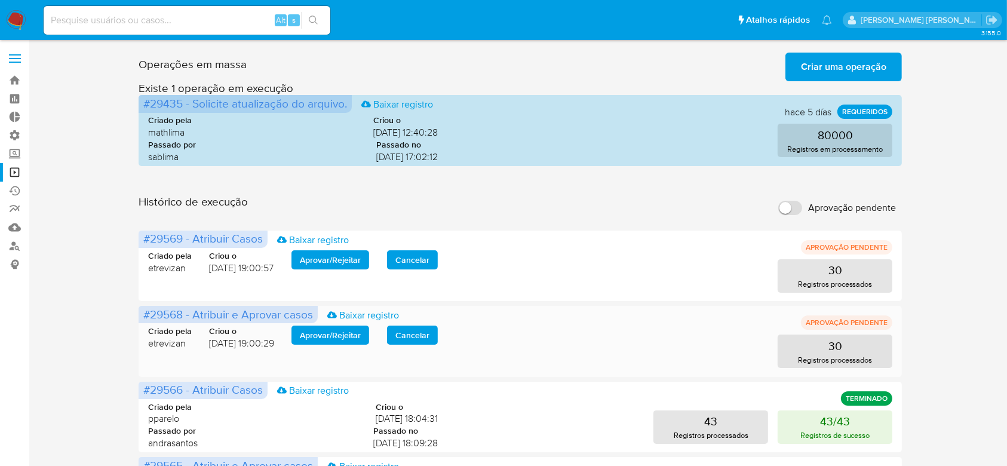
click at [346, 336] on span "Aprovar / Rejeitar" at bounding box center [330, 335] width 61 height 17
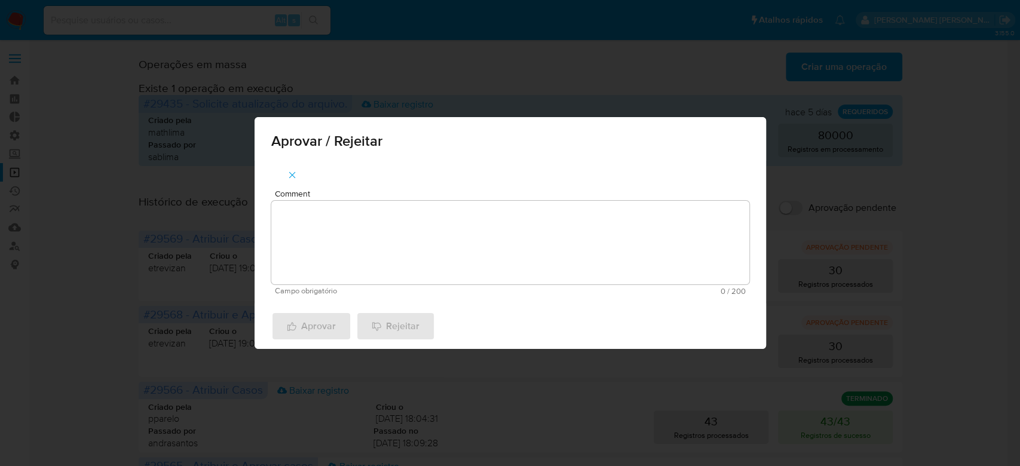
click at [387, 223] on textarea "Comment" at bounding box center [510, 243] width 478 height 84
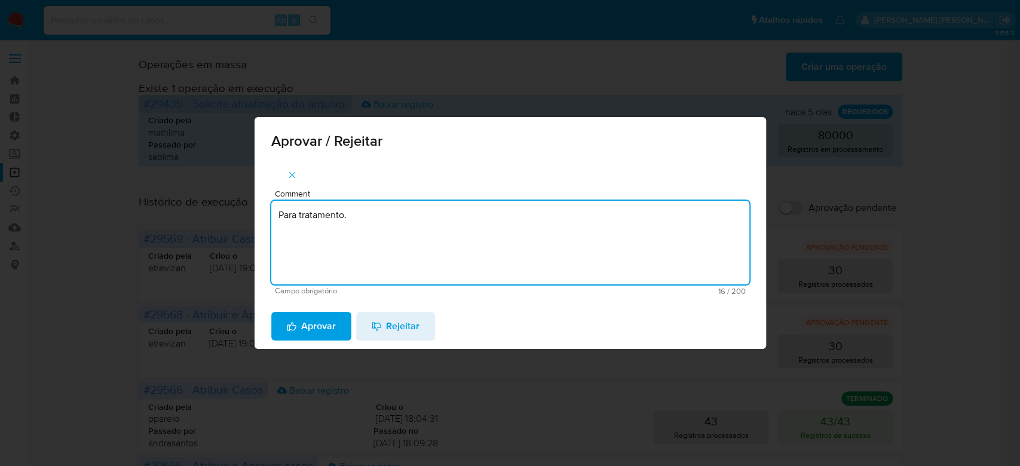
drag, startPoint x: 306, startPoint y: 203, endPoint x: 188, endPoint y: 197, distance: 118.5
click at [188, 197] on div "Aprovar / Rejeitar Comment Para tratamento. Campo obrigatório 16 / 200 184 cara…" at bounding box center [510, 233] width 1020 height 466
click at [418, 242] on textarea "Para tratamento." at bounding box center [510, 243] width 478 height 84
type textarea "Para tratamento."
click at [300, 323] on span "Aprovar" at bounding box center [311, 326] width 49 height 26
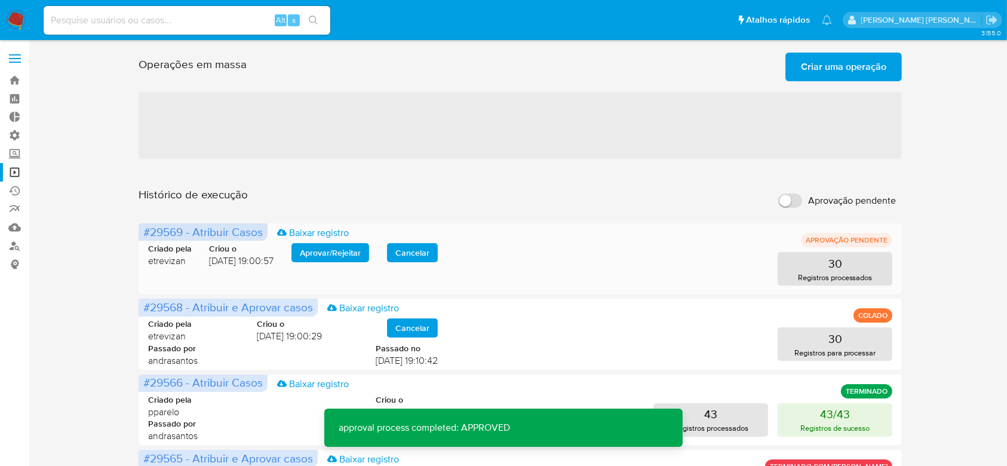
click at [342, 257] on span "Aprovar / Rejeitar" at bounding box center [330, 252] width 61 height 17
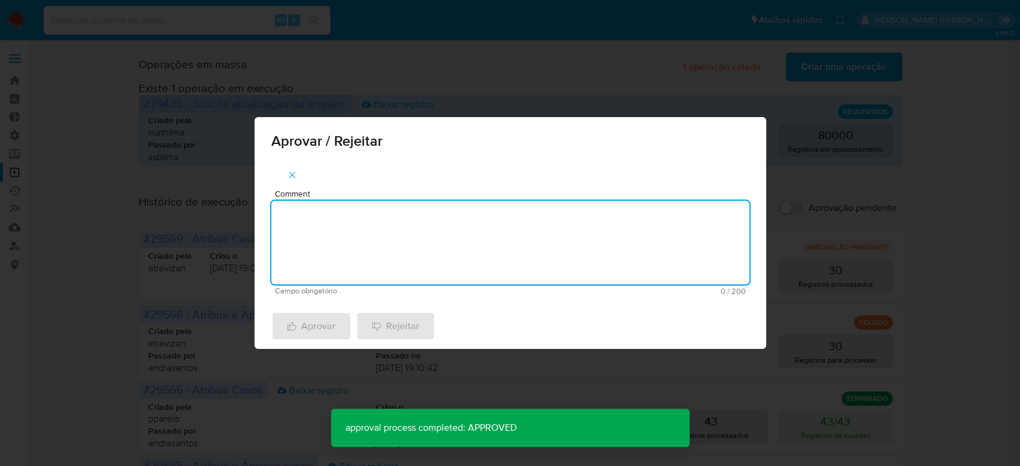
click at [347, 223] on textarea "Comment" at bounding box center [510, 243] width 478 height 84
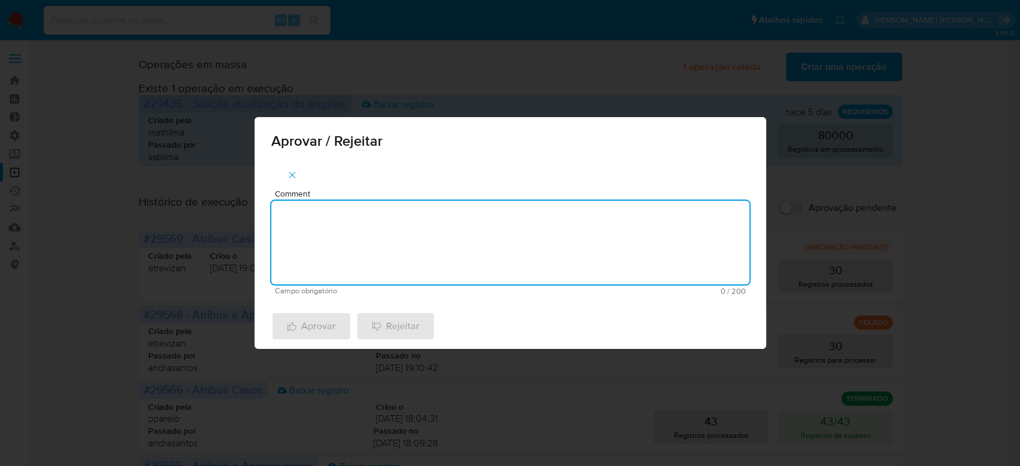
paste textarea "Para tratamento."
type textarea "Para tratamento."
click at [327, 318] on span "Aprovar" at bounding box center [311, 326] width 49 height 26
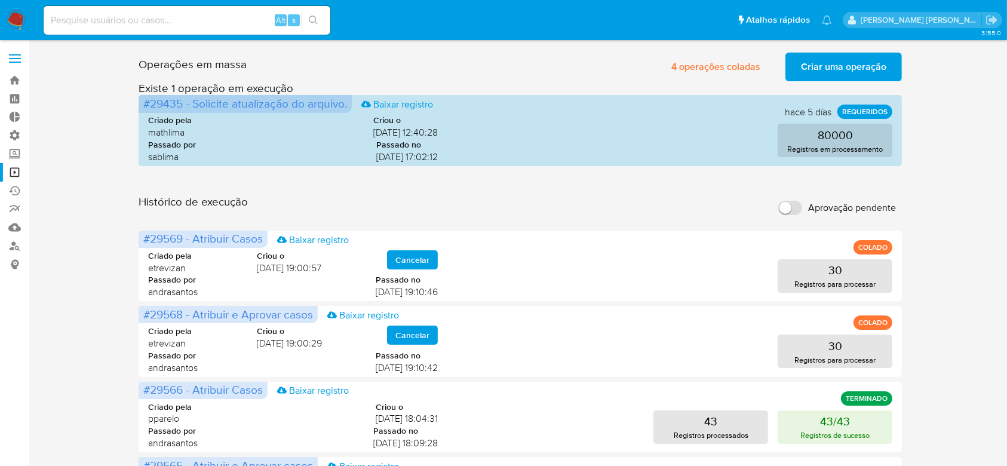
drag, startPoint x: 798, startPoint y: 448, endPoint x: 966, endPoint y: 360, distance: 188.7
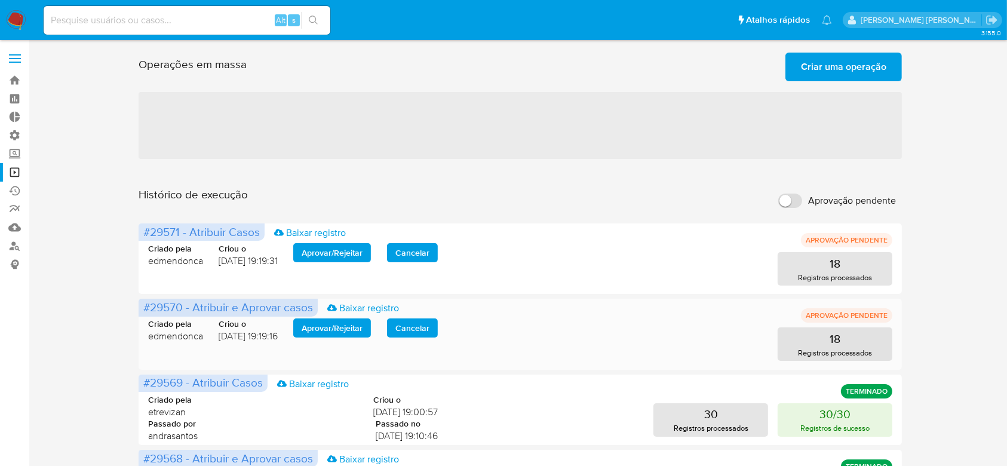
click at [341, 323] on div "Criado pela edmendonca Criou o [DATE] 19:19:16 Aprovar / Rejeitar Cancelar 18 R…" at bounding box center [520, 332] width 745 height 57
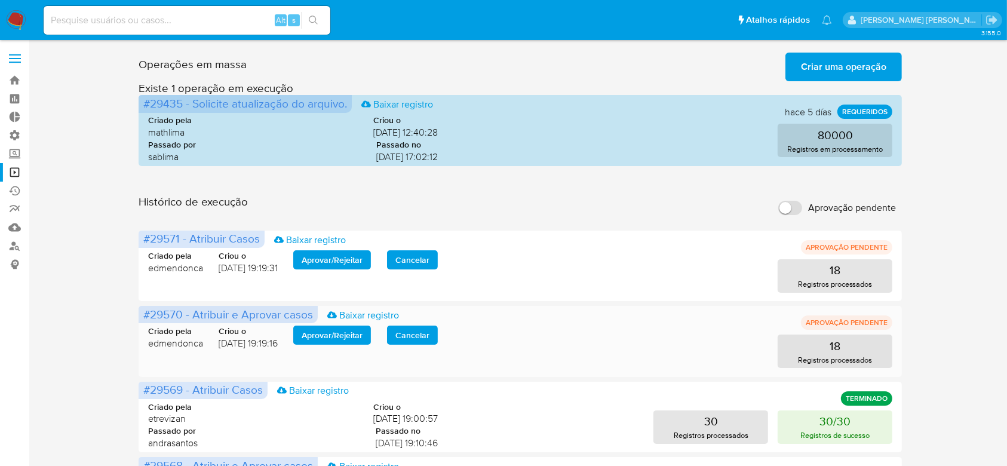
click at [337, 332] on span "Aprovar / Rejeitar" at bounding box center [332, 335] width 61 height 17
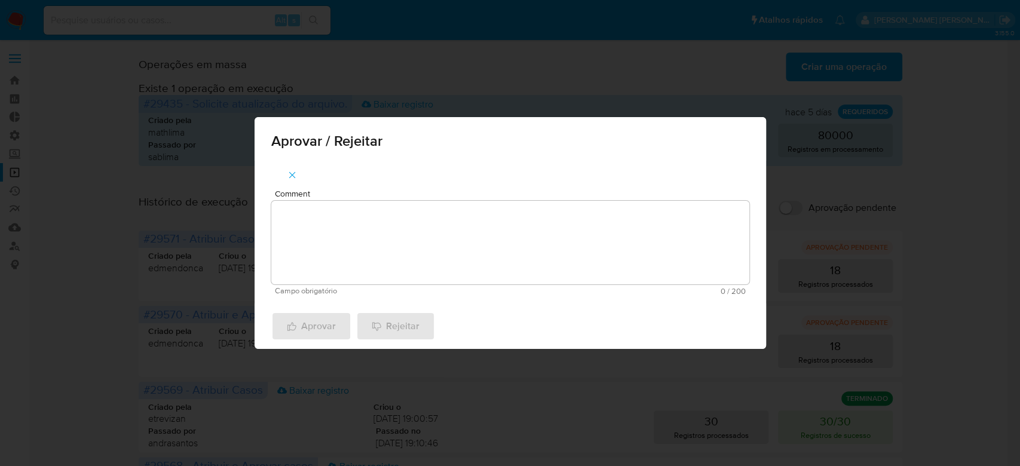
click at [353, 260] on textarea "Comment" at bounding box center [510, 243] width 478 height 84
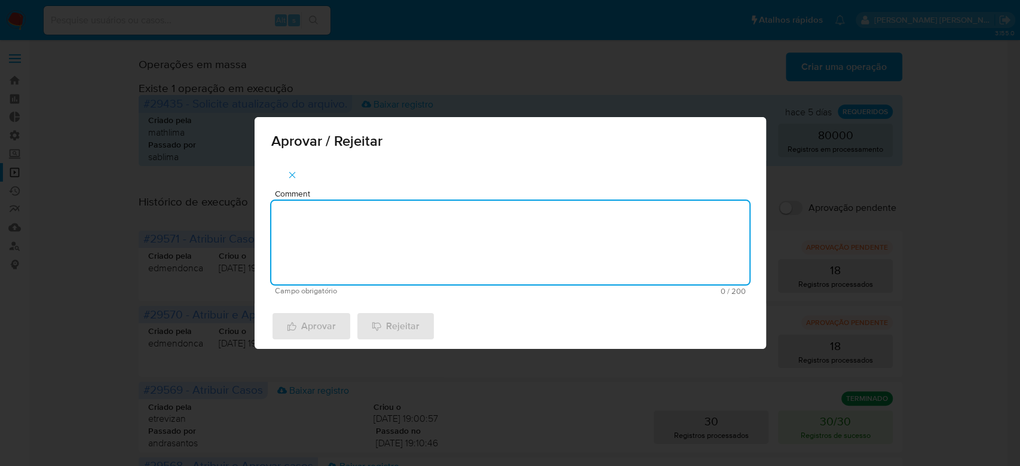
paste textarea "Para tratamento."
type textarea "Para tratamento."
click at [330, 328] on span "Aprovar" at bounding box center [311, 326] width 49 height 26
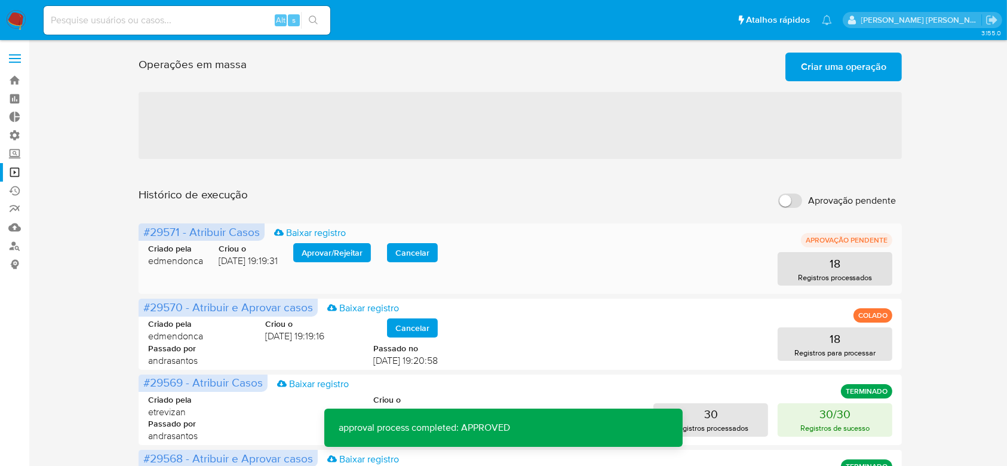
click at [337, 253] on span "Aprovar / Rejeitar" at bounding box center [332, 252] width 61 height 17
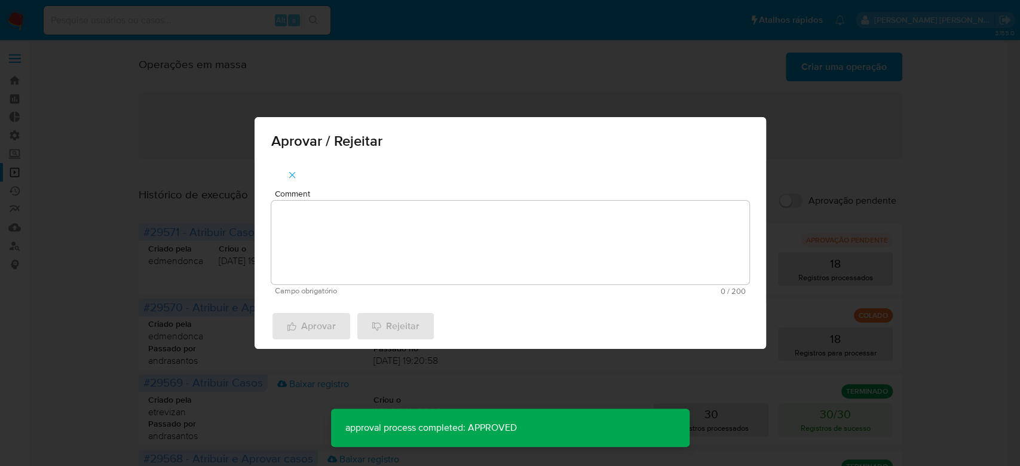
click at [333, 253] on textarea "Comment" at bounding box center [510, 243] width 478 height 84
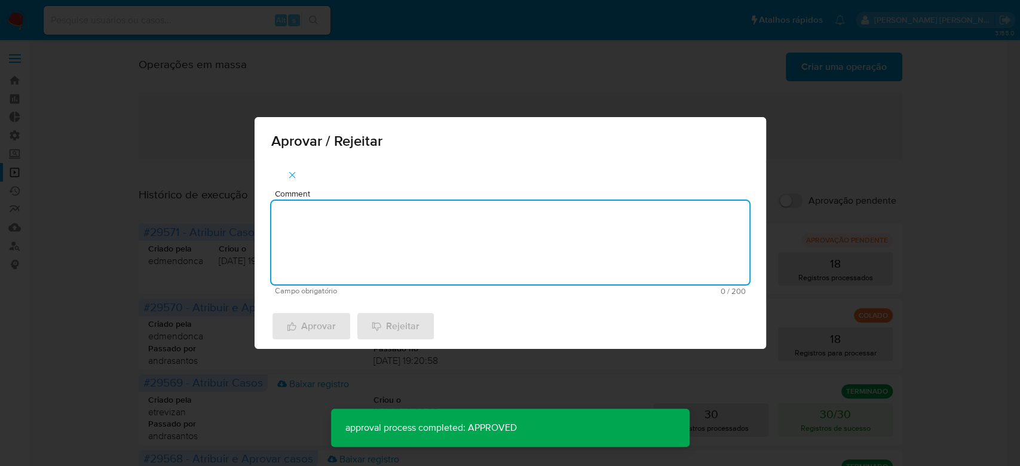
paste textarea "Para tratamento."
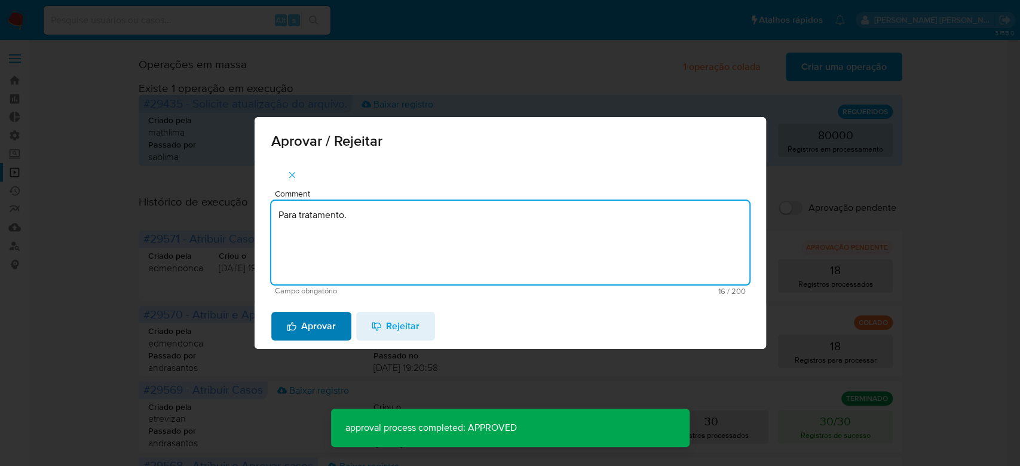
type textarea "Para tratamento."
click at [301, 326] on span "Aprovar" at bounding box center [311, 326] width 49 height 26
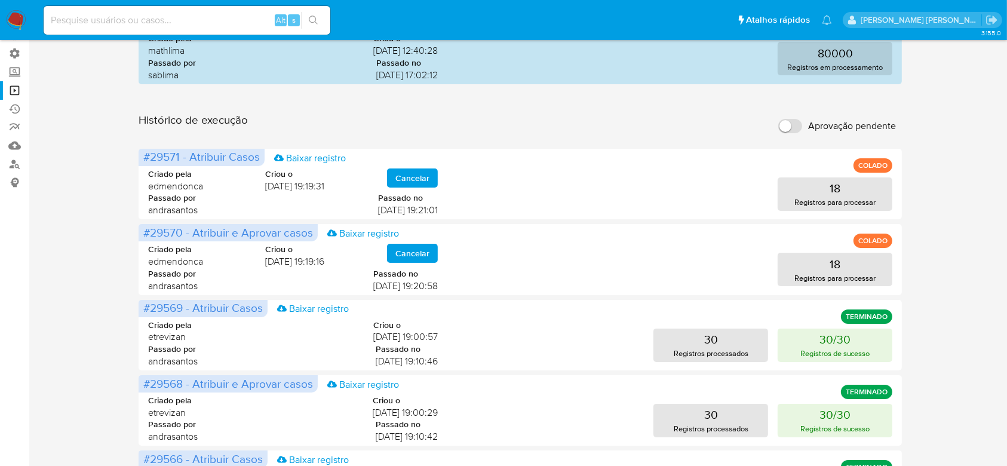
scroll to position [398, 0]
